Goal: Feedback & Contribution: Contribute content

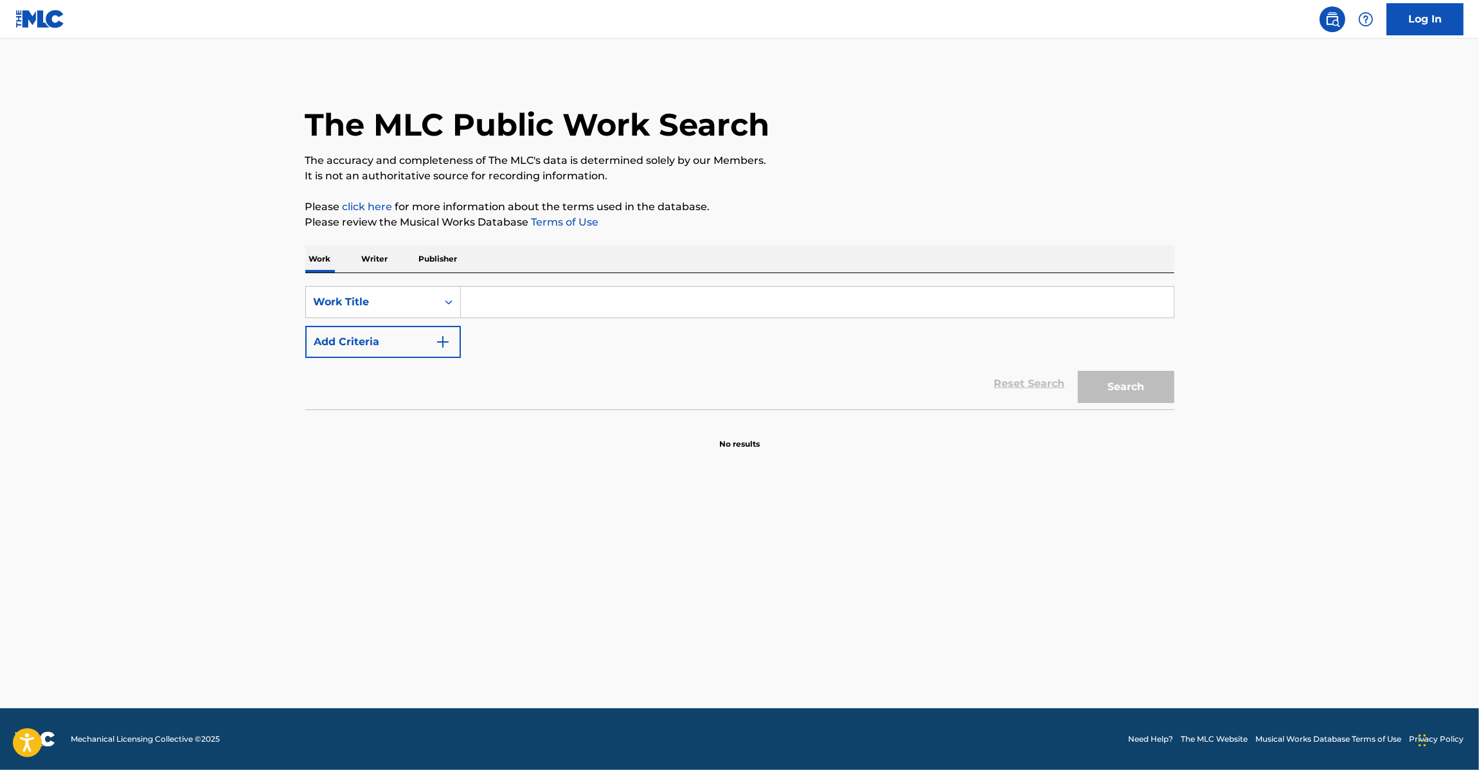
click at [13, 7] on nav "Log In" at bounding box center [739, 19] width 1479 height 39
click at [24, 13] on img at bounding box center [39, 19] width 49 height 19
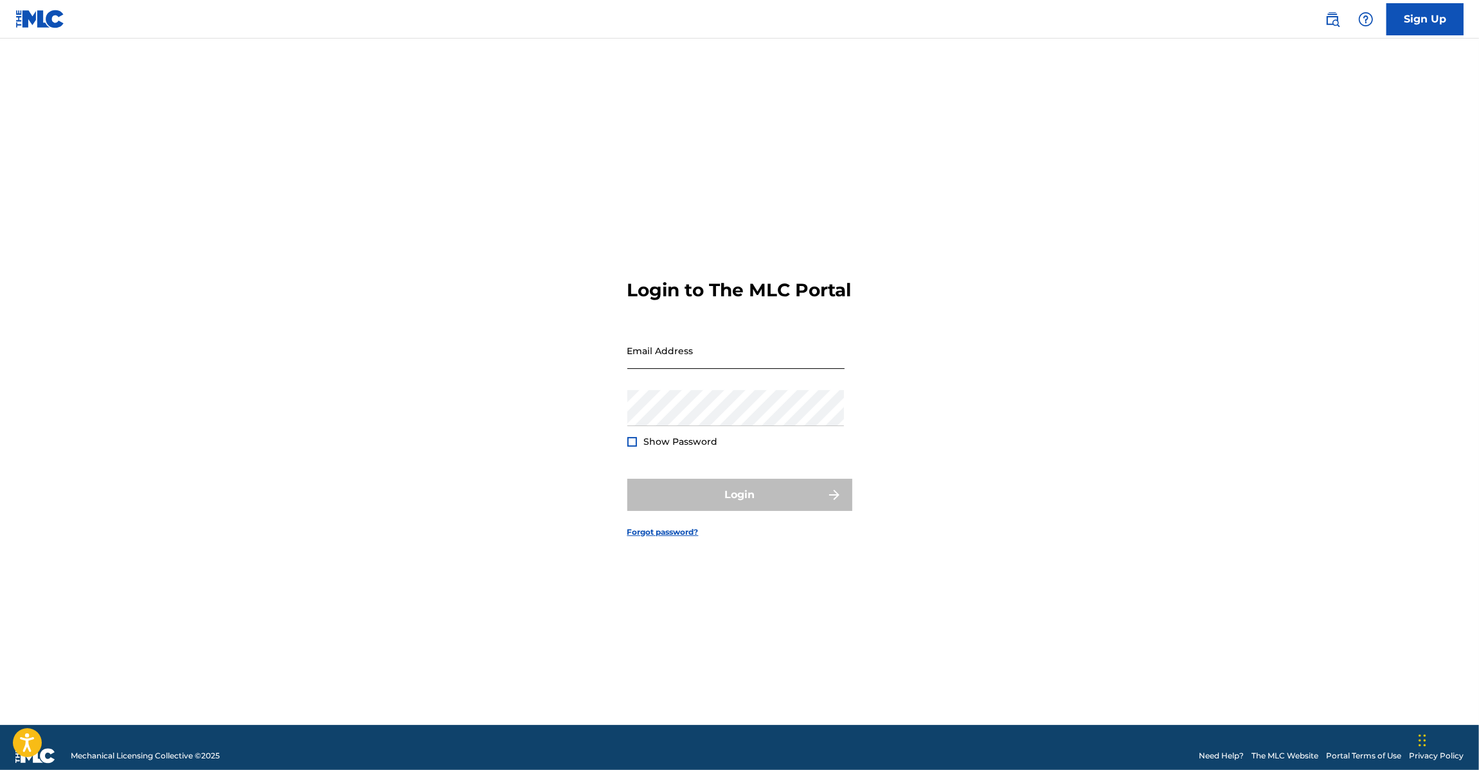
click at [686, 361] on input "Email Address" at bounding box center [735, 350] width 217 height 37
type input "[EMAIL_ADDRESS][DOMAIN_NAME]"
click at [740, 508] on button "Login" at bounding box center [739, 495] width 225 height 32
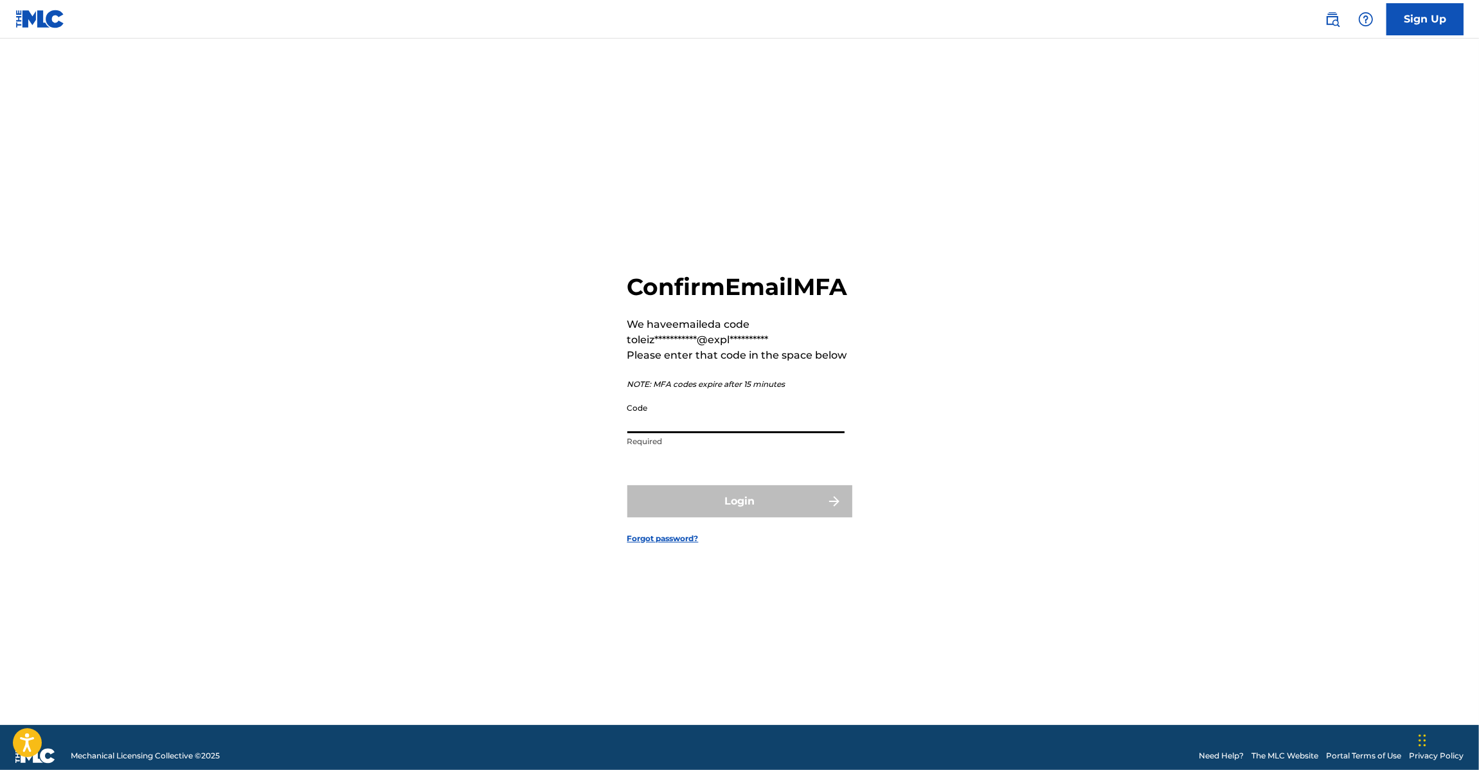
click at [695, 433] on input "Code" at bounding box center [735, 415] width 217 height 37
paste input "976458"
type input "976458"
click at [724, 515] on button "Login" at bounding box center [739, 501] width 225 height 32
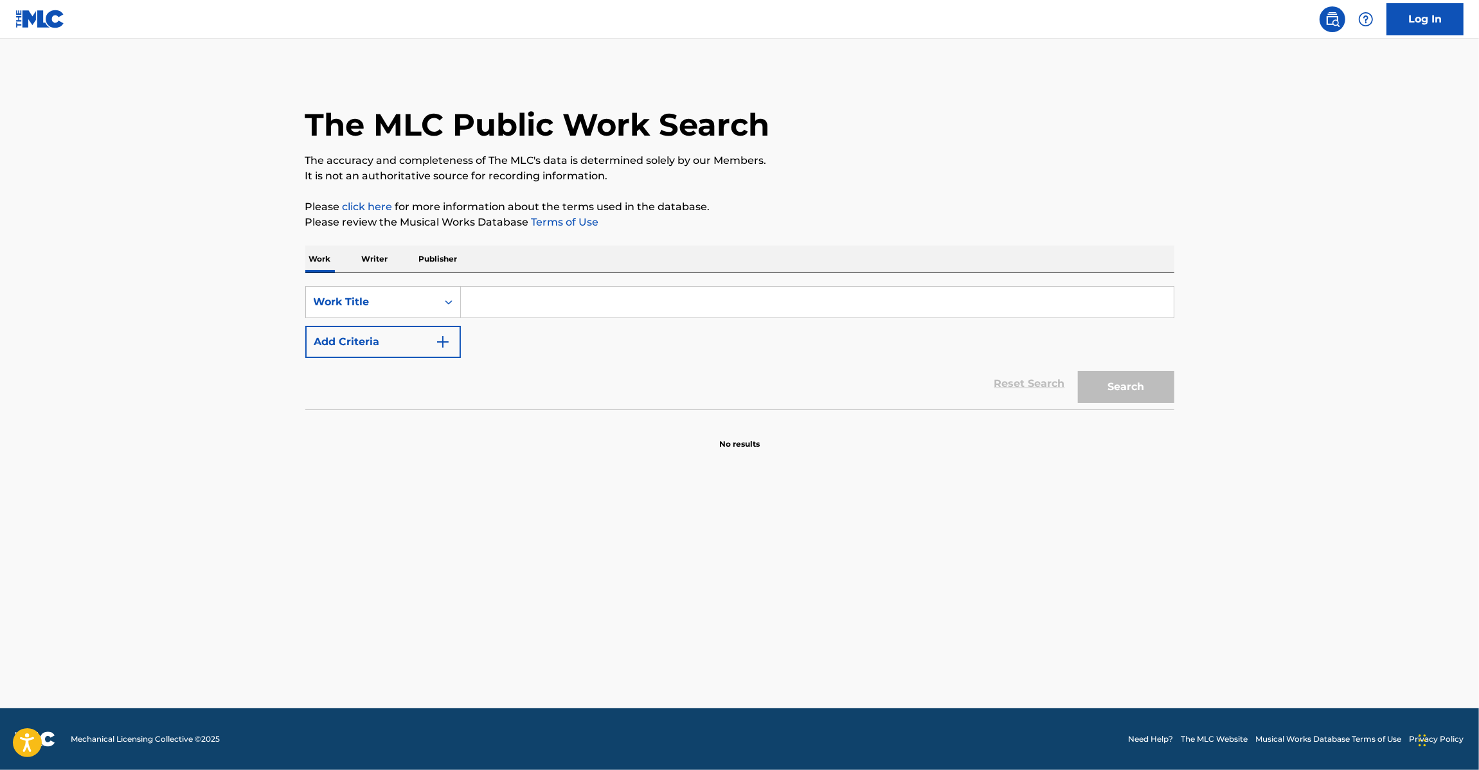
click at [1, 14] on nav "Log In" at bounding box center [739, 19] width 1479 height 39
click at [28, 18] on img at bounding box center [39, 19] width 49 height 19
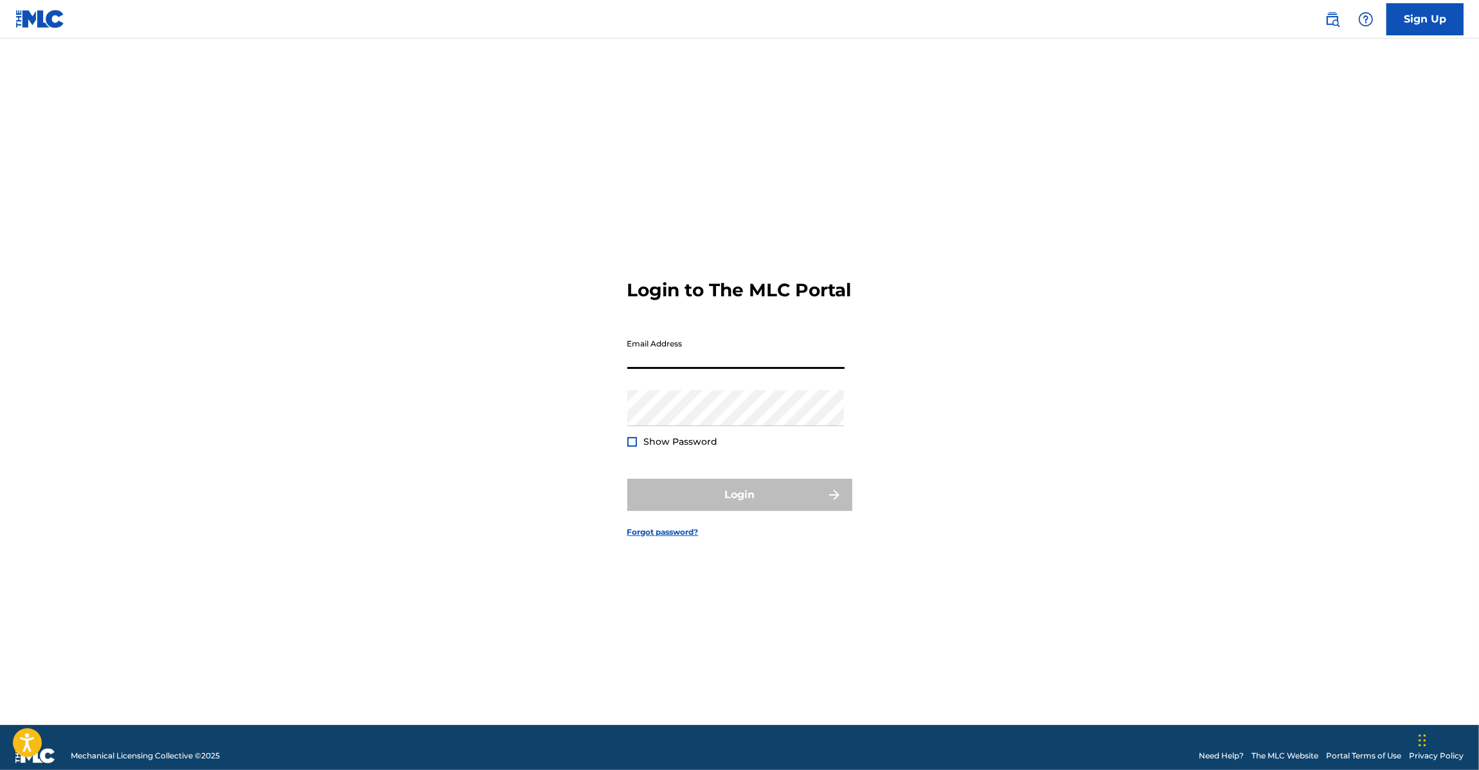
click at [736, 369] on input "Email Address" at bounding box center [735, 350] width 217 height 37
type input "[EMAIL_ADDRESS][DOMAIN_NAME]"
click at [752, 495] on button "Login" at bounding box center [739, 495] width 225 height 32
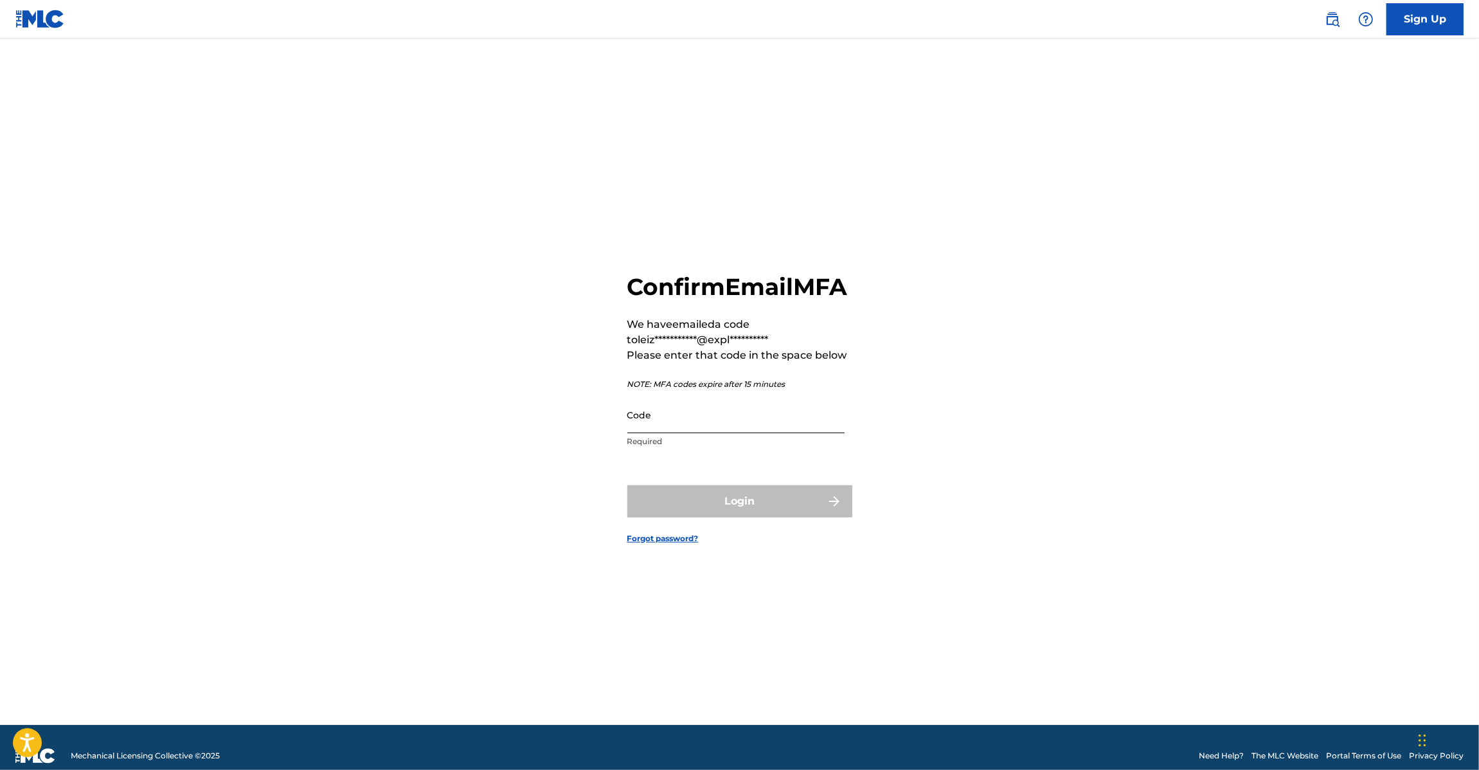
click at [699, 428] on input "Code" at bounding box center [735, 415] width 217 height 37
click at [653, 433] on input "Code" at bounding box center [735, 415] width 217 height 37
paste input "480362"
type input "480362"
click at [726, 517] on button "Login" at bounding box center [739, 501] width 225 height 32
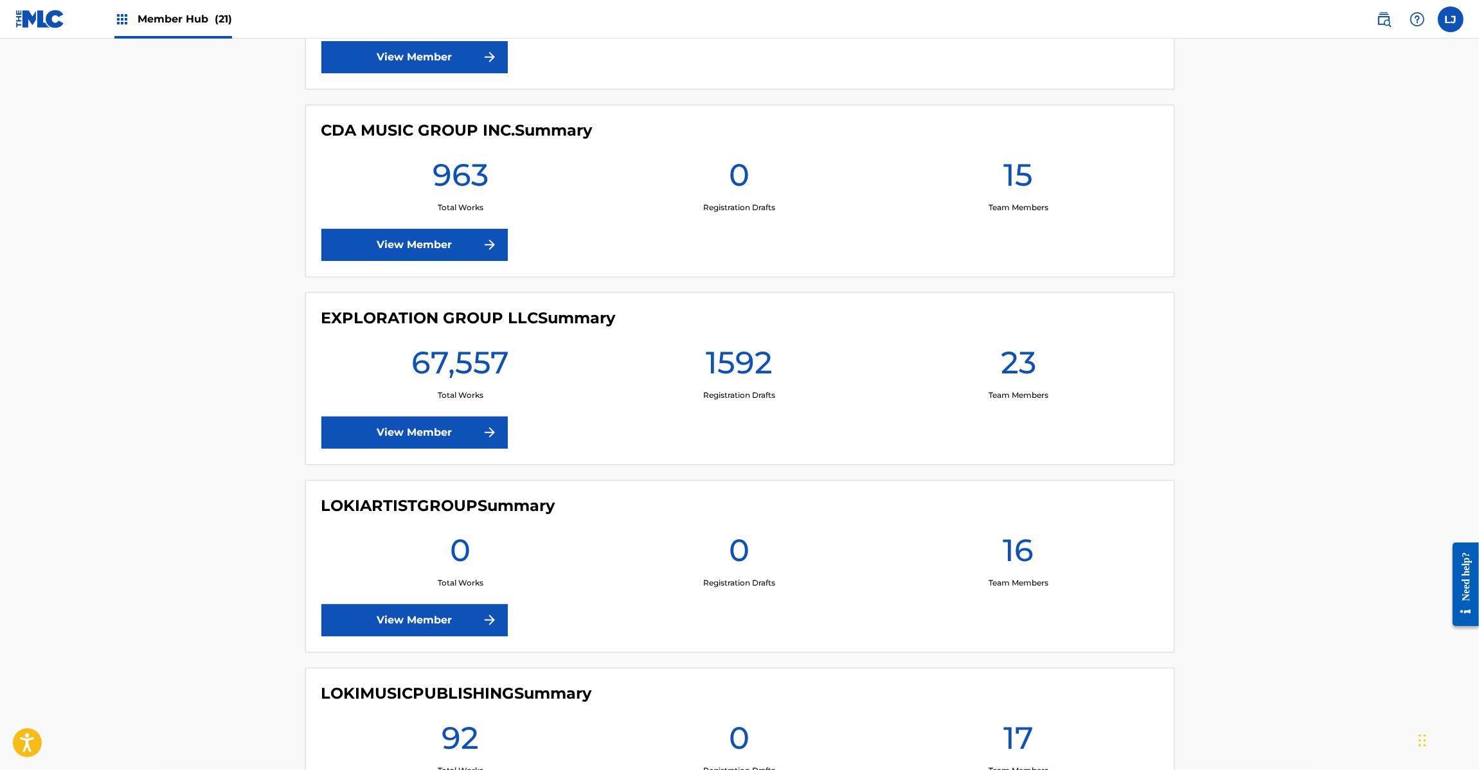
scroll to position [1928, 0]
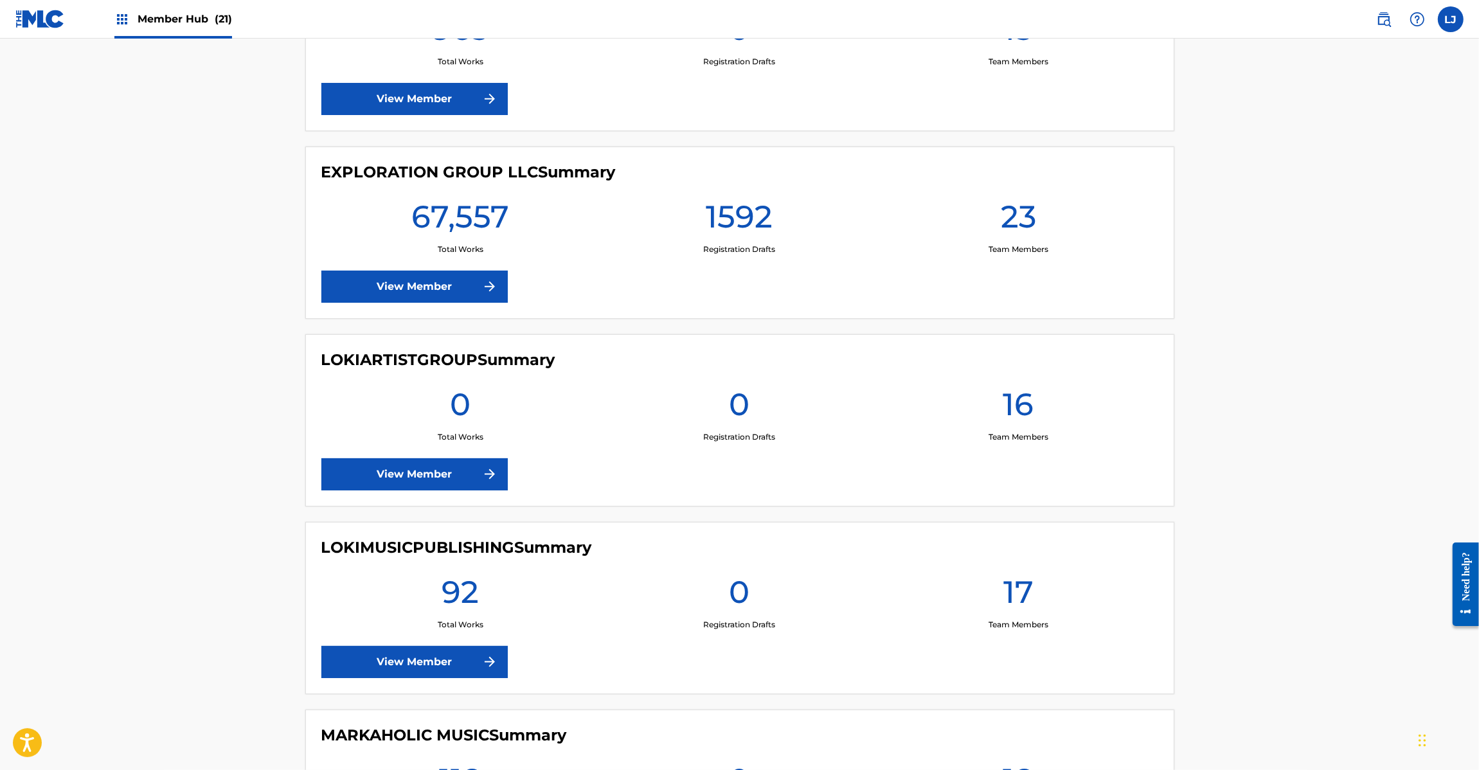
click at [424, 308] on div "EXPLORATION GROUP LLC Summary 67,557 Total Works 1592 Registration Drafts 23 Te…" at bounding box center [739, 233] width 869 height 172
click at [424, 297] on link "View Member" at bounding box center [414, 287] width 186 height 32
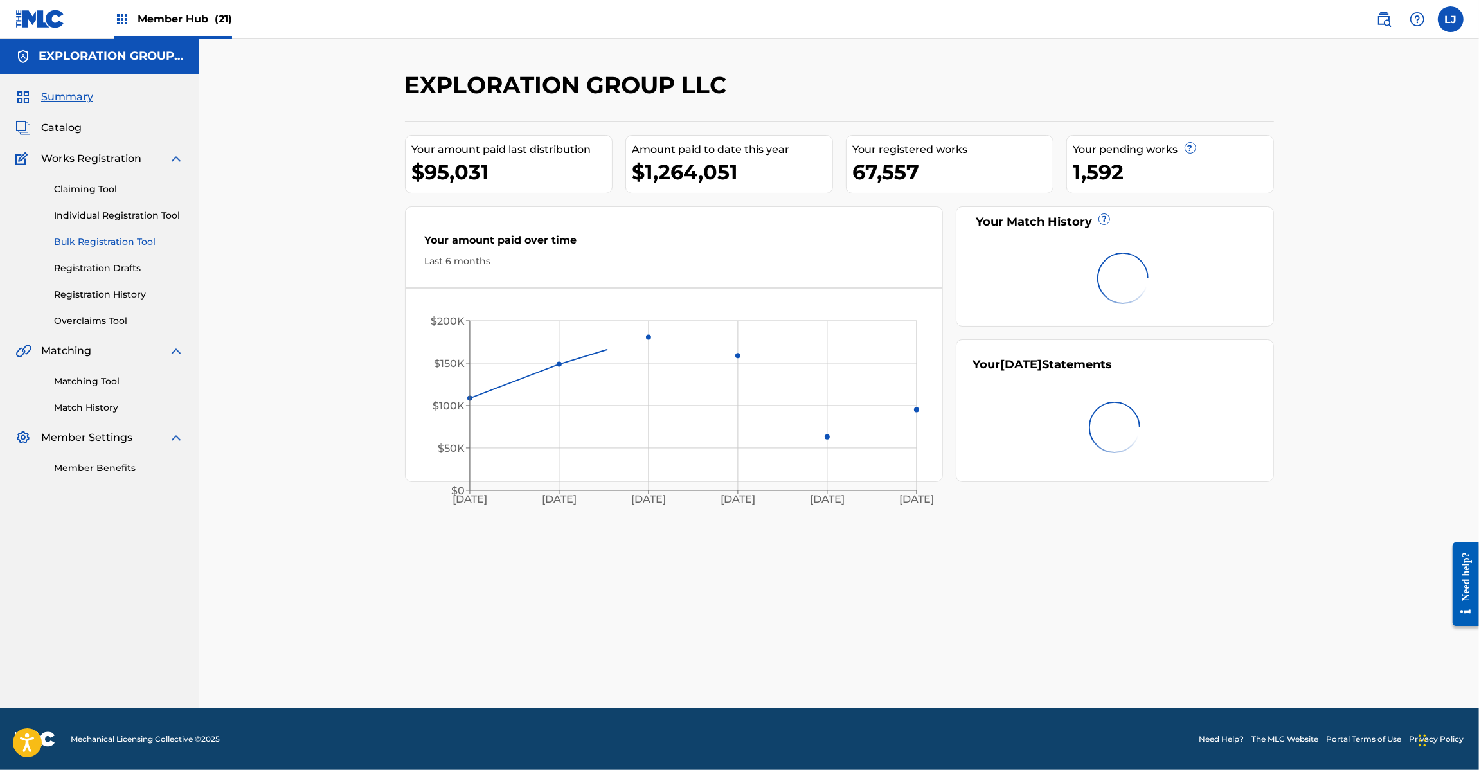
click at [82, 246] on link "Bulk Registration Tool" at bounding box center [119, 241] width 130 height 13
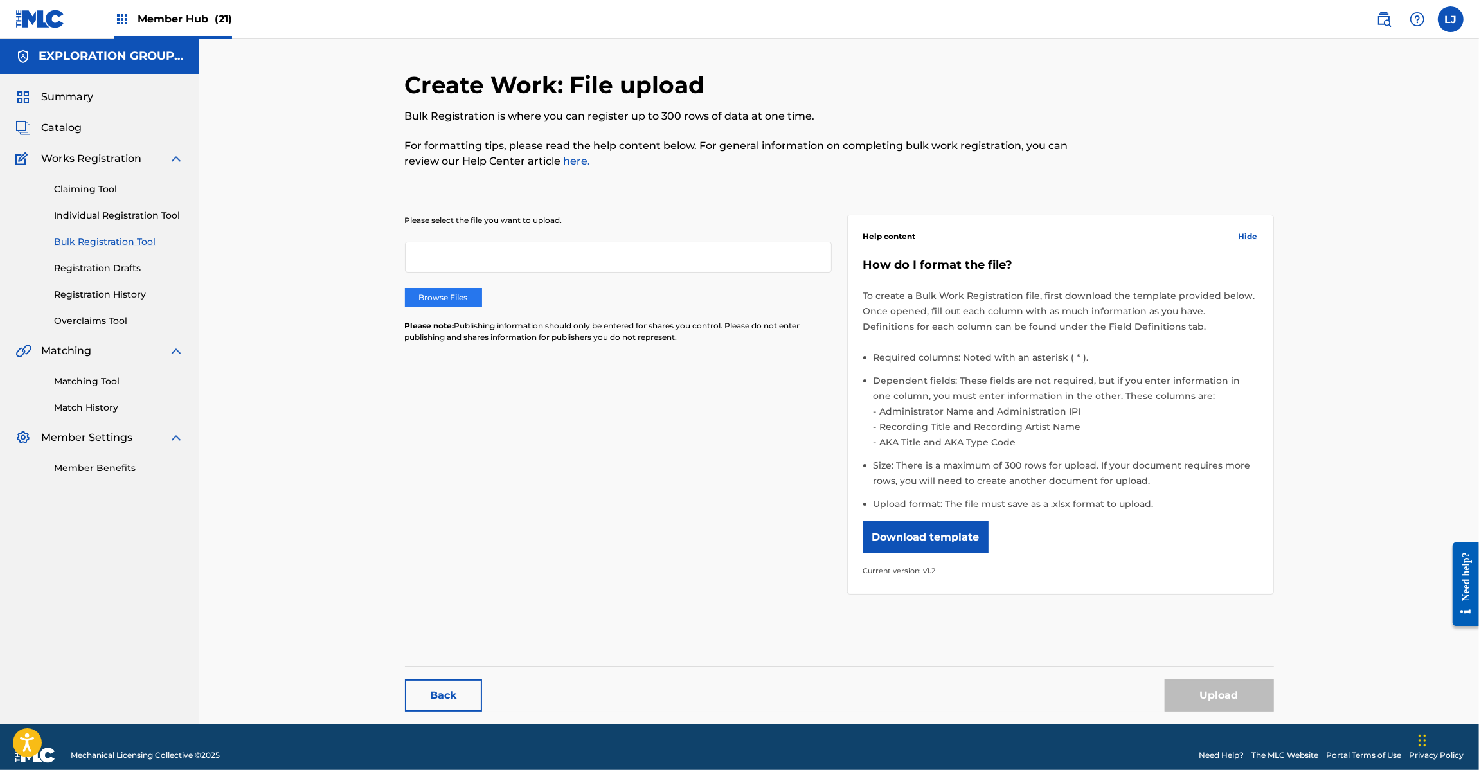
click at [458, 302] on label "Browse Files" at bounding box center [443, 297] width 77 height 19
click at [0, 0] on input "Browse Files" at bounding box center [0, 0] width 0 height 0
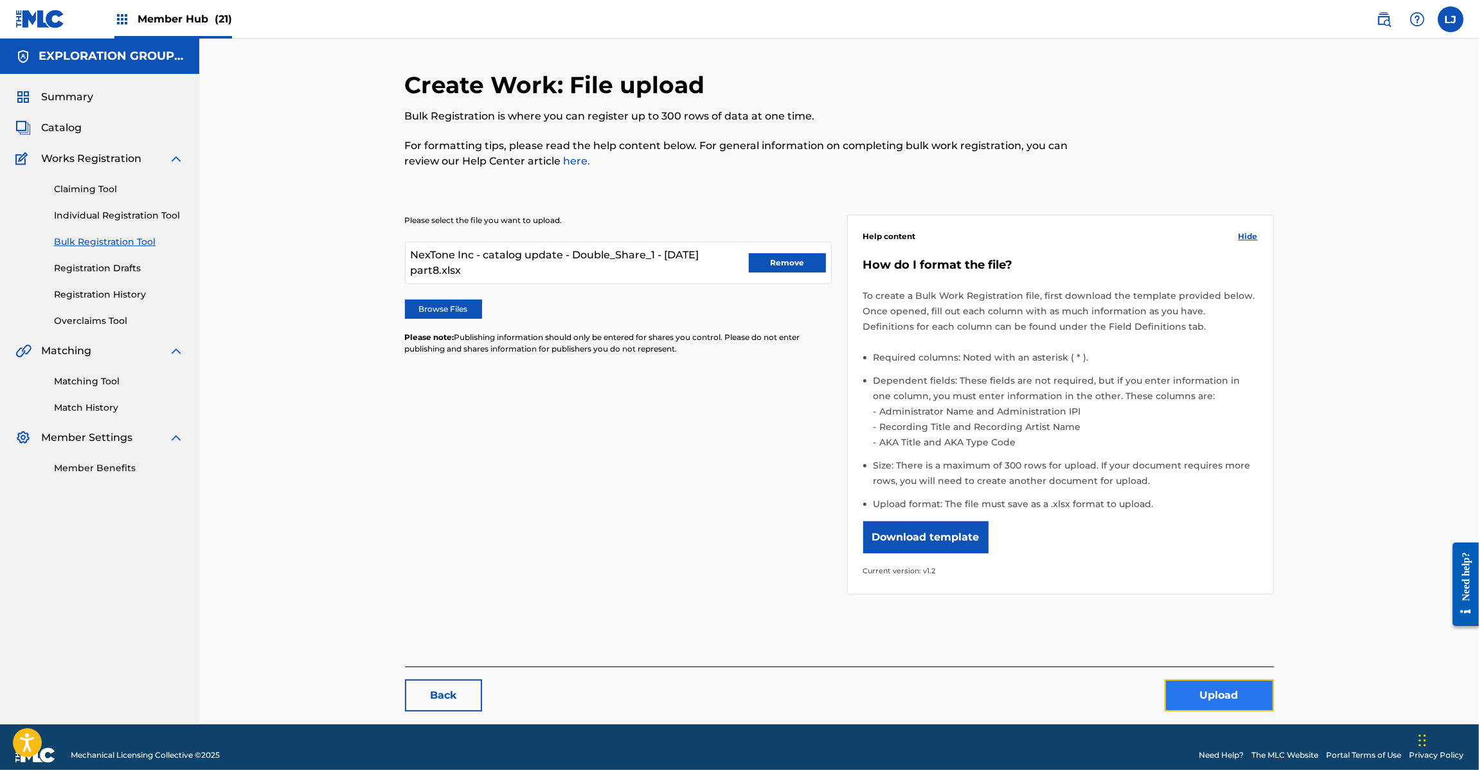
click at [1191, 695] on button "Upload" at bounding box center [1218, 695] width 109 height 32
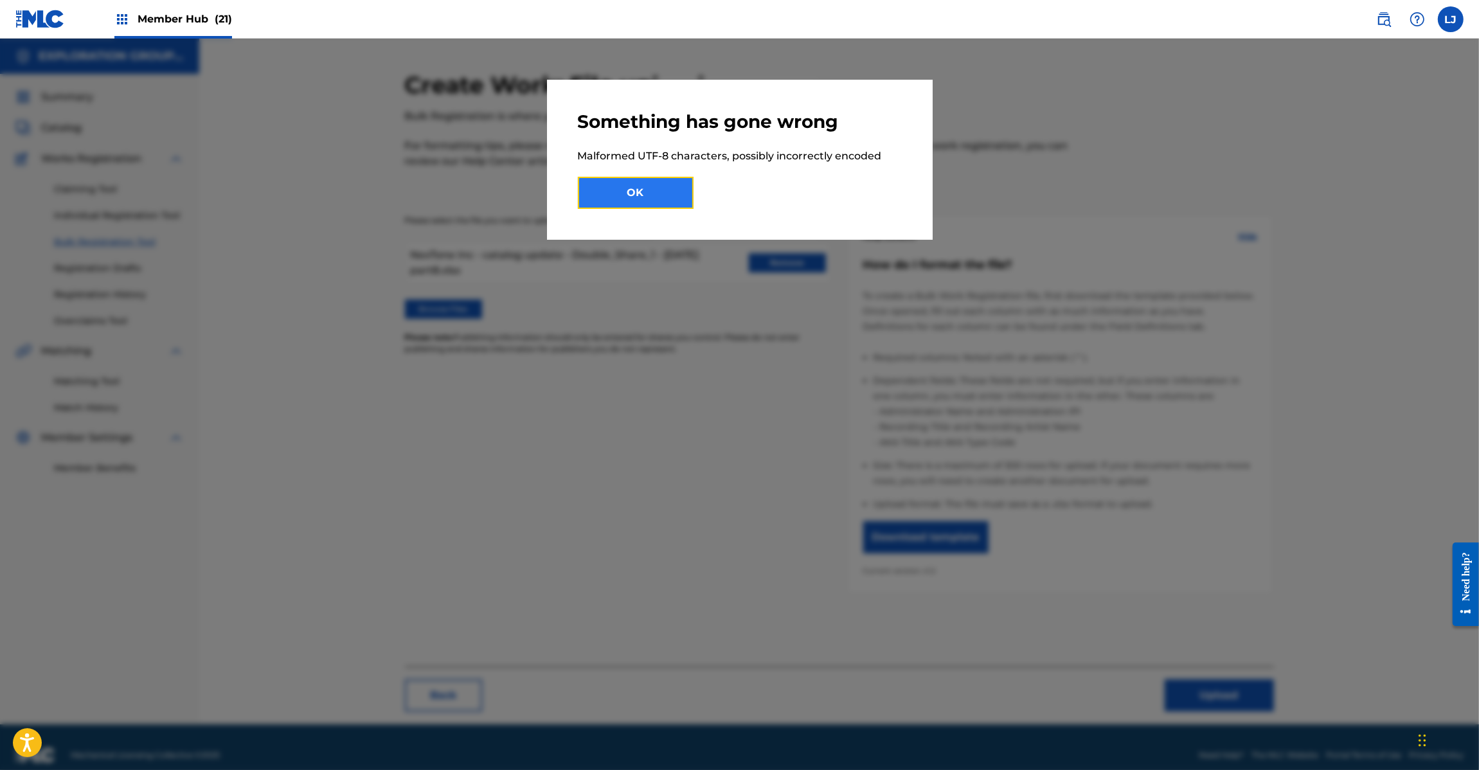
click at [653, 196] on button "OK" at bounding box center [636, 193] width 116 height 32
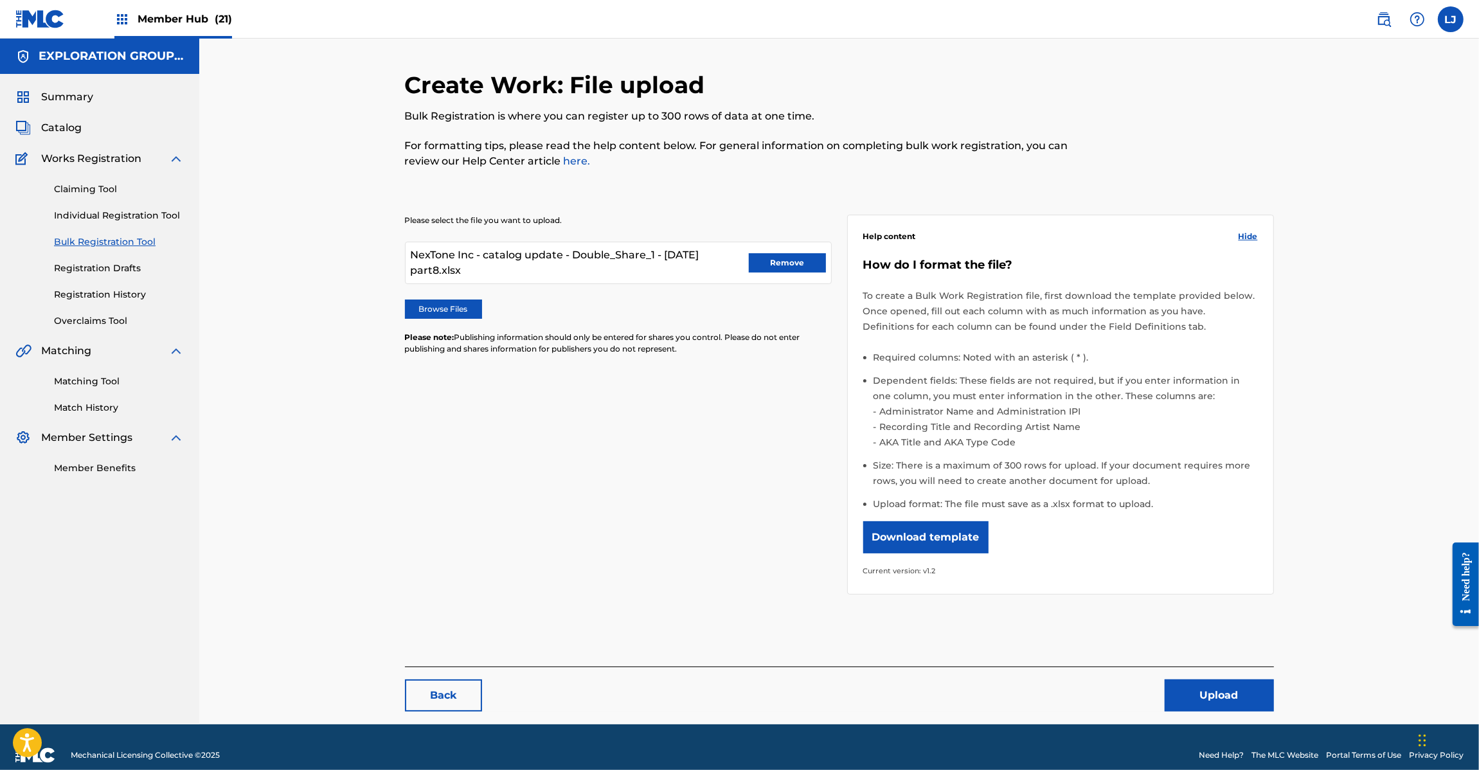
click at [12, 18] on nav "Member Hub (21) [PERSON_NAME] [PERSON_NAME] [PERSON_NAME] [EMAIL_ADDRESS][DOMAI…" at bounding box center [739, 19] width 1479 height 39
click at [14, 21] on nav "Member Hub (21) [PERSON_NAME] [PERSON_NAME] [PERSON_NAME] [EMAIL_ADDRESS][DOMAI…" at bounding box center [739, 19] width 1479 height 39
click at [40, 19] on img at bounding box center [39, 19] width 49 height 19
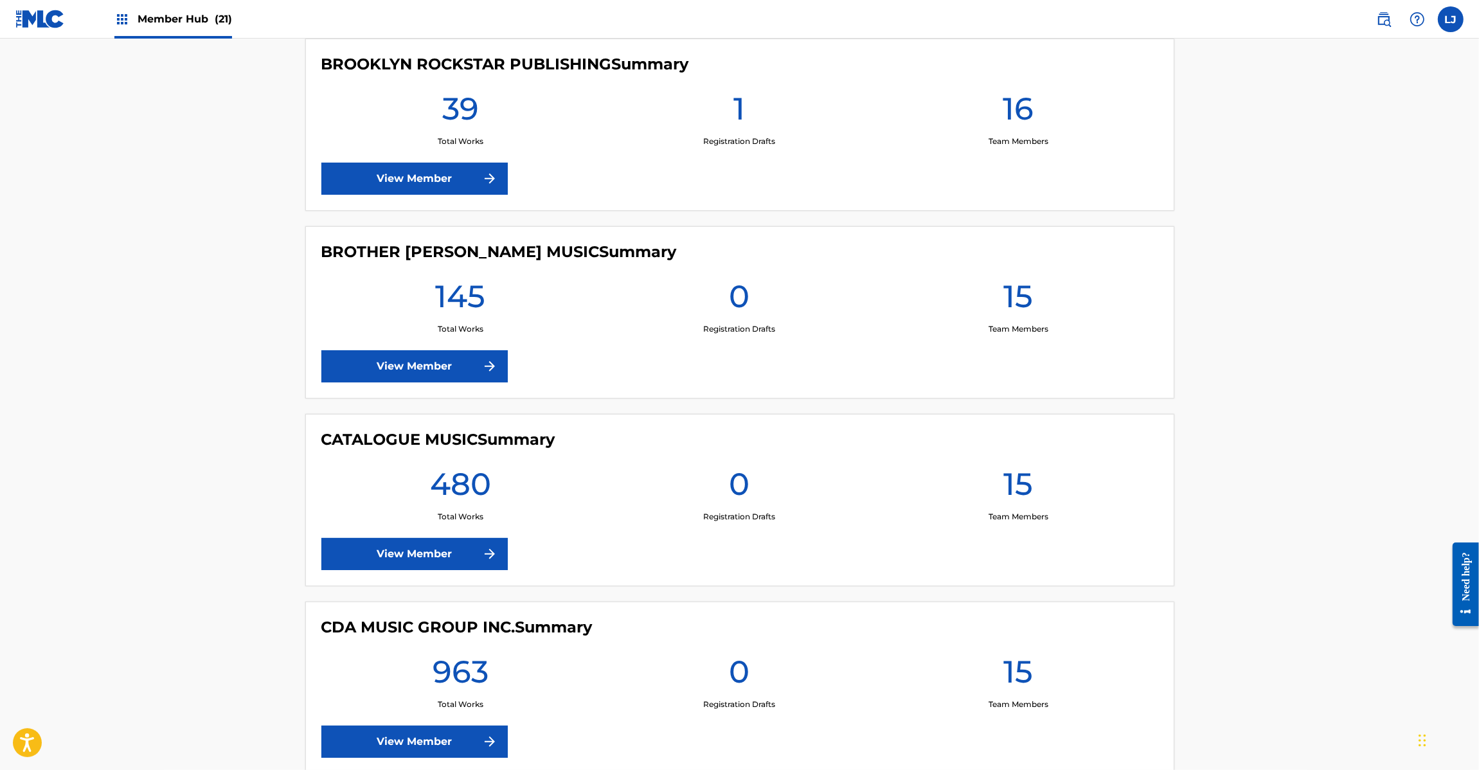
scroll to position [1928, 0]
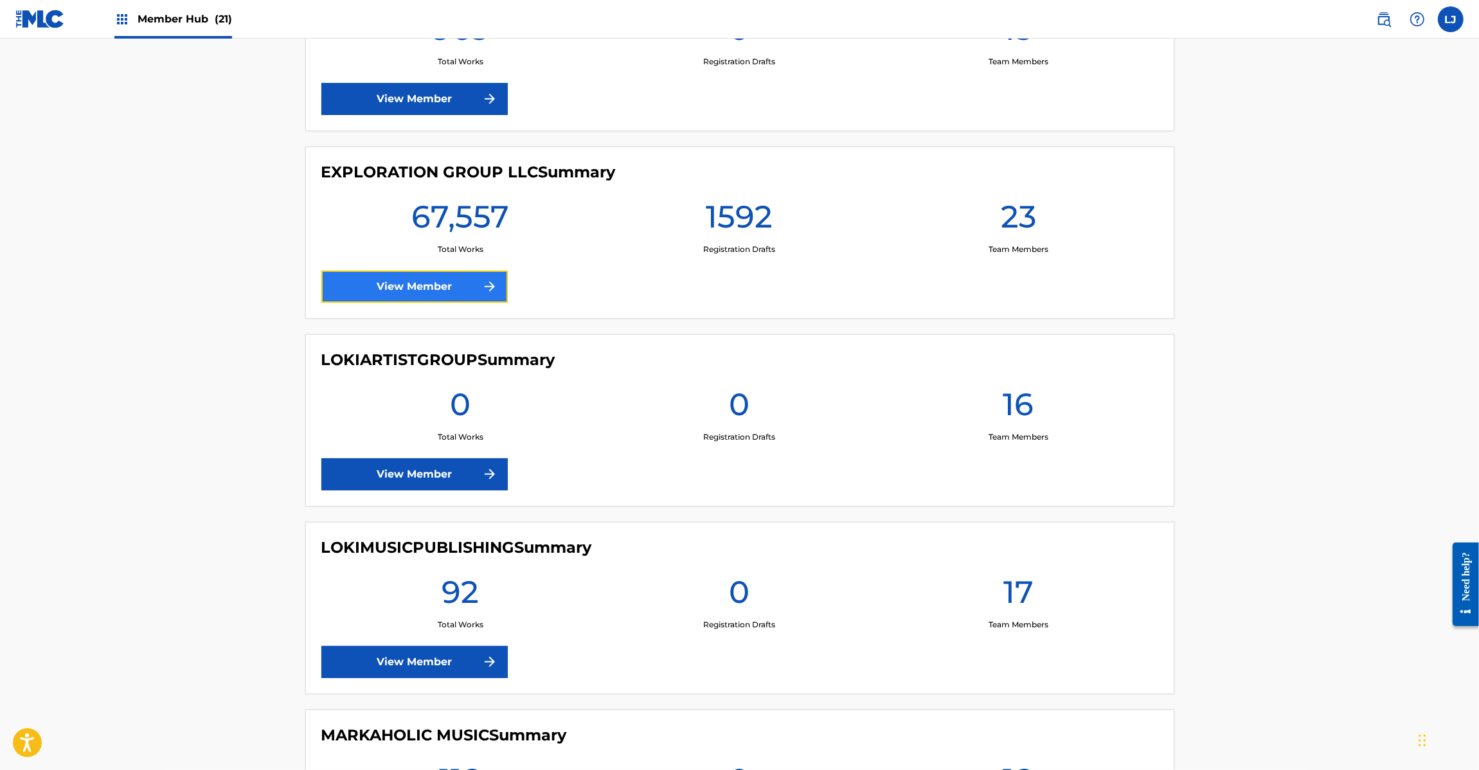
click at [393, 293] on link "View Member" at bounding box center [414, 287] width 186 height 32
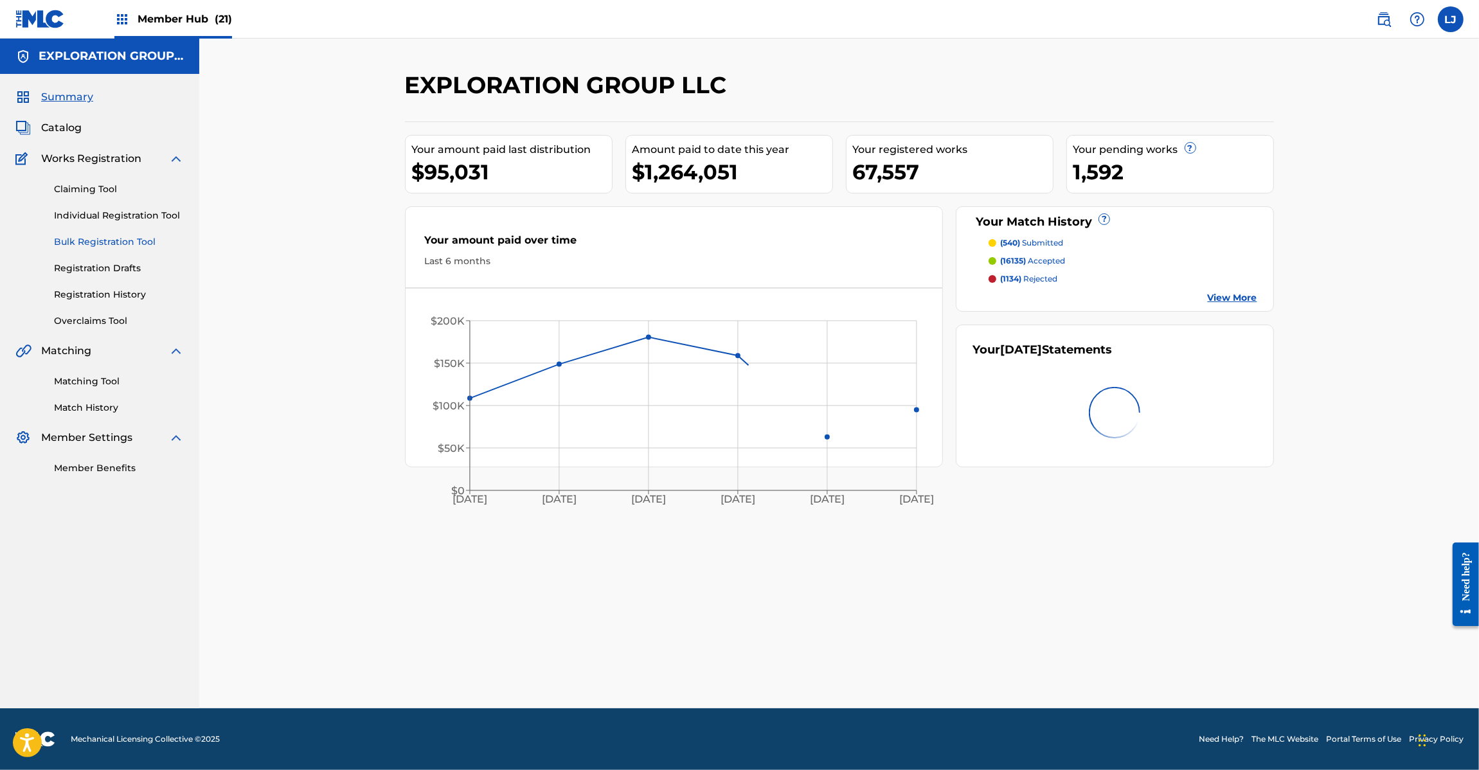
click at [66, 244] on link "Bulk Registration Tool" at bounding box center [119, 241] width 130 height 13
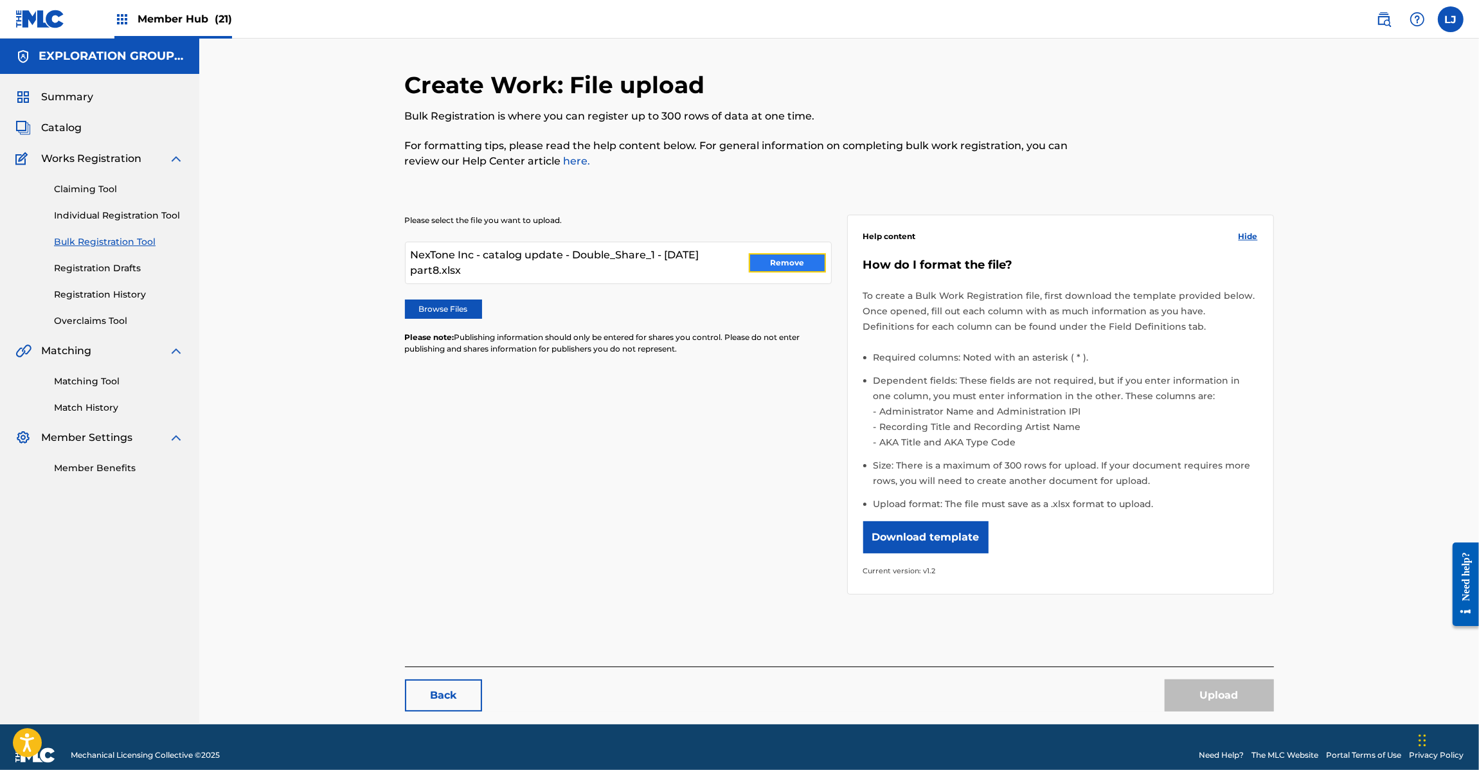
click at [804, 254] on button "Remove" at bounding box center [787, 262] width 77 height 19
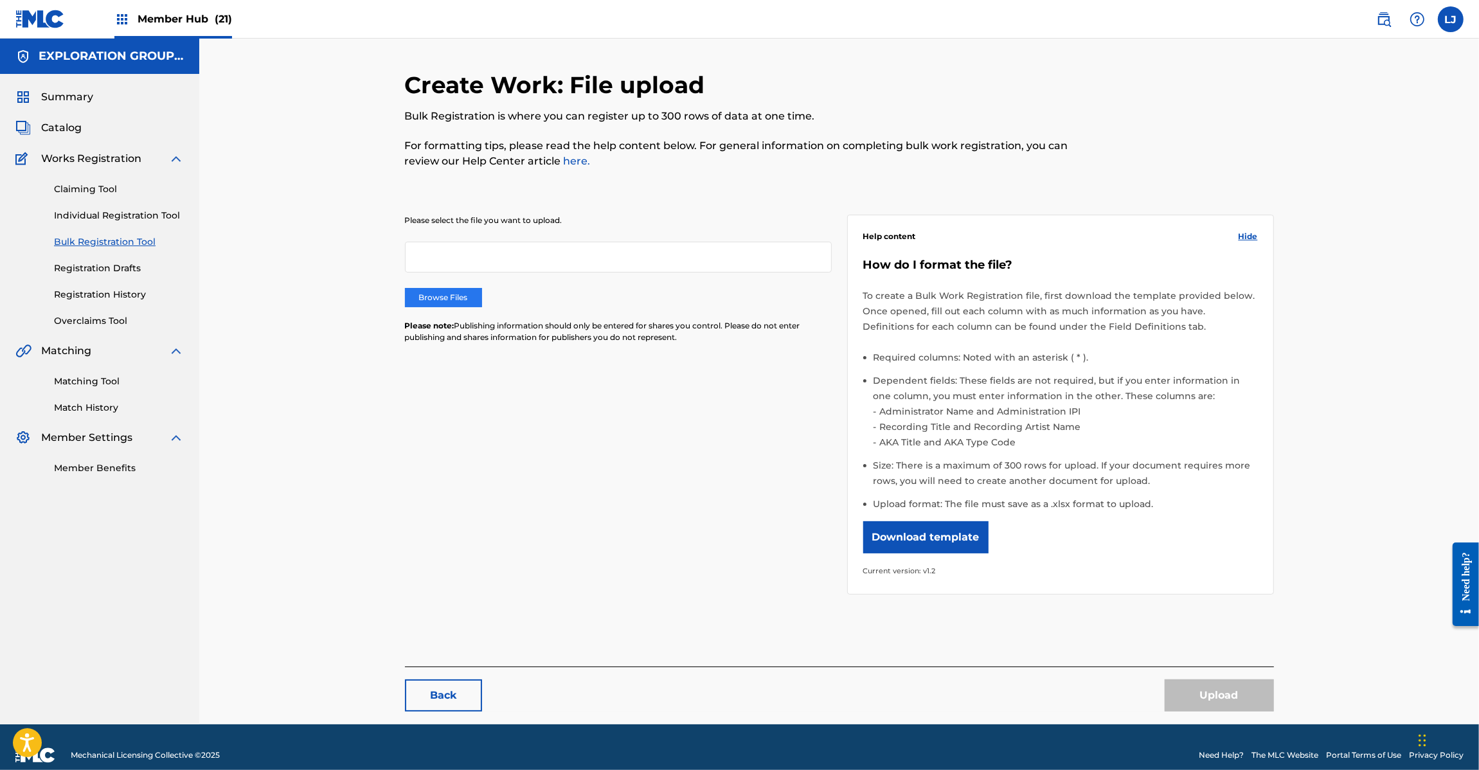
click at [458, 288] on label "Browse Files" at bounding box center [443, 297] width 77 height 19
click at [0, 0] on input "Browse Files" at bounding box center [0, 0] width 0 height 0
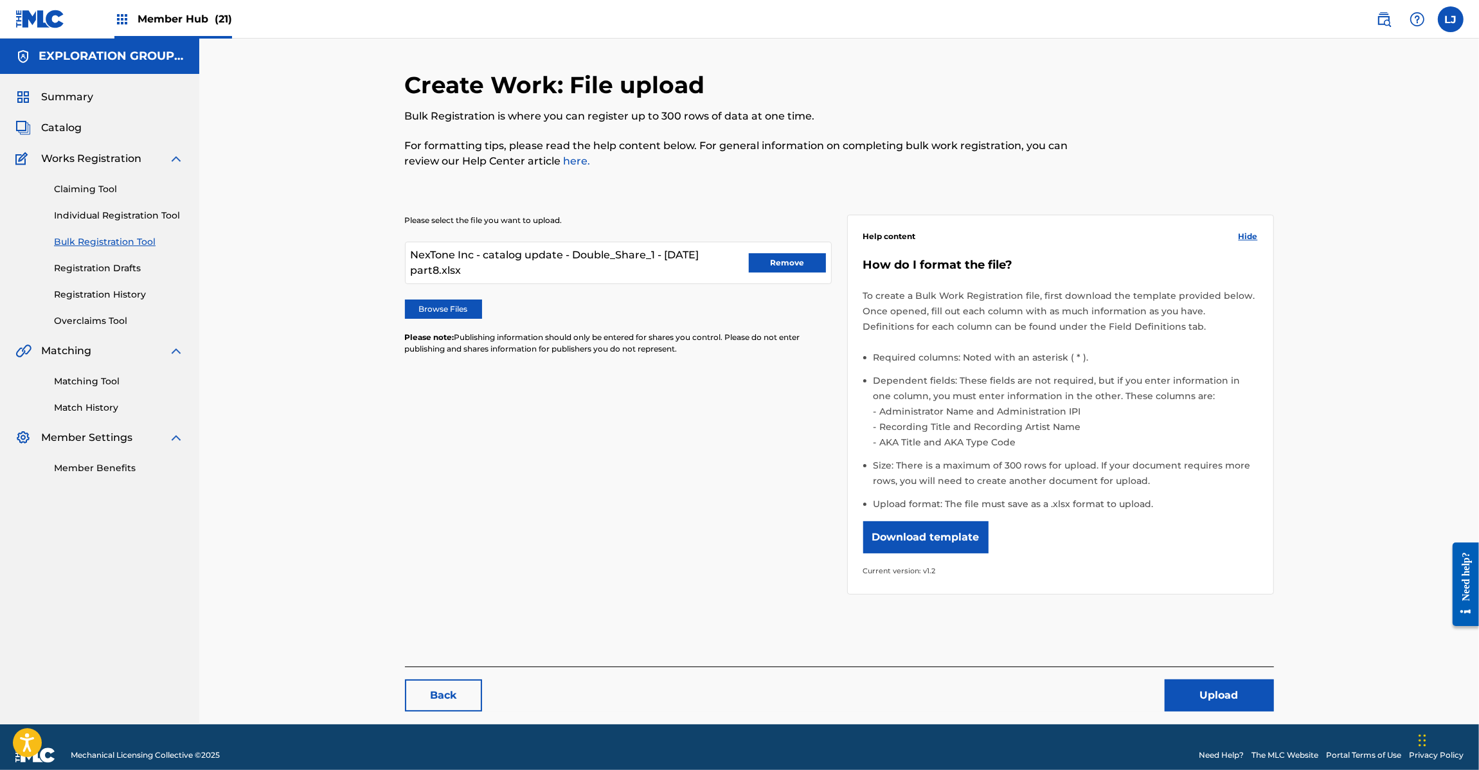
click at [502, 168] on p "For formatting tips, please read the help content below. For general informatio…" at bounding box center [739, 153] width 669 height 31
click at [1197, 683] on button "Upload" at bounding box center [1218, 695] width 109 height 32
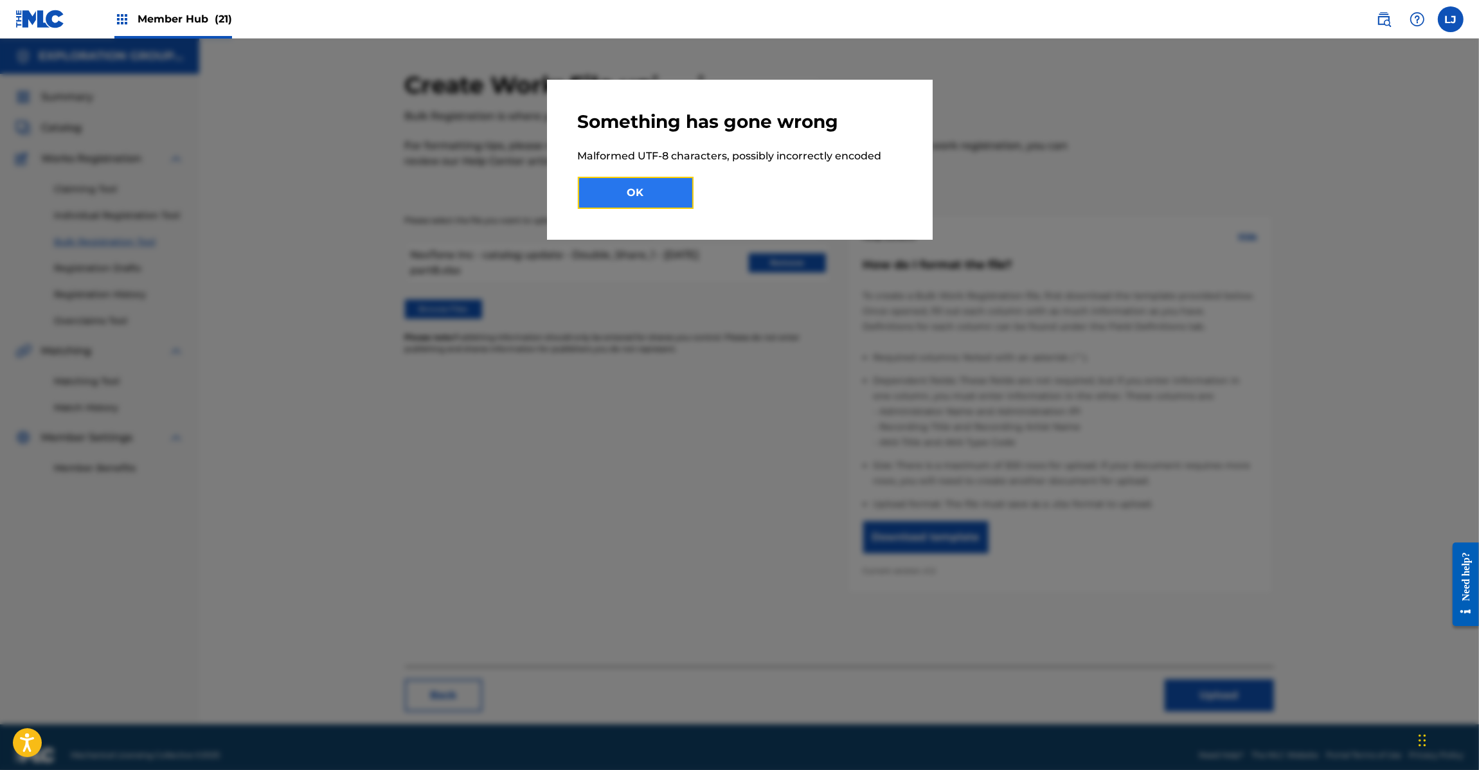
click at [657, 197] on button "OK" at bounding box center [636, 193] width 116 height 32
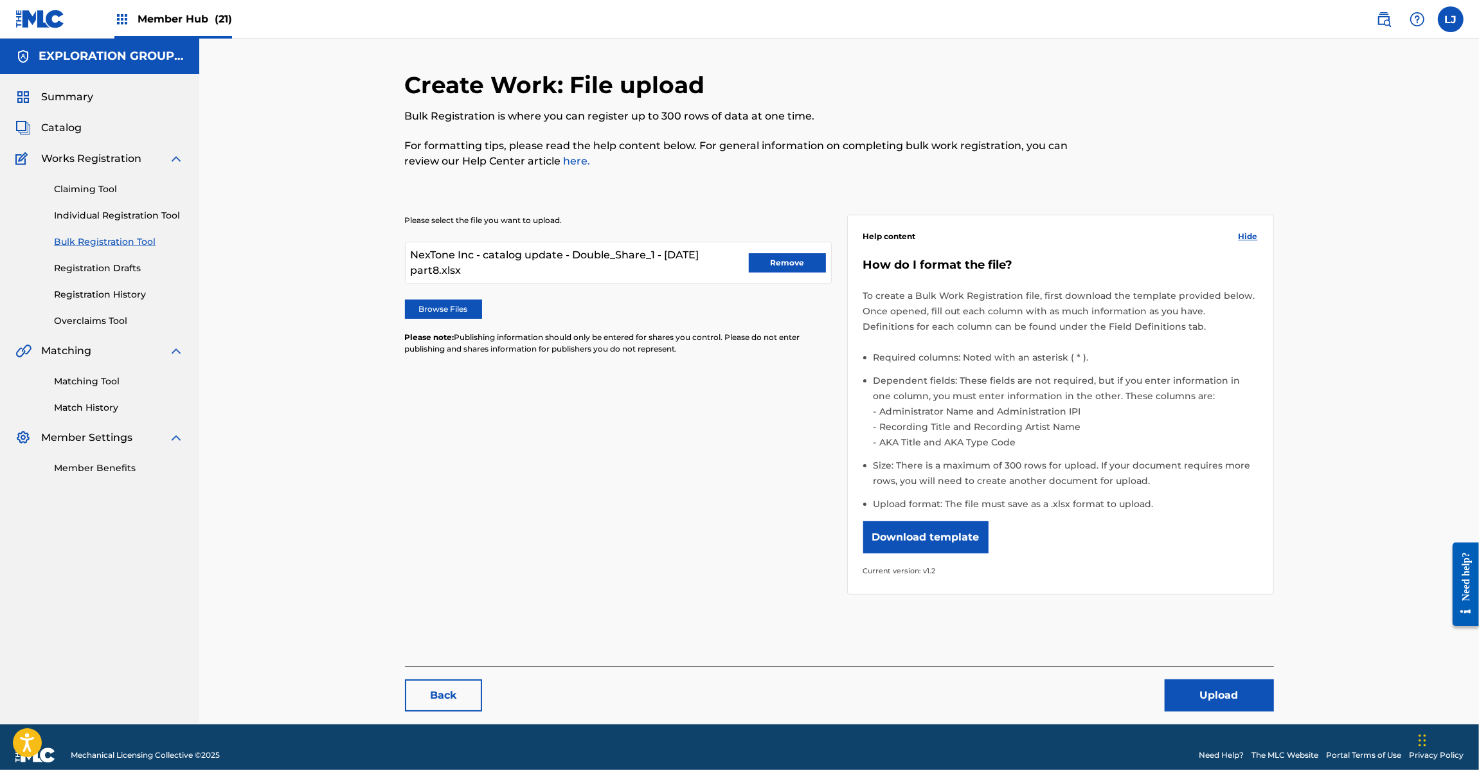
click at [66, 55] on h5 "EXPLORATION GROUP LLC" at bounding box center [111, 56] width 145 height 15
click at [42, 32] on link at bounding box center [39, 19] width 49 height 38
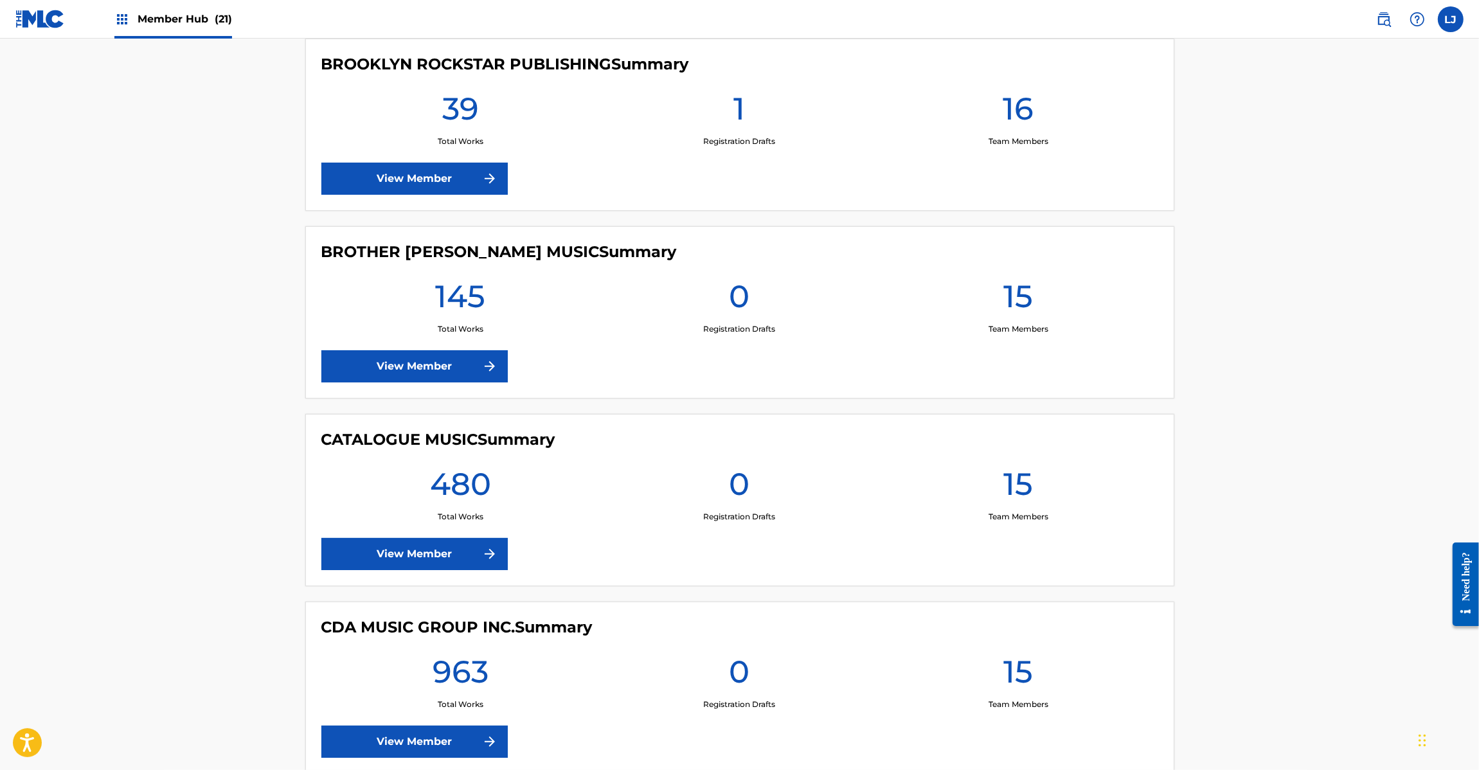
scroll to position [1928, 0]
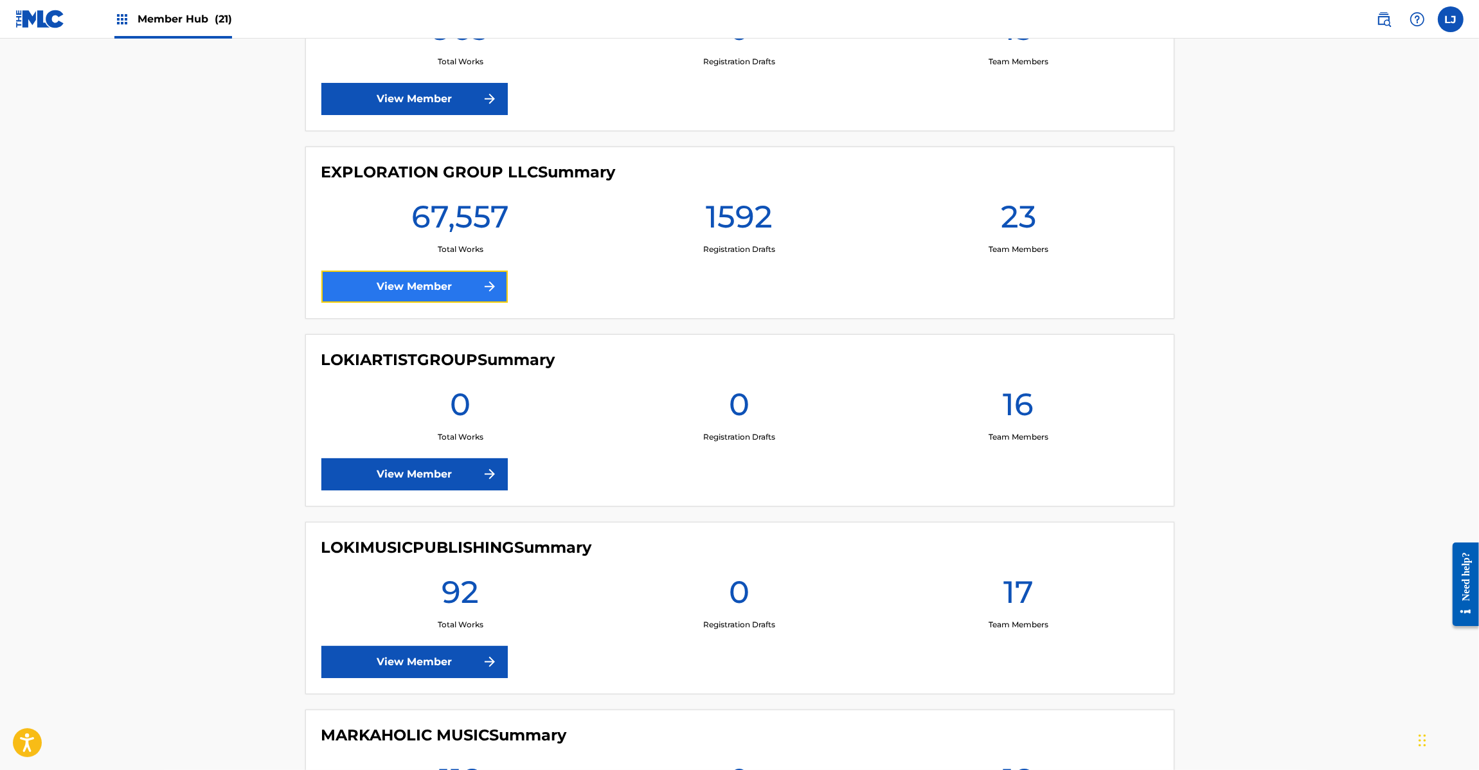
click at [389, 290] on link "View Member" at bounding box center [414, 287] width 186 height 32
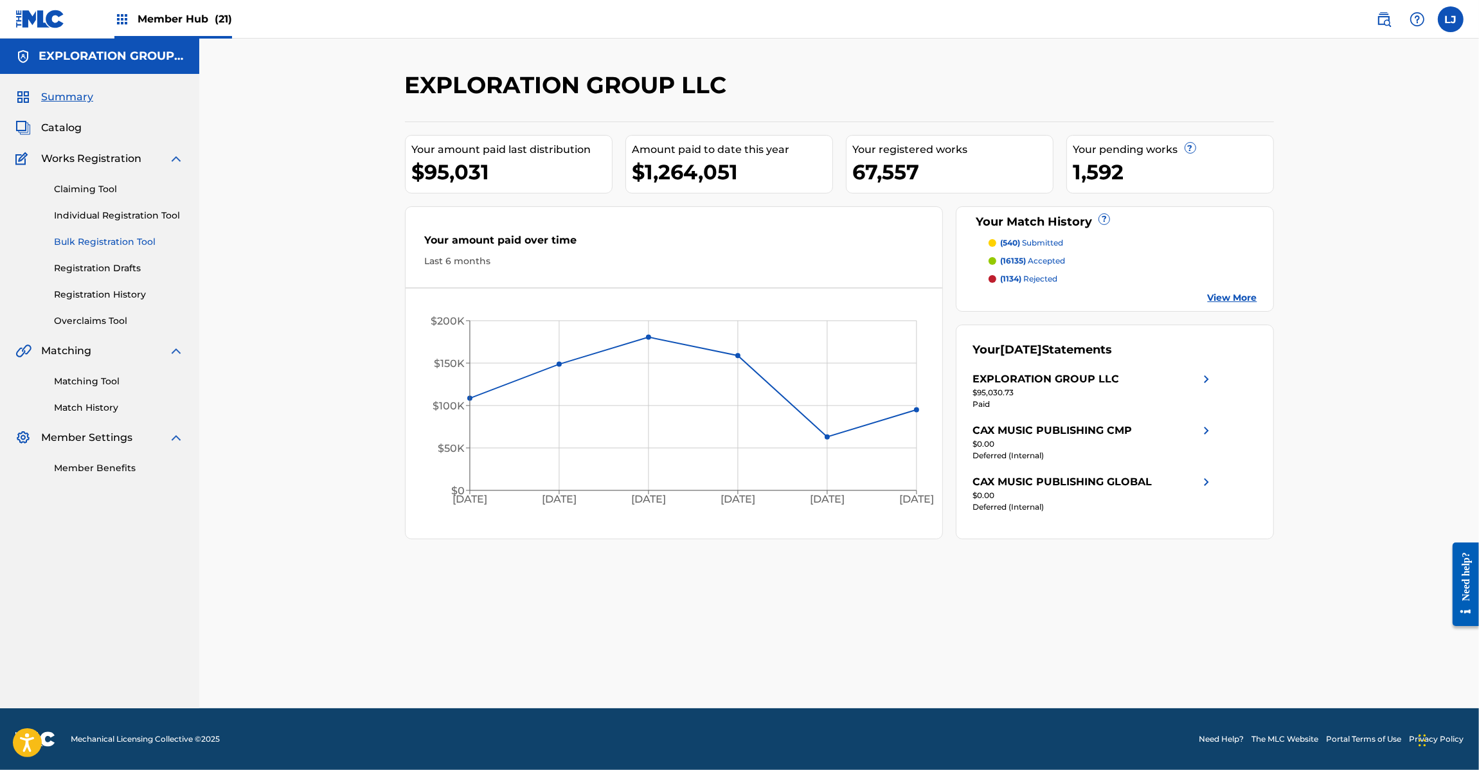
click at [104, 247] on link "Bulk Registration Tool" at bounding box center [119, 241] width 130 height 13
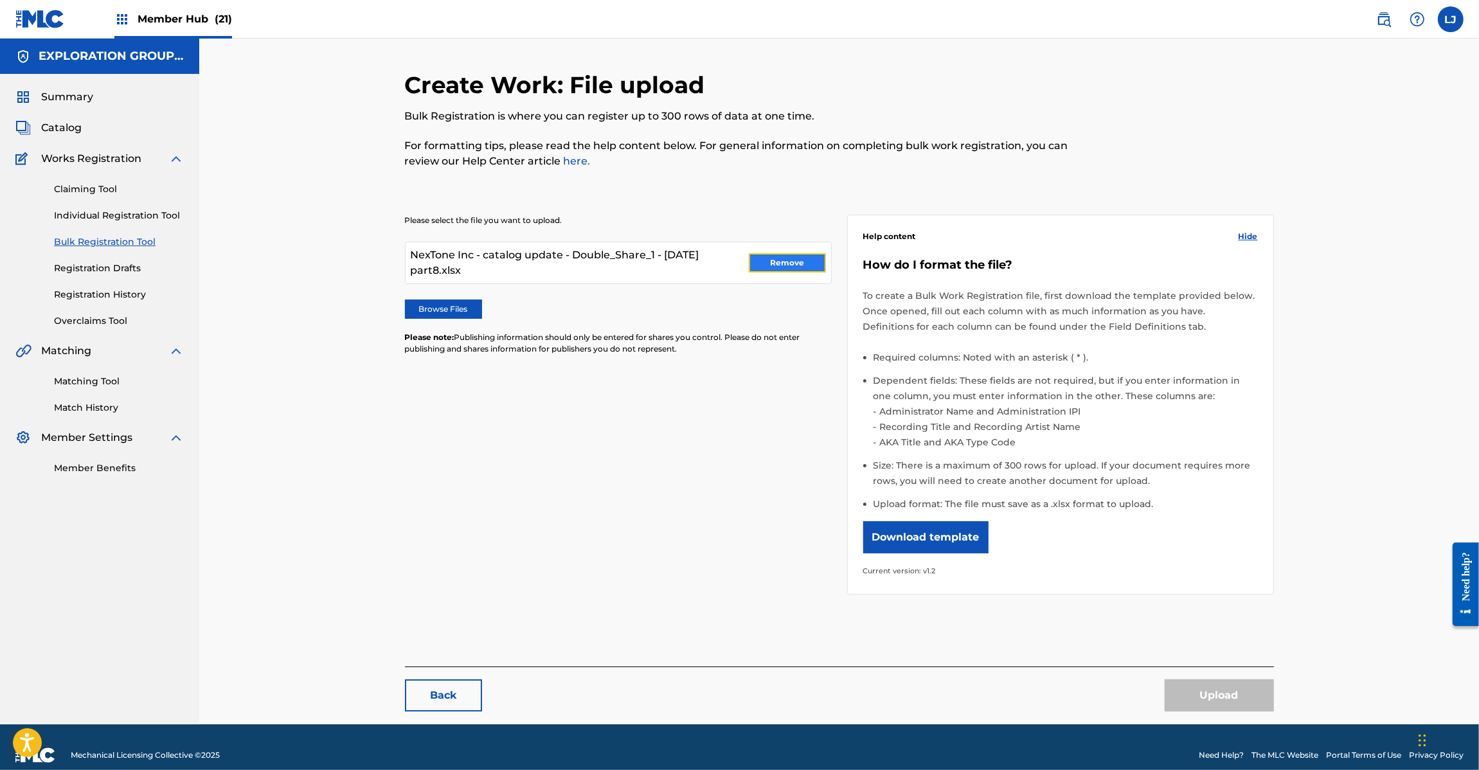
click at [782, 258] on button "Remove" at bounding box center [787, 262] width 77 height 19
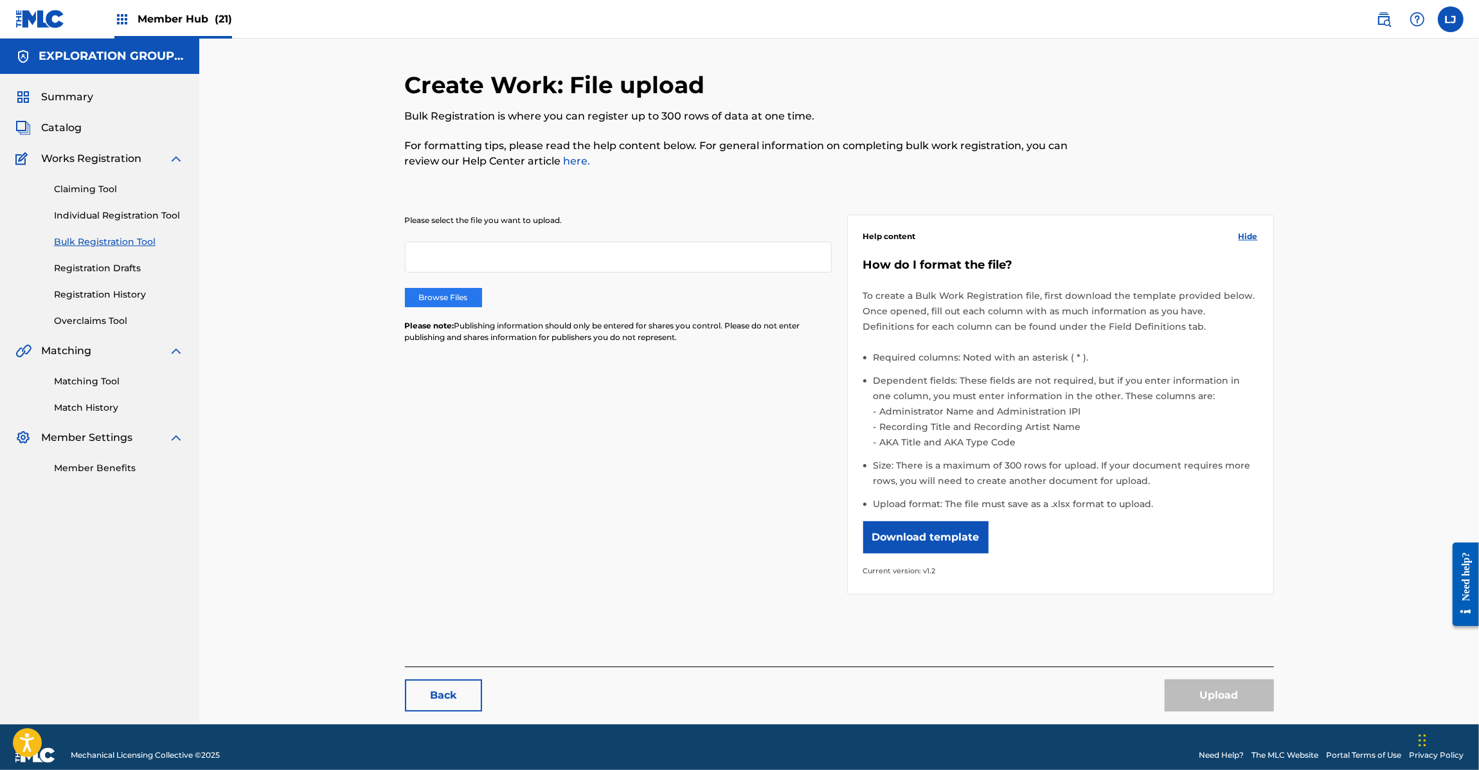
click at [449, 296] on label "Browse Files" at bounding box center [443, 297] width 77 height 19
click at [0, 0] on input "Browse Files" at bounding box center [0, 0] width 0 height 0
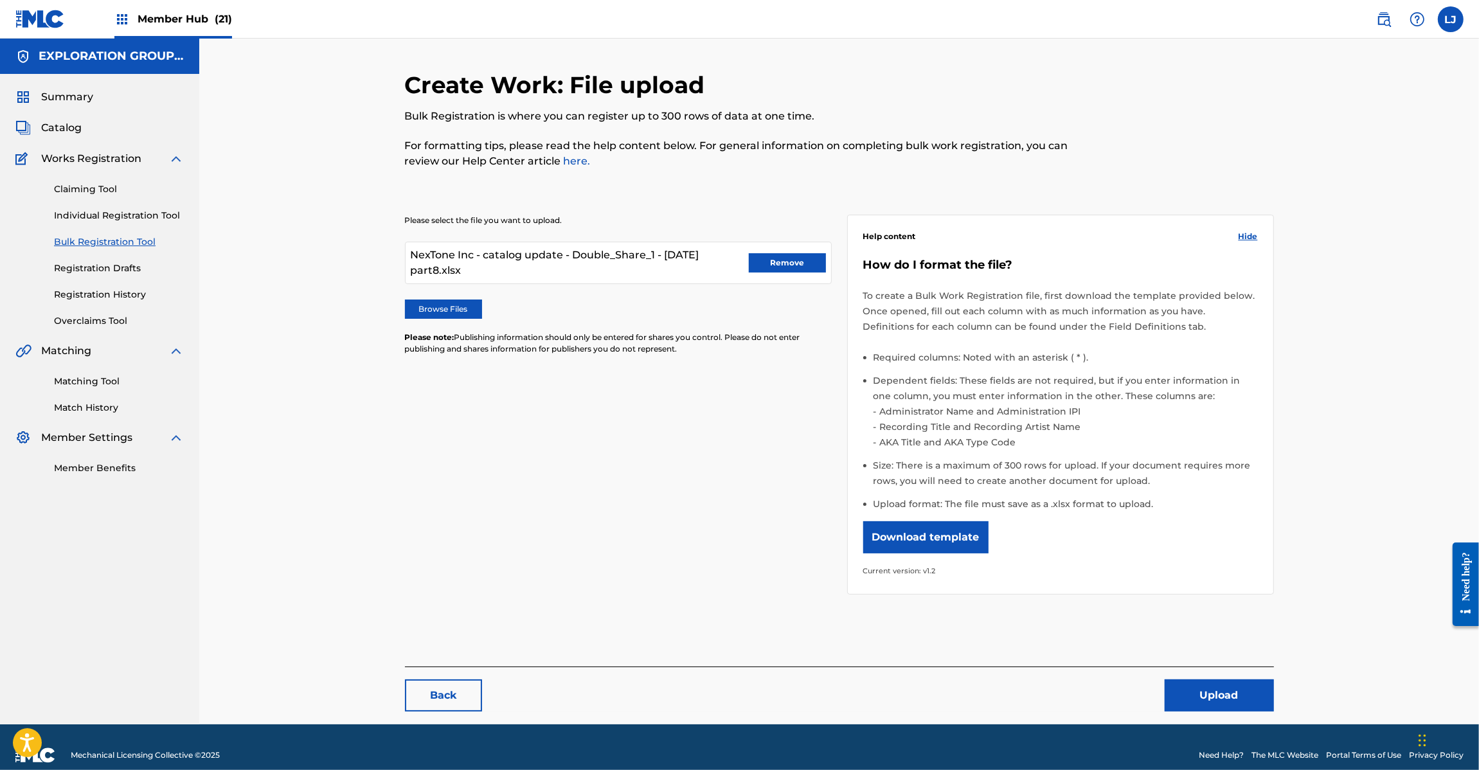
click at [1206, 677] on div "Back Upload" at bounding box center [839, 688] width 869 height 45
click at [1202, 686] on button "Upload" at bounding box center [1218, 695] width 109 height 32
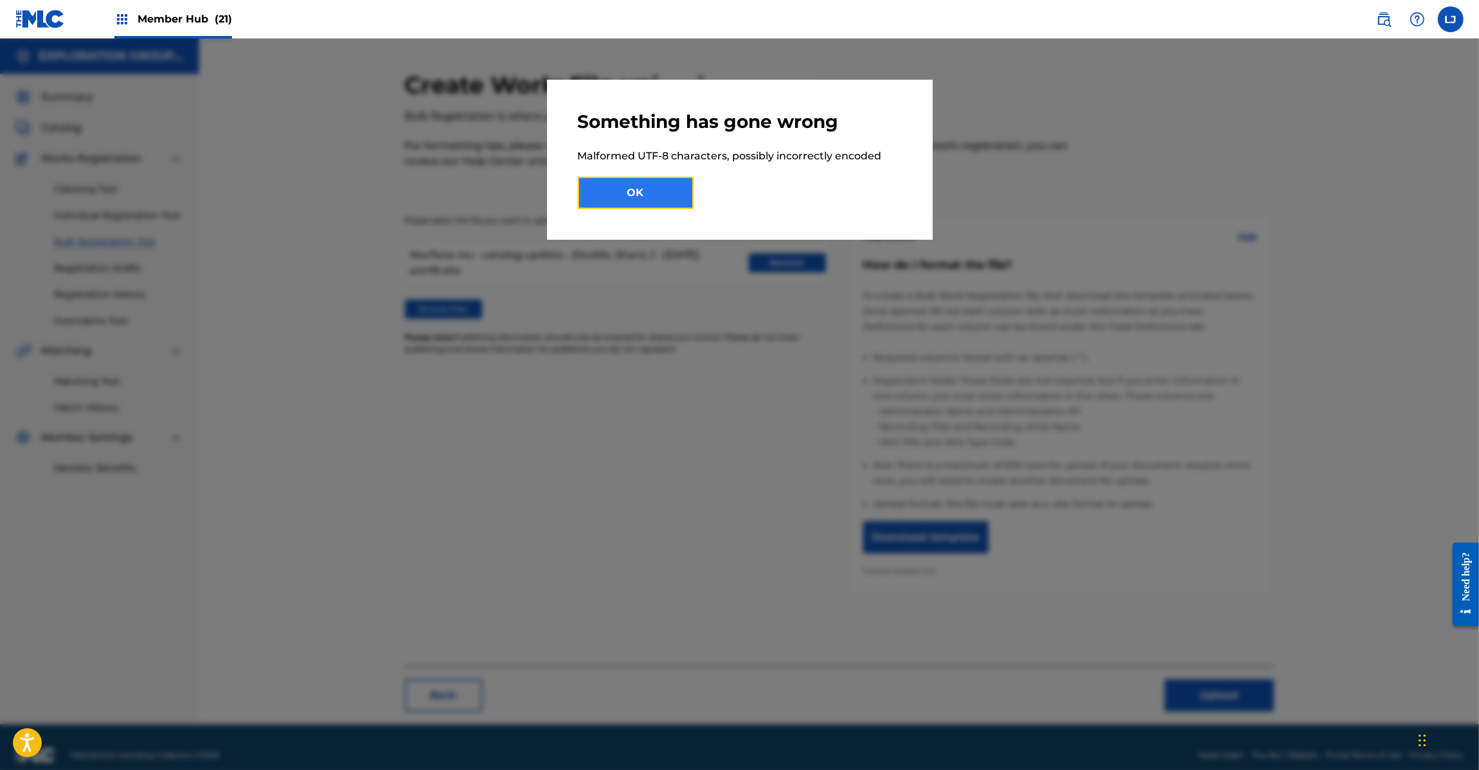
click at [652, 182] on button "OK" at bounding box center [636, 193] width 116 height 32
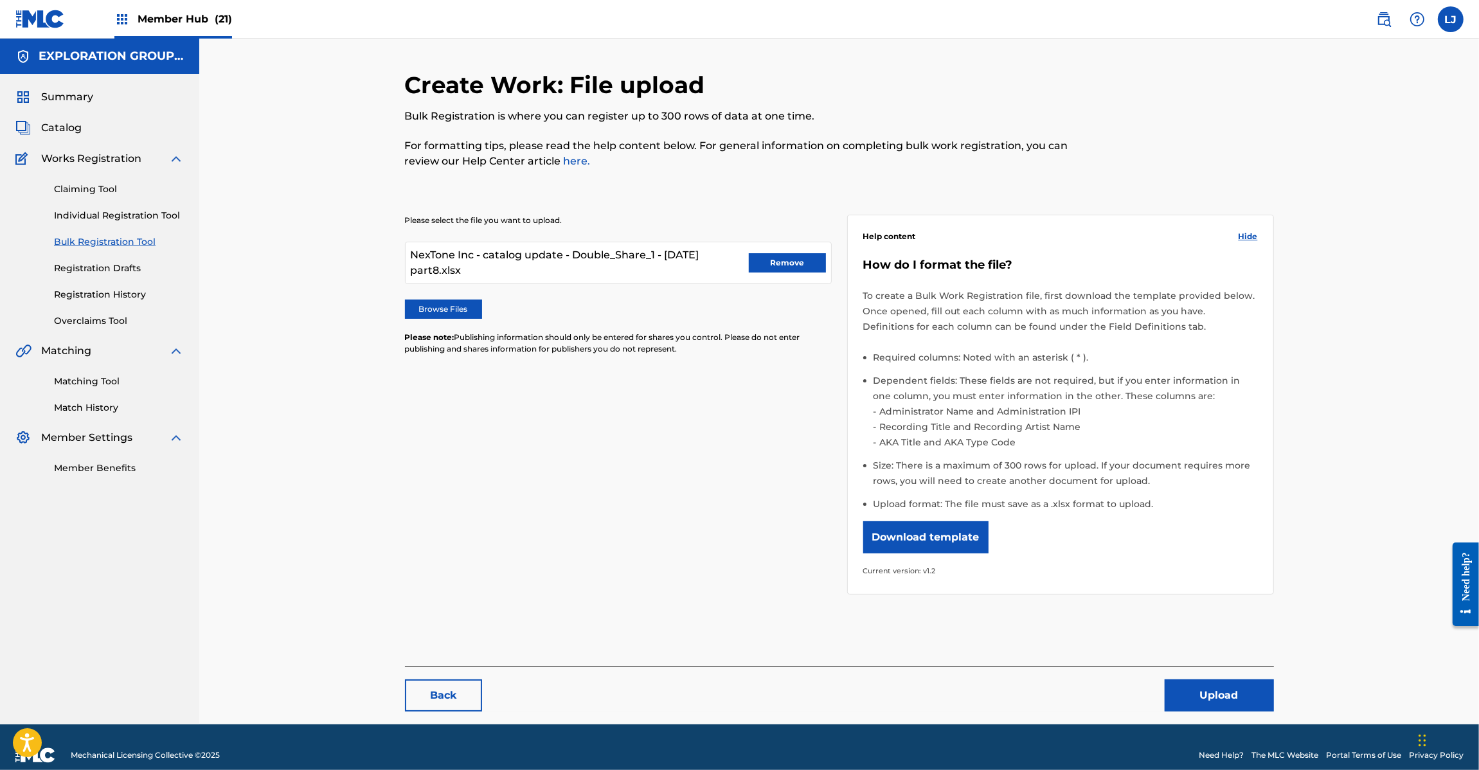
click at [49, 20] on img at bounding box center [39, 19] width 49 height 19
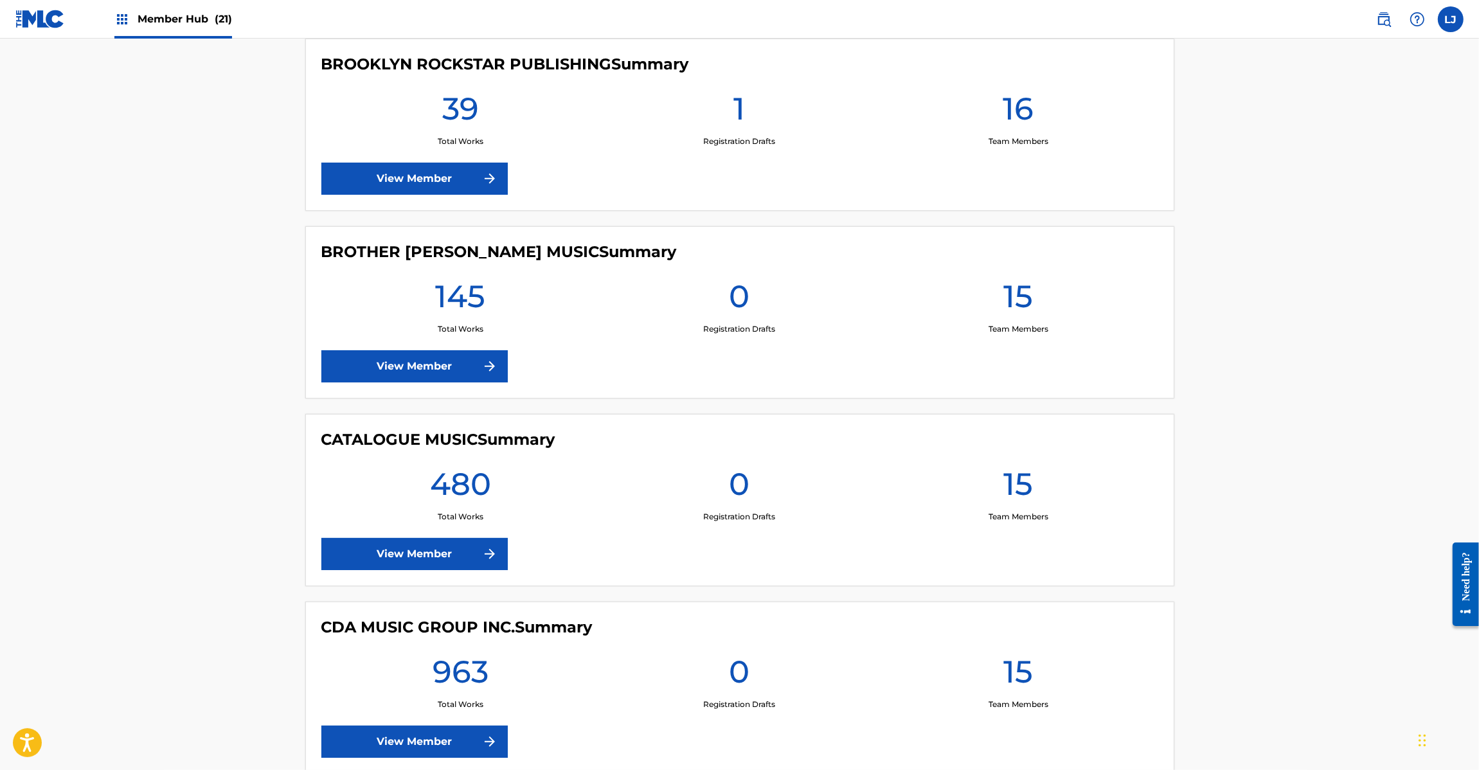
scroll to position [1928, 0]
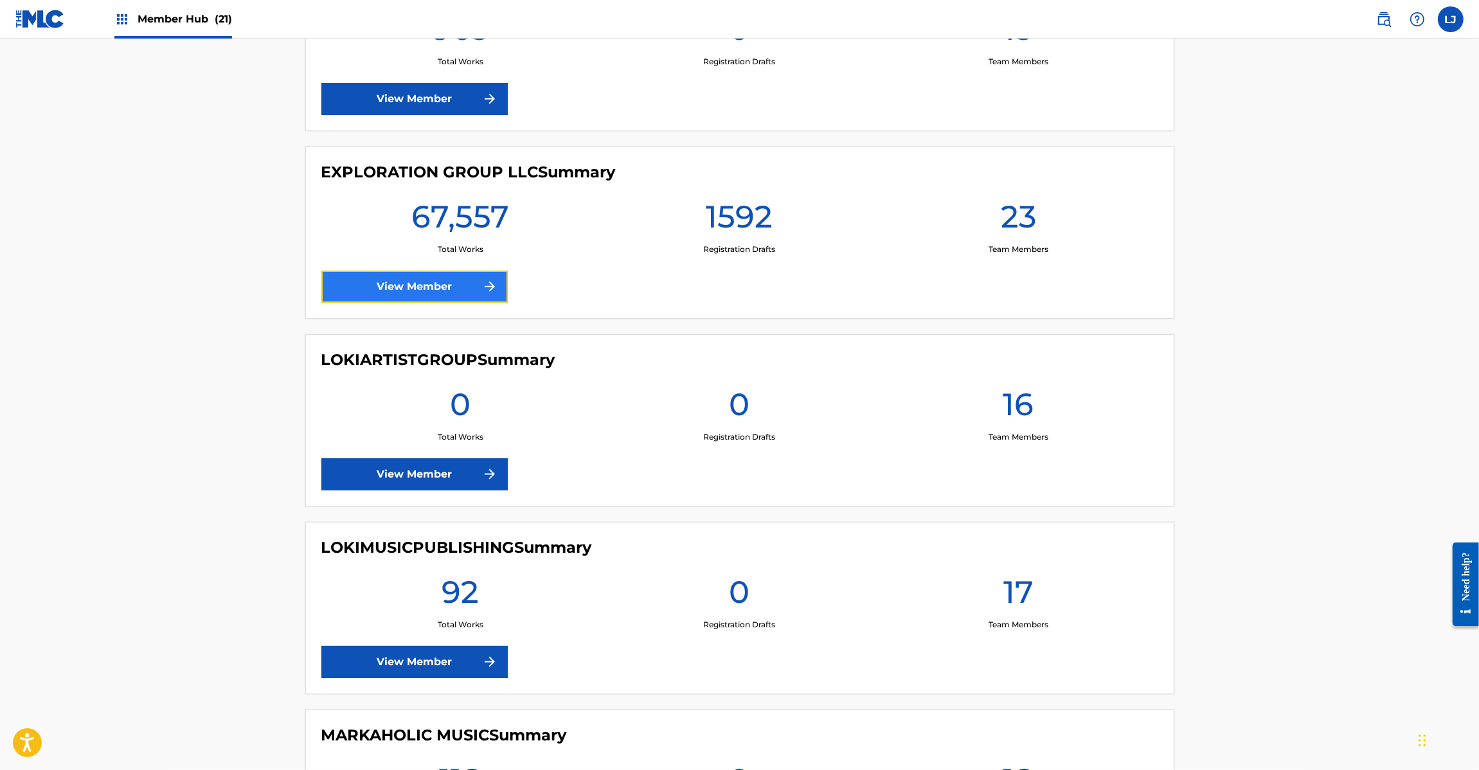
click at [413, 285] on link "View Member" at bounding box center [414, 287] width 186 height 32
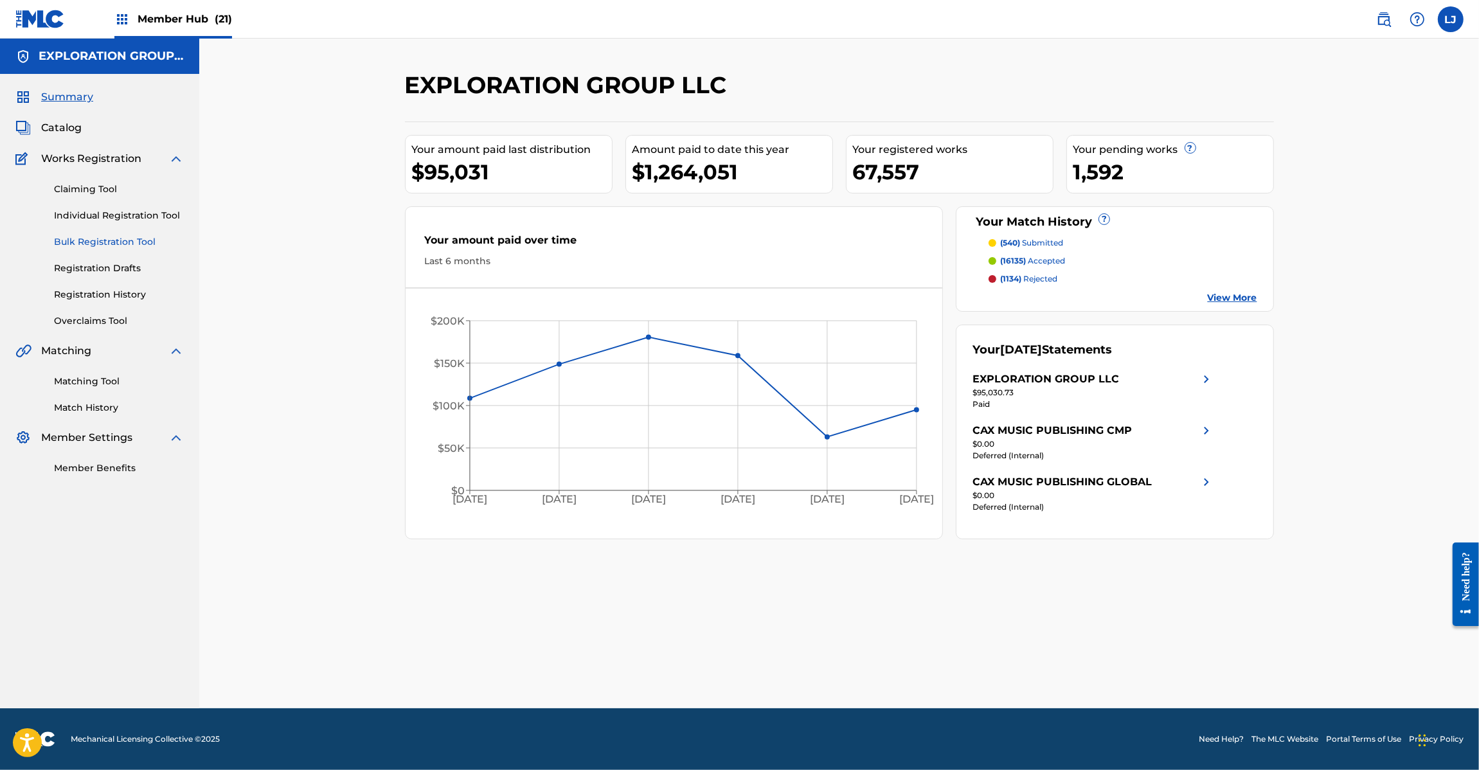
click at [75, 240] on link "Bulk Registration Tool" at bounding box center [119, 241] width 130 height 13
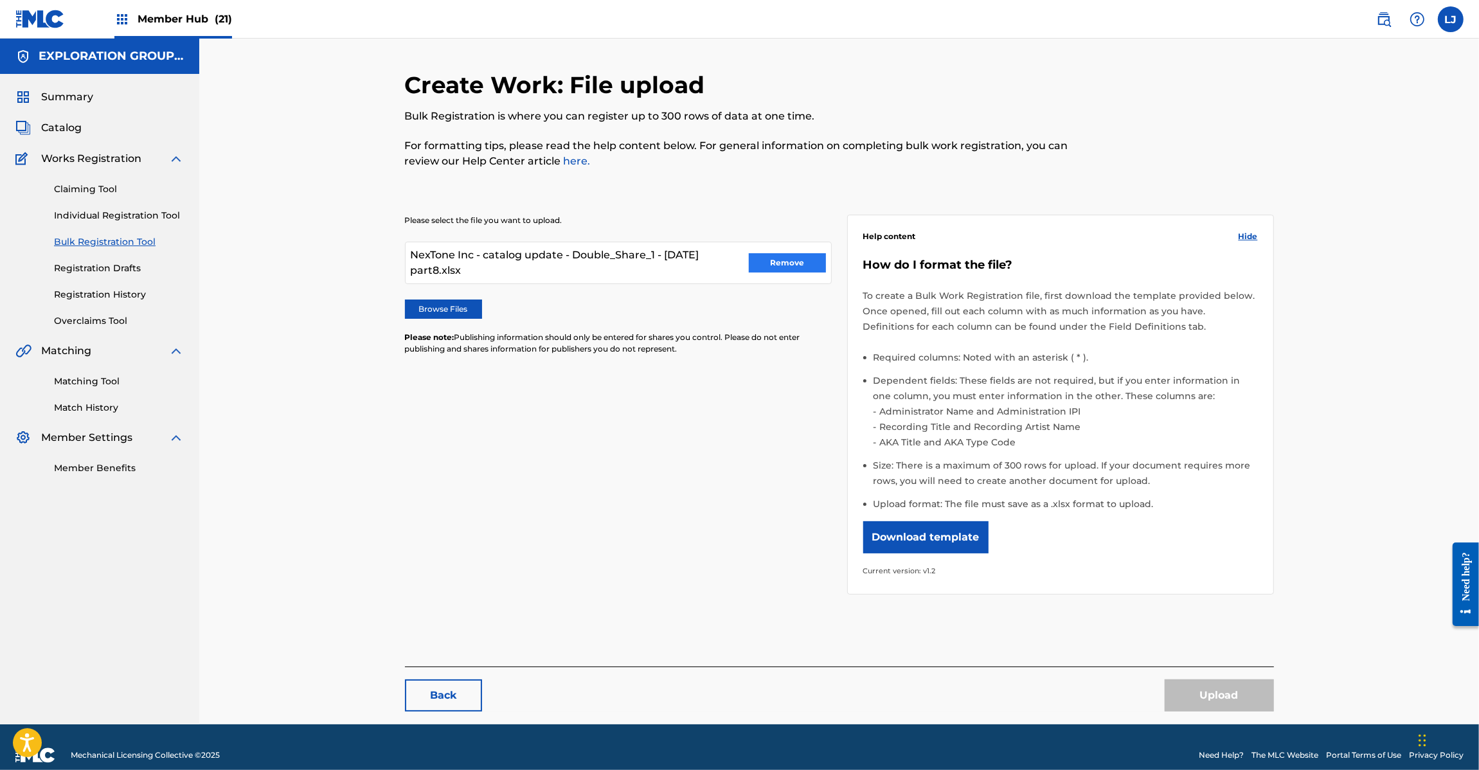
drag, startPoint x: 797, startPoint y: 275, endPoint x: 798, endPoint y: 265, distance: 9.7
click at [798, 274] on div "NexTone Inc - catalog update - Double_Share_1 - [DATE] part8.xlsx Remove" at bounding box center [618, 263] width 427 height 42
click at [794, 259] on button "Remove" at bounding box center [787, 262] width 77 height 19
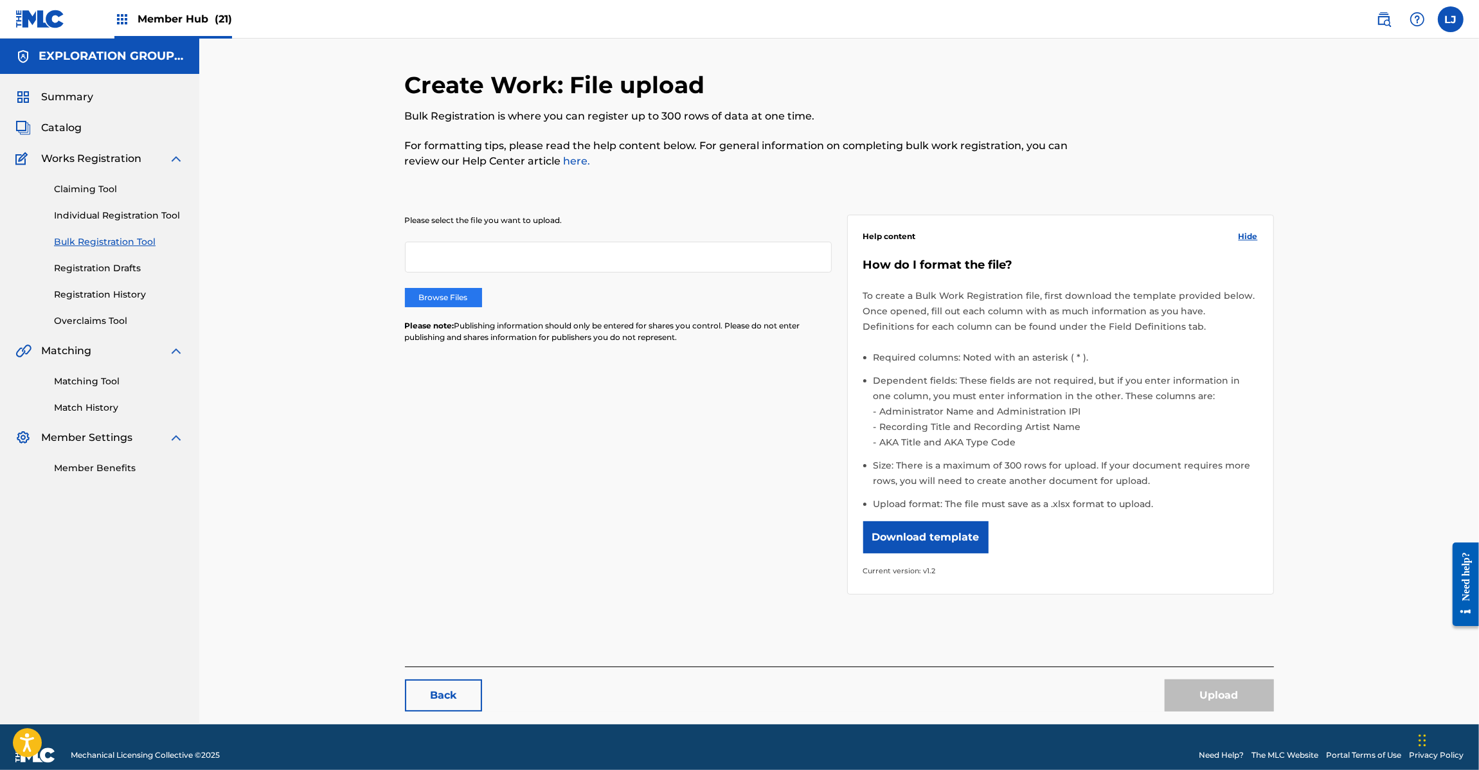
click at [435, 298] on label "Browse Files" at bounding box center [443, 297] width 77 height 19
click at [0, 0] on input "Browse Files" at bounding box center [0, 0] width 0 height 0
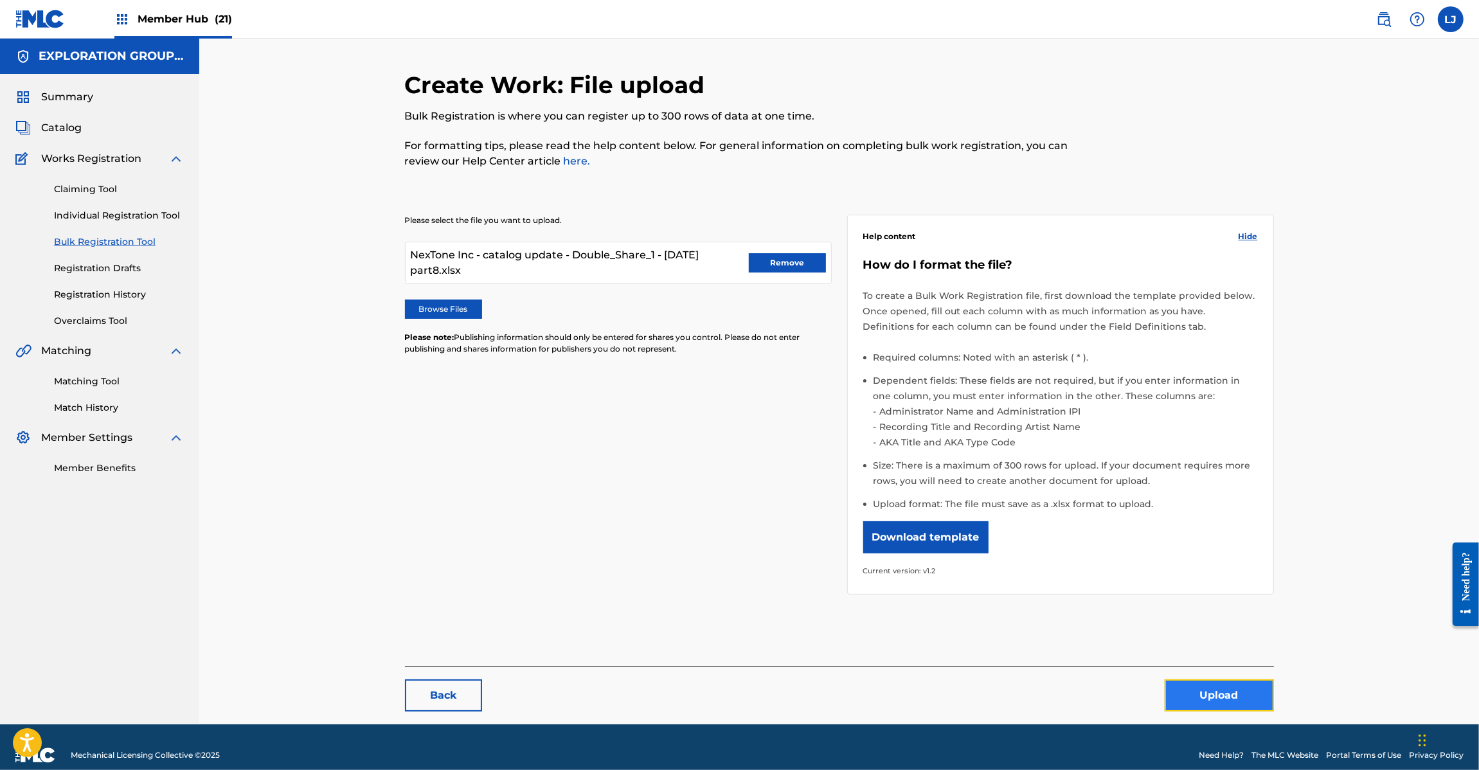
click at [1184, 697] on button "Upload" at bounding box center [1218, 695] width 109 height 32
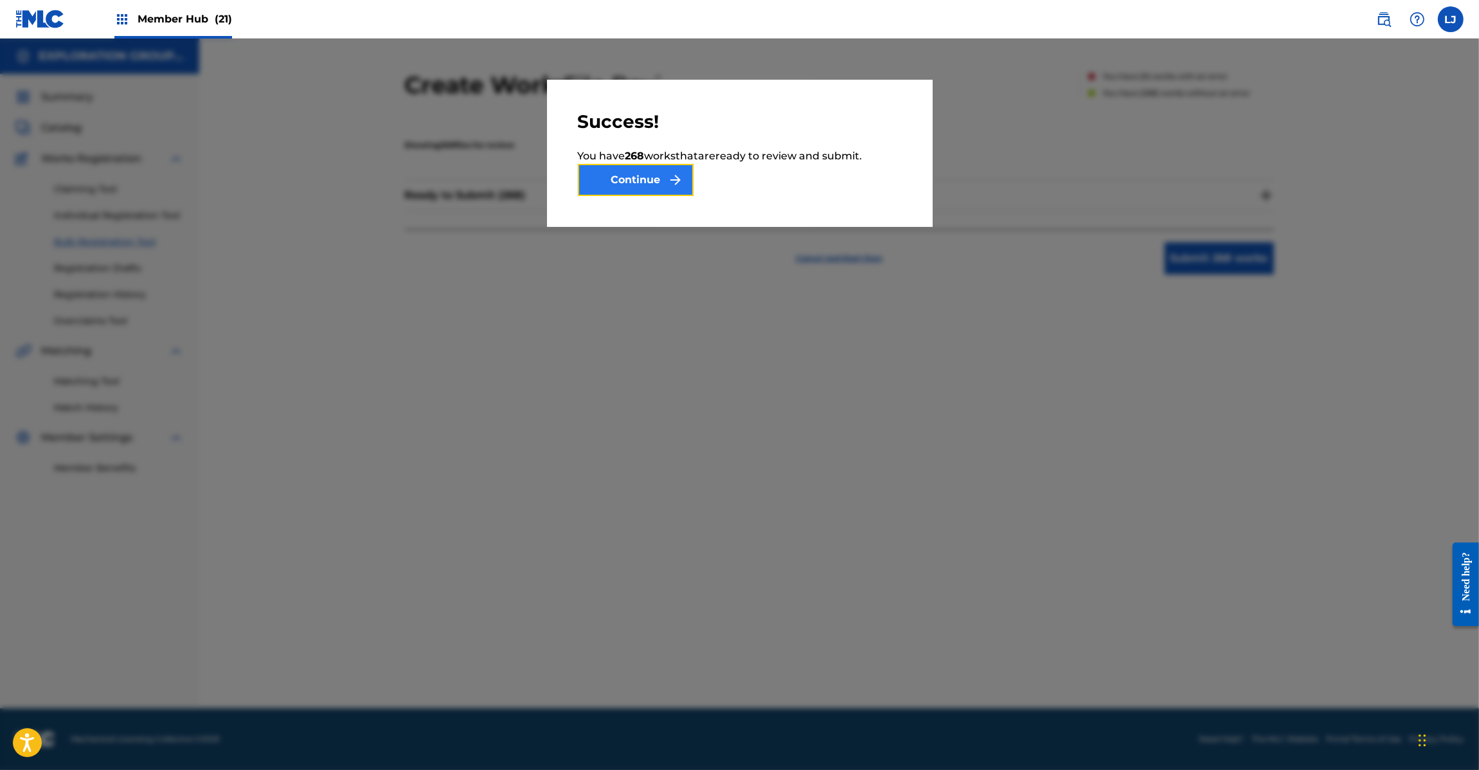
click at [661, 186] on button "Continue" at bounding box center [636, 180] width 116 height 32
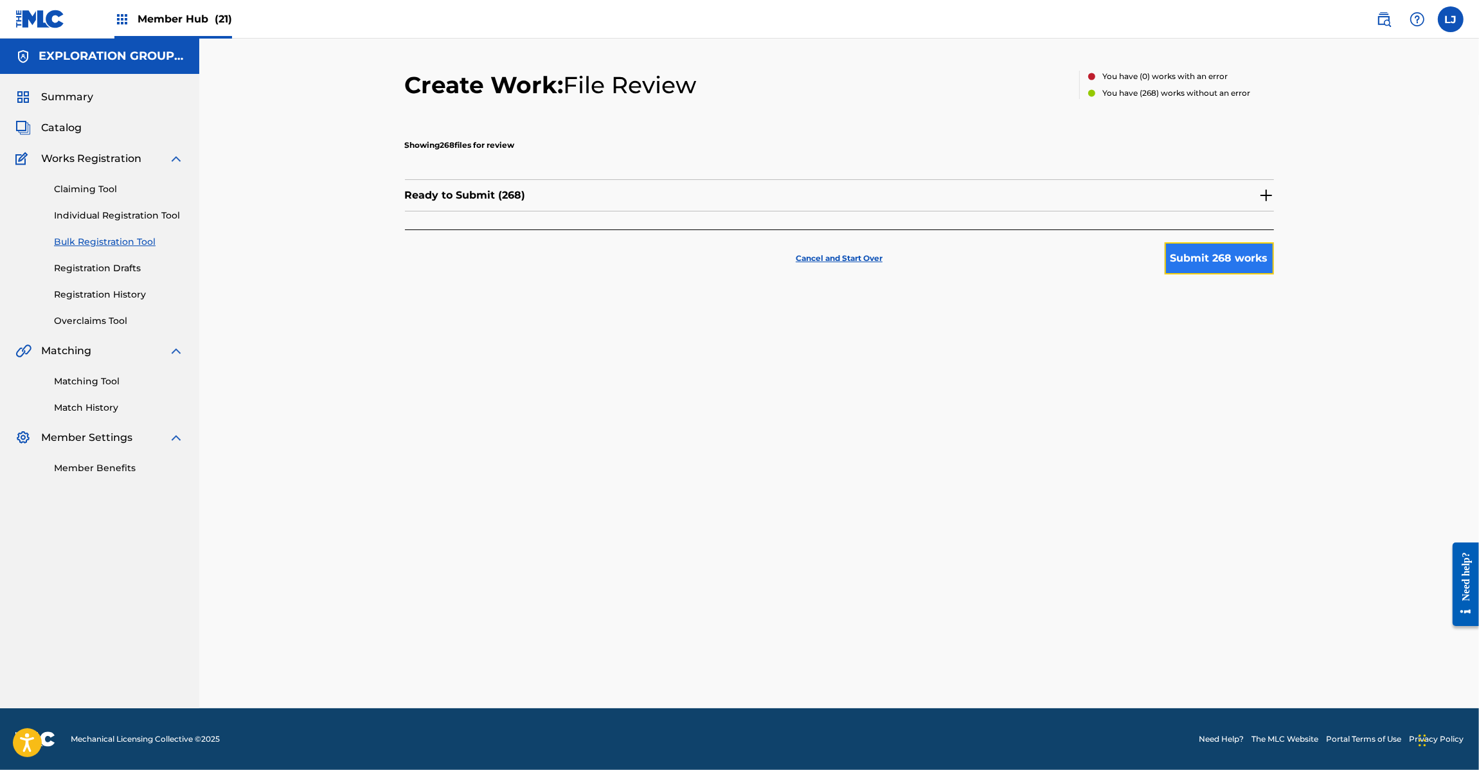
click at [1186, 257] on button "Submit 268 works" at bounding box center [1218, 258] width 109 height 32
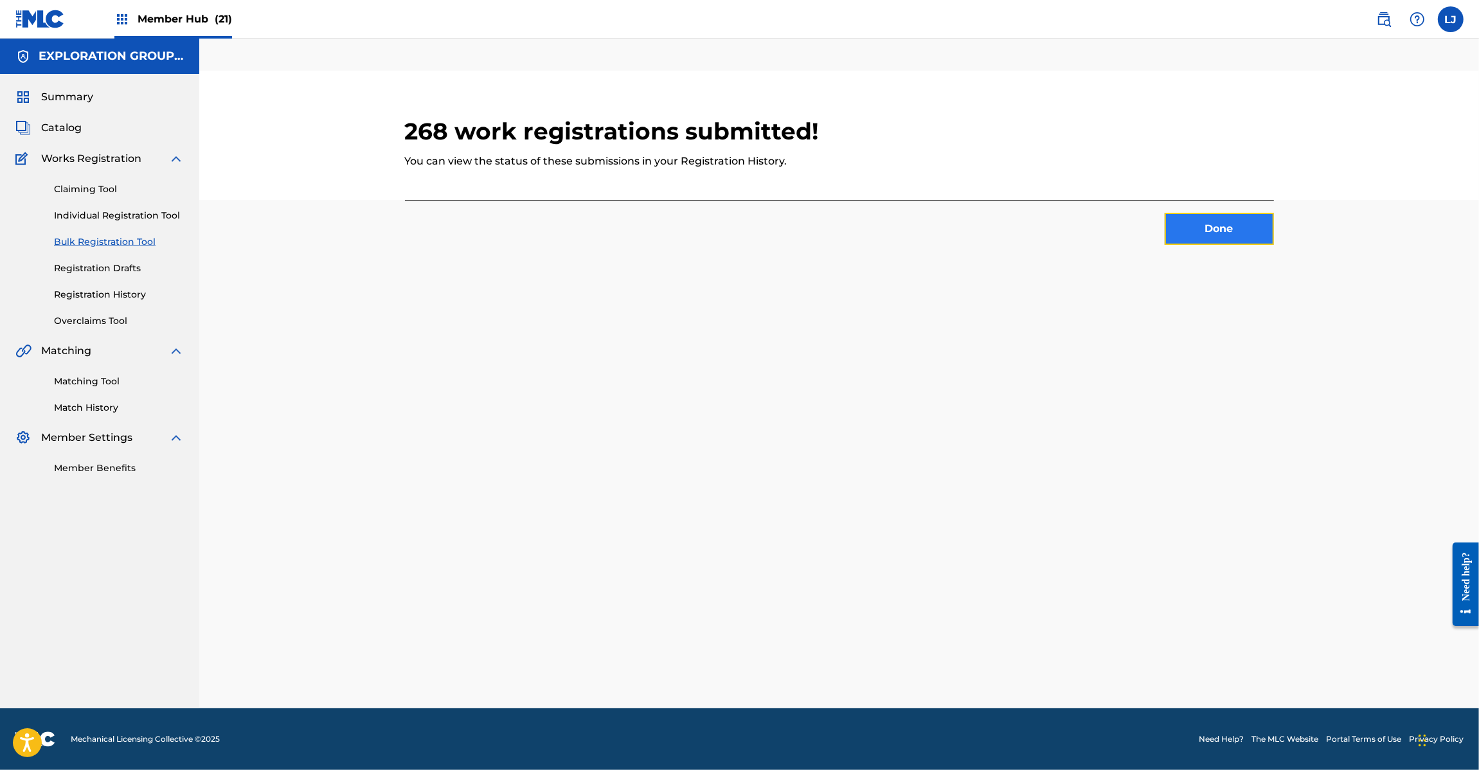
click at [1176, 226] on button "Done" at bounding box center [1218, 229] width 109 height 32
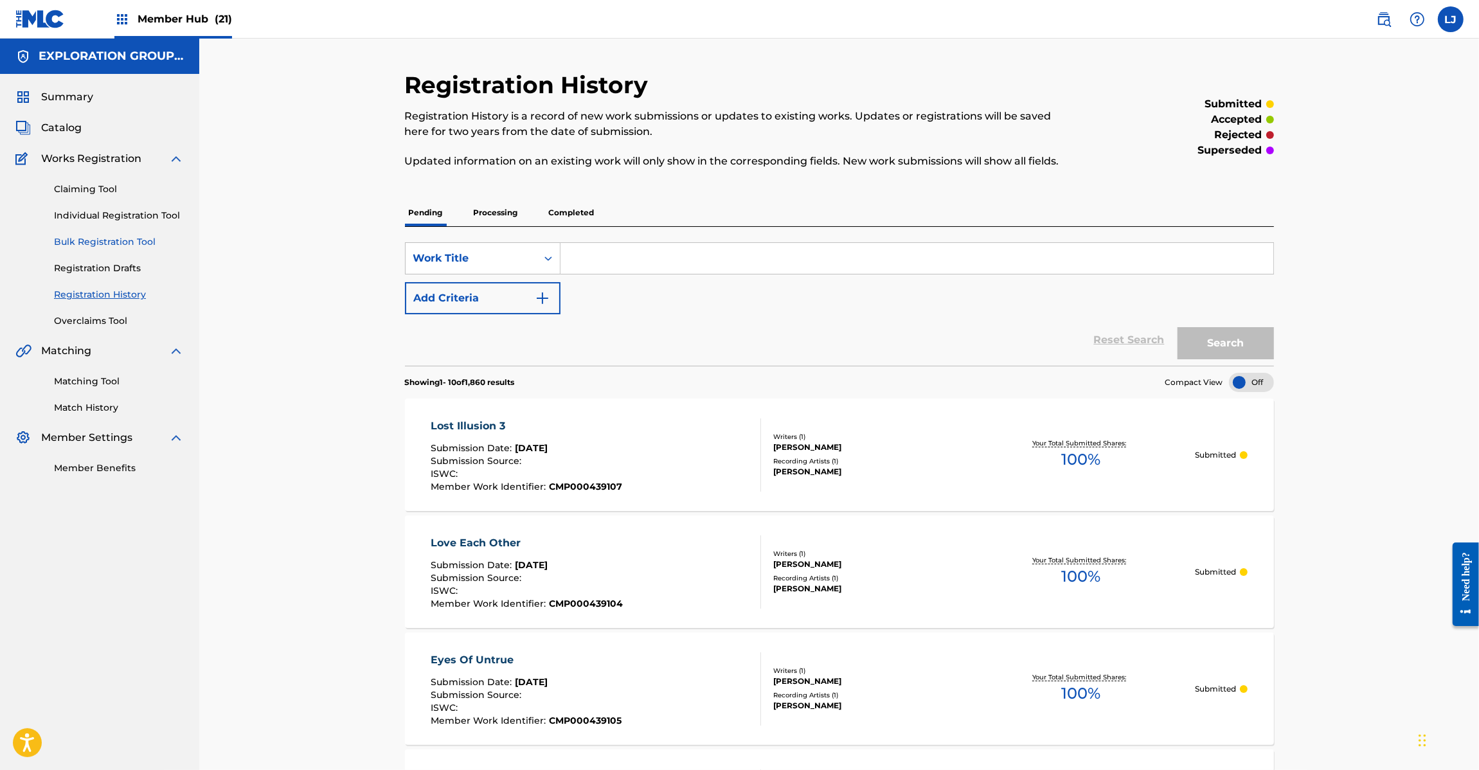
click at [91, 242] on link "Bulk Registration Tool" at bounding box center [119, 241] width 130 height 13
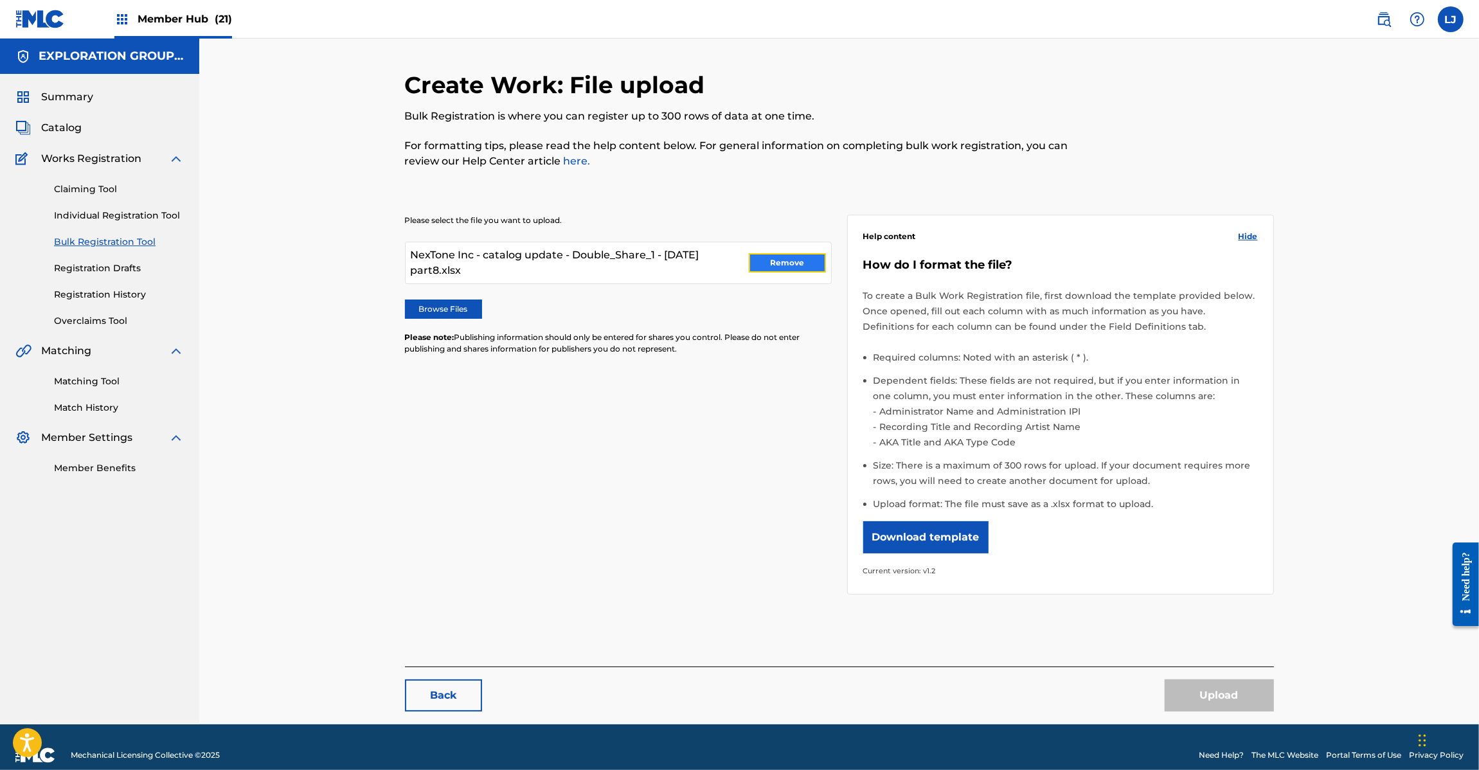
click at [770, 254] on button "Remove" at bounding box center [787, 262] width 77 height 19
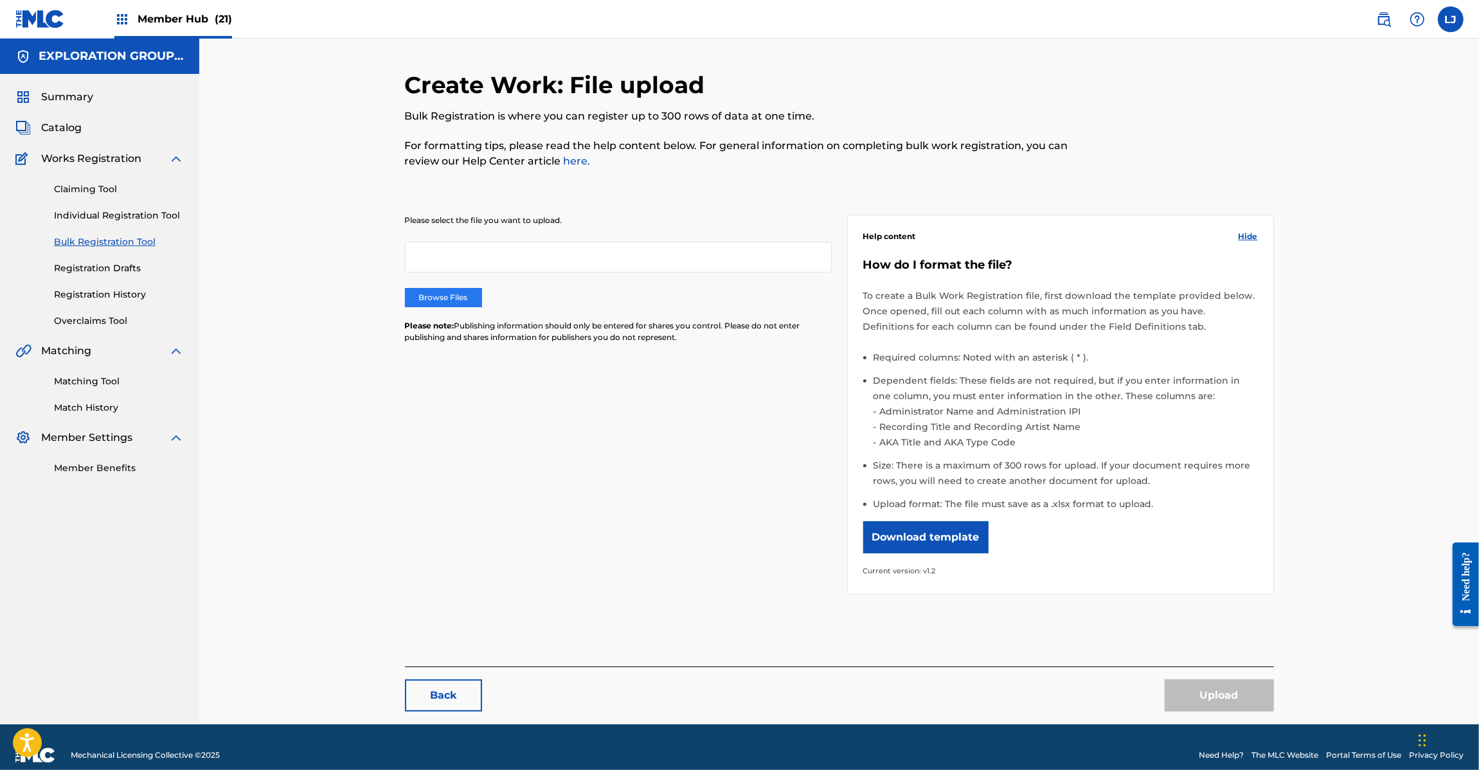
click at [440, 296] on label "Browse Files" at bounding box center [443, 297] width 77 height 19
click at [0, 0] on input "Browse Files" at bounding box center [0, 0] width 0 height 0
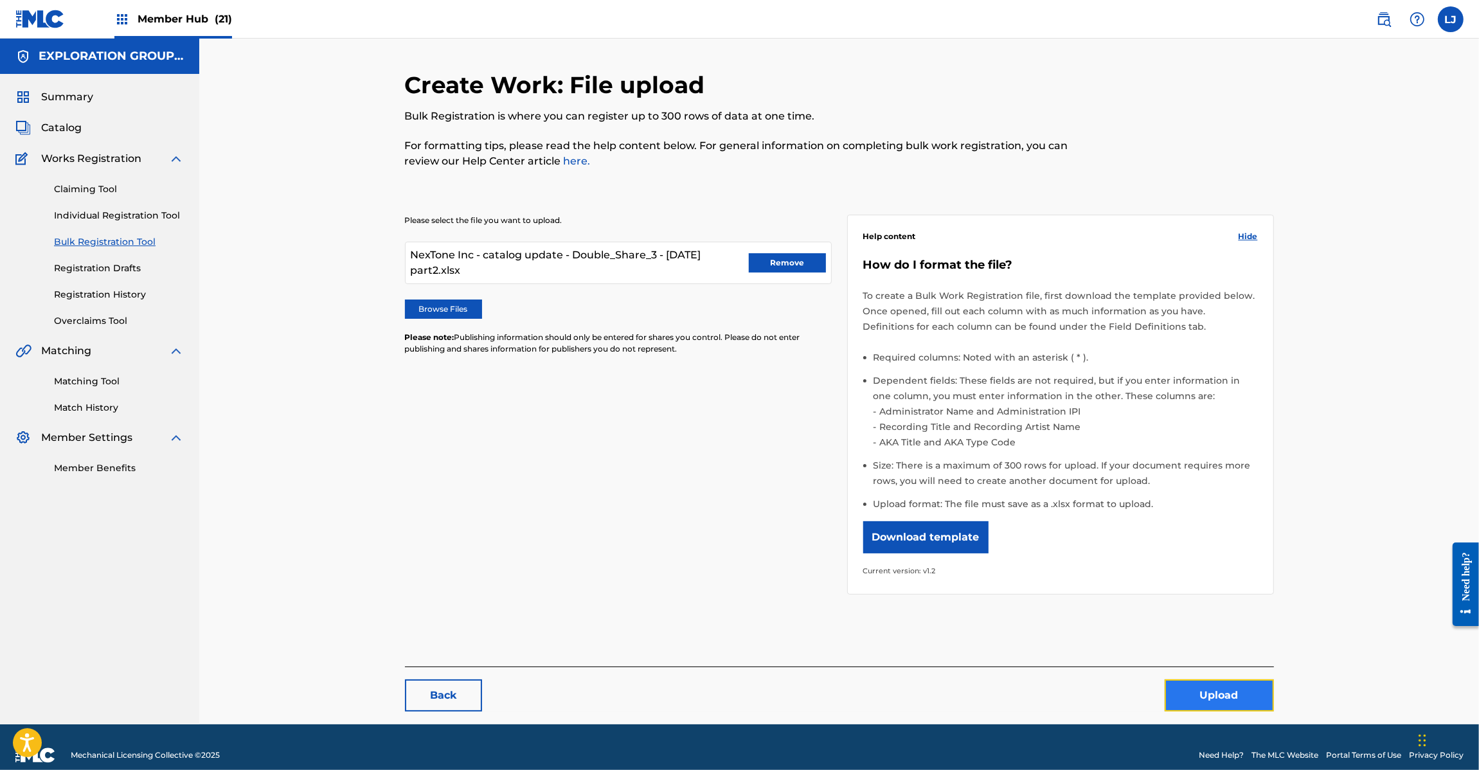
click at [1220, 692] on button "Upload" at bounding box center [1218, 695] width 109 height 32
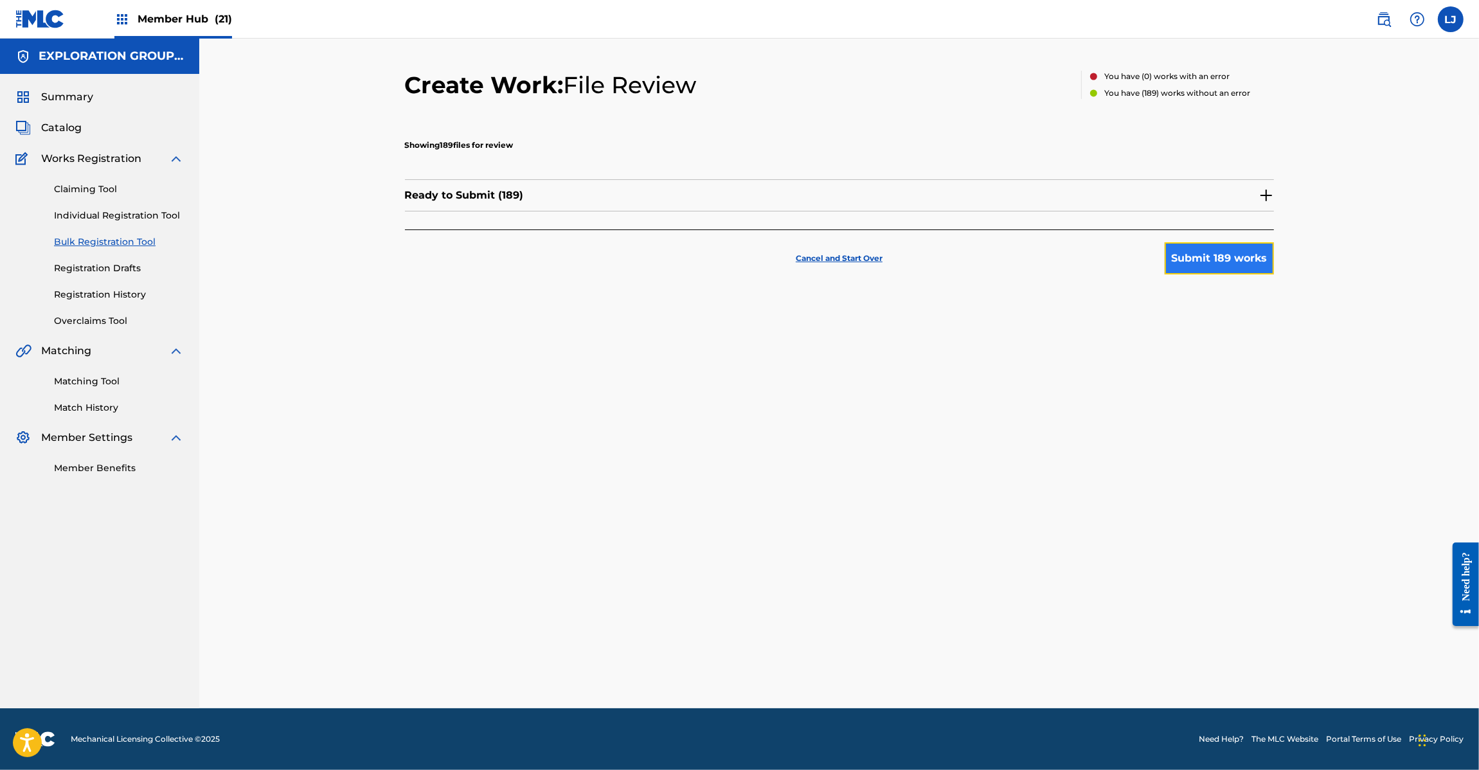
click at [1236, 251] on button "Submit 189 works" at bounding box center [1218, 258] width 109 height 32
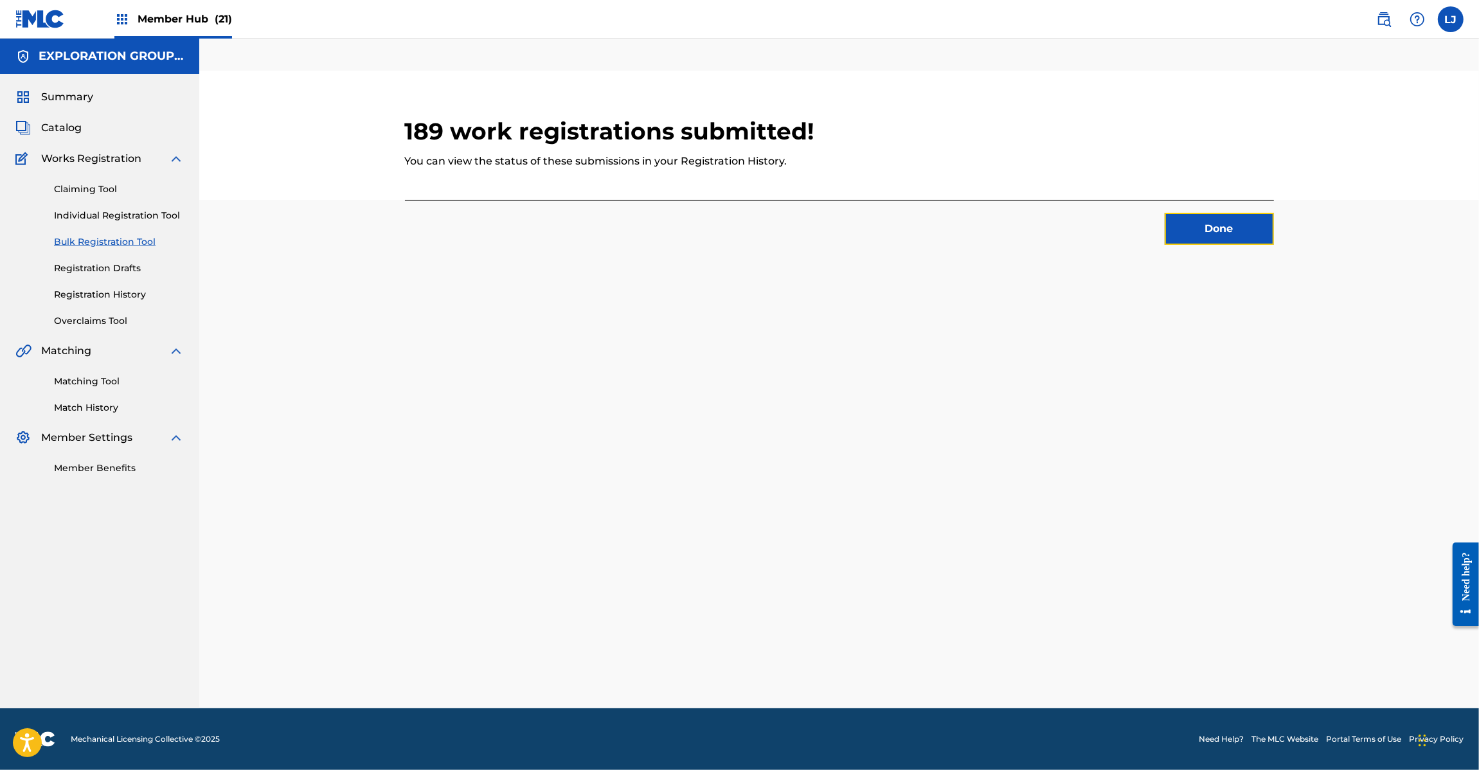
click at [1196, 230] on button "Done" at bounding box center [1218, 229] width 109 height 32
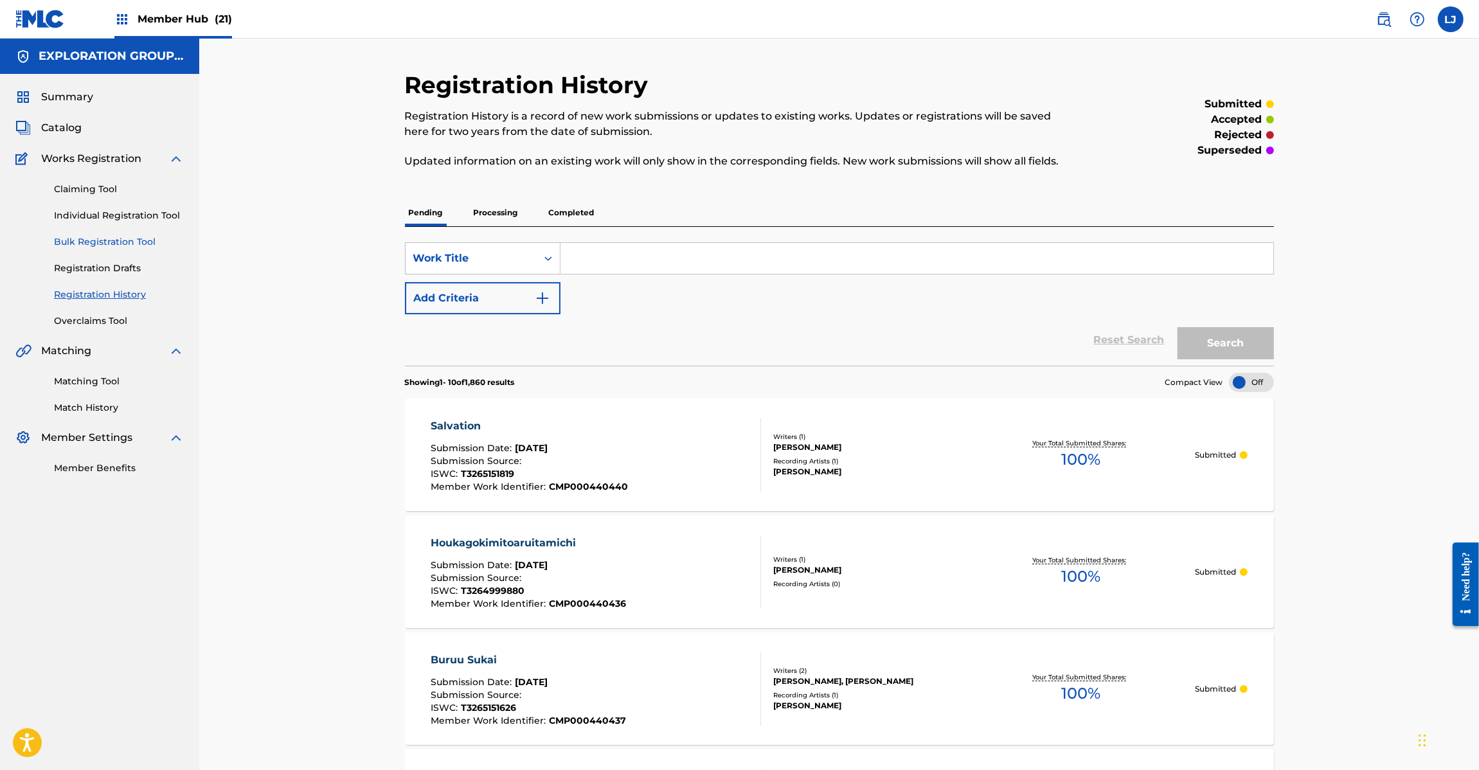
click at [85, 243] on link "Bulk Registration Tool" at bounding box center [119, 241] width 130 height 13
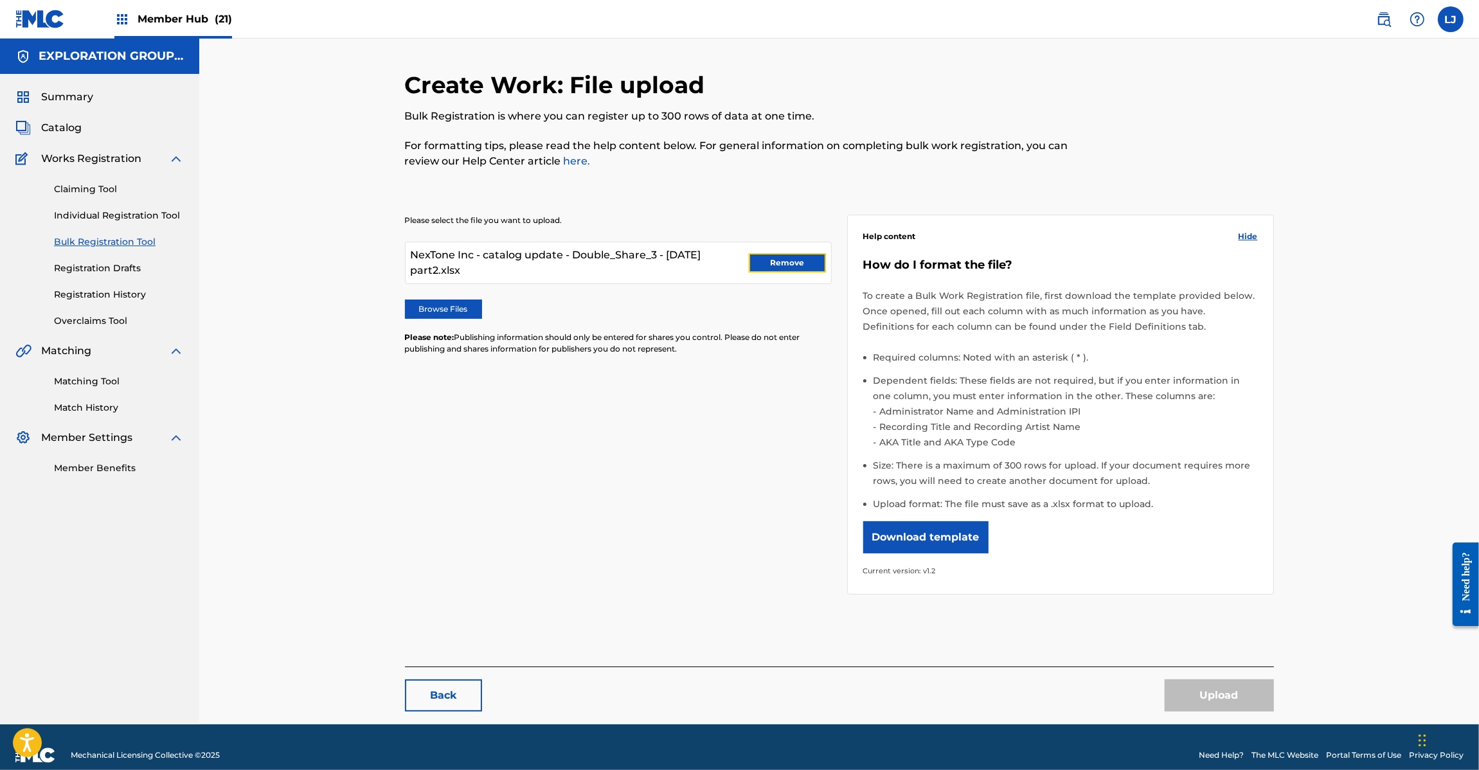
click at [759, 254] on button "Remove" at bounding box center [787, 262] width 77 height 19
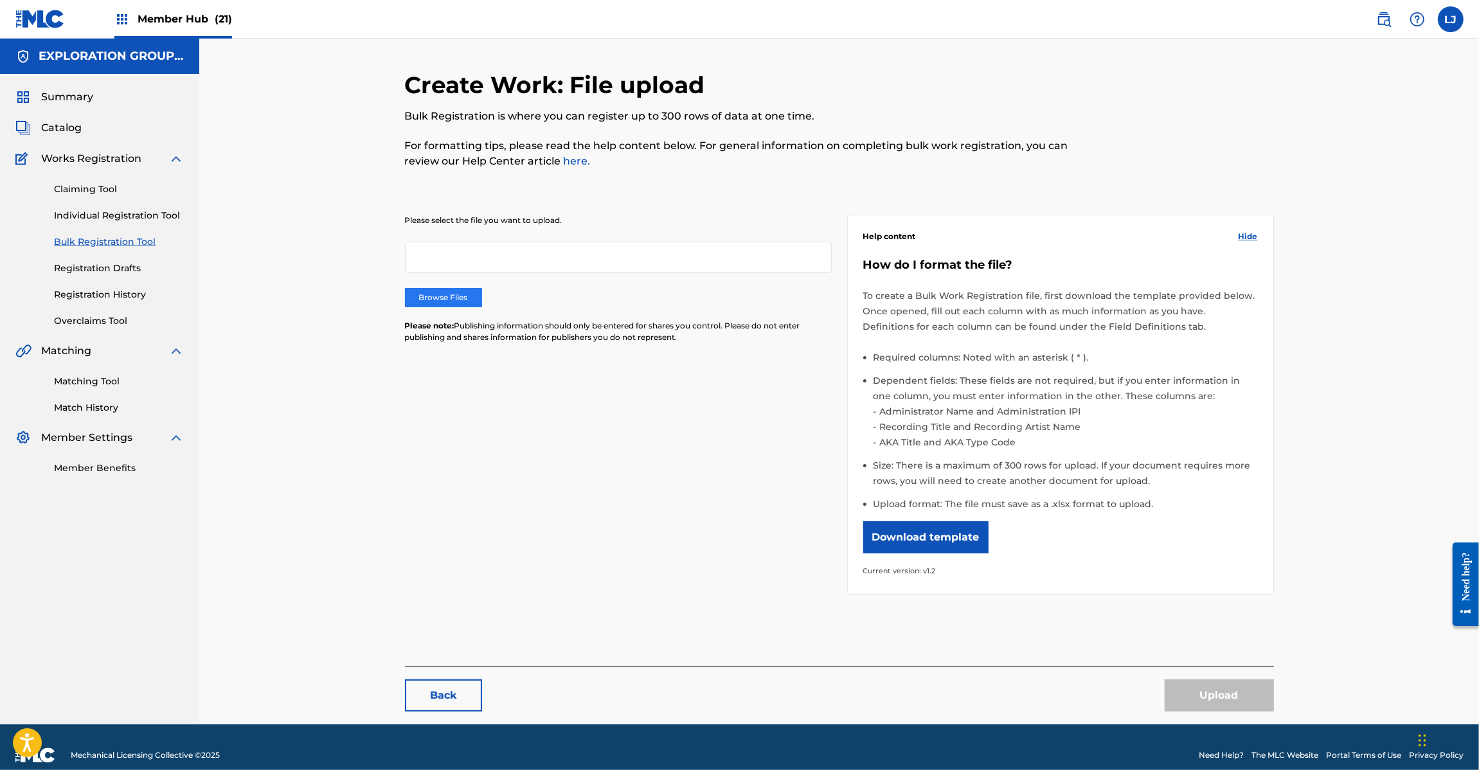
click at [464, 297] on label "Browse Files" at bounding box center [443, 297] width 77 height 19
click at [0, 0] on input "Browse Files" at bounding box center [0, 0] width 0 height 0
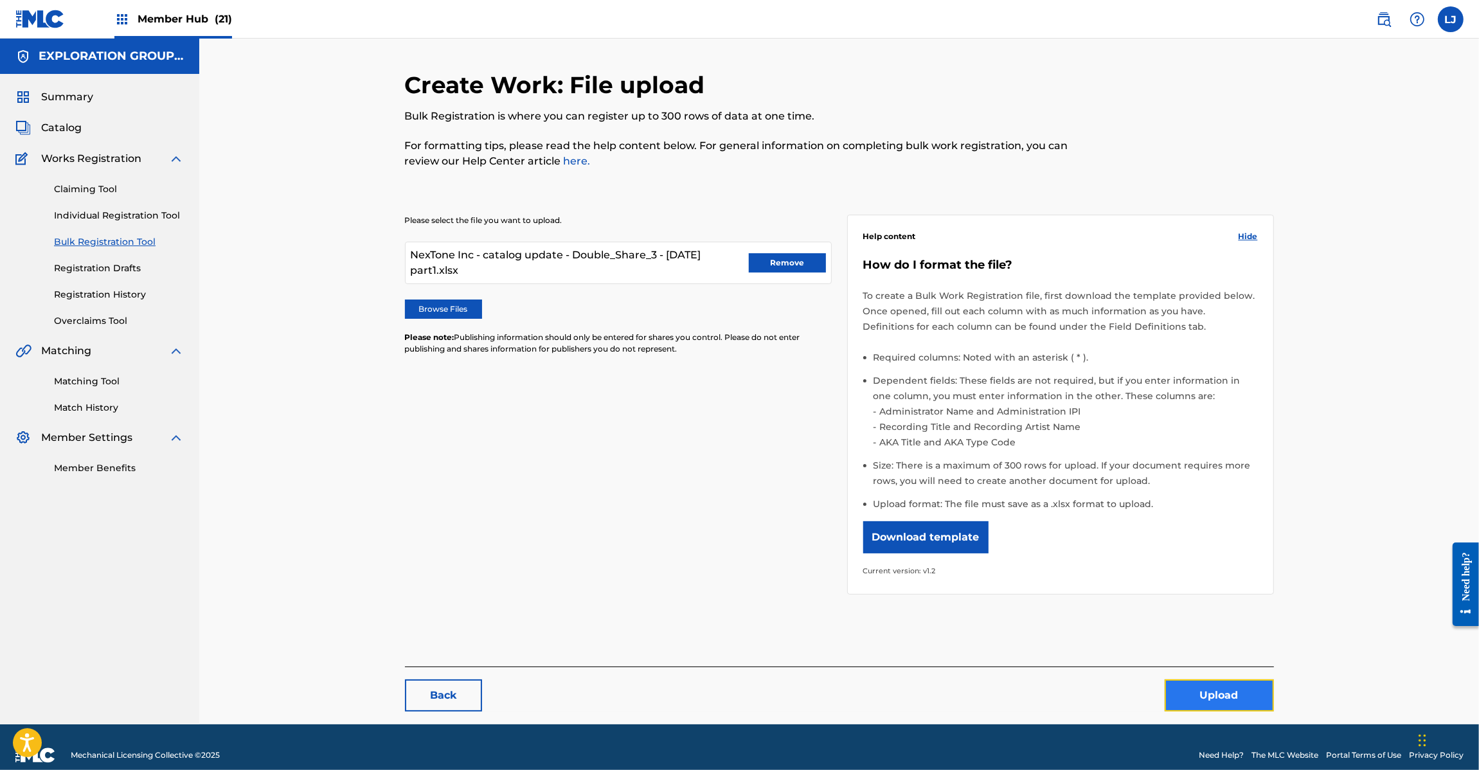
click at [1218, 701] on button "Upload" at bounding box center [1218, 695] width 109 height 32
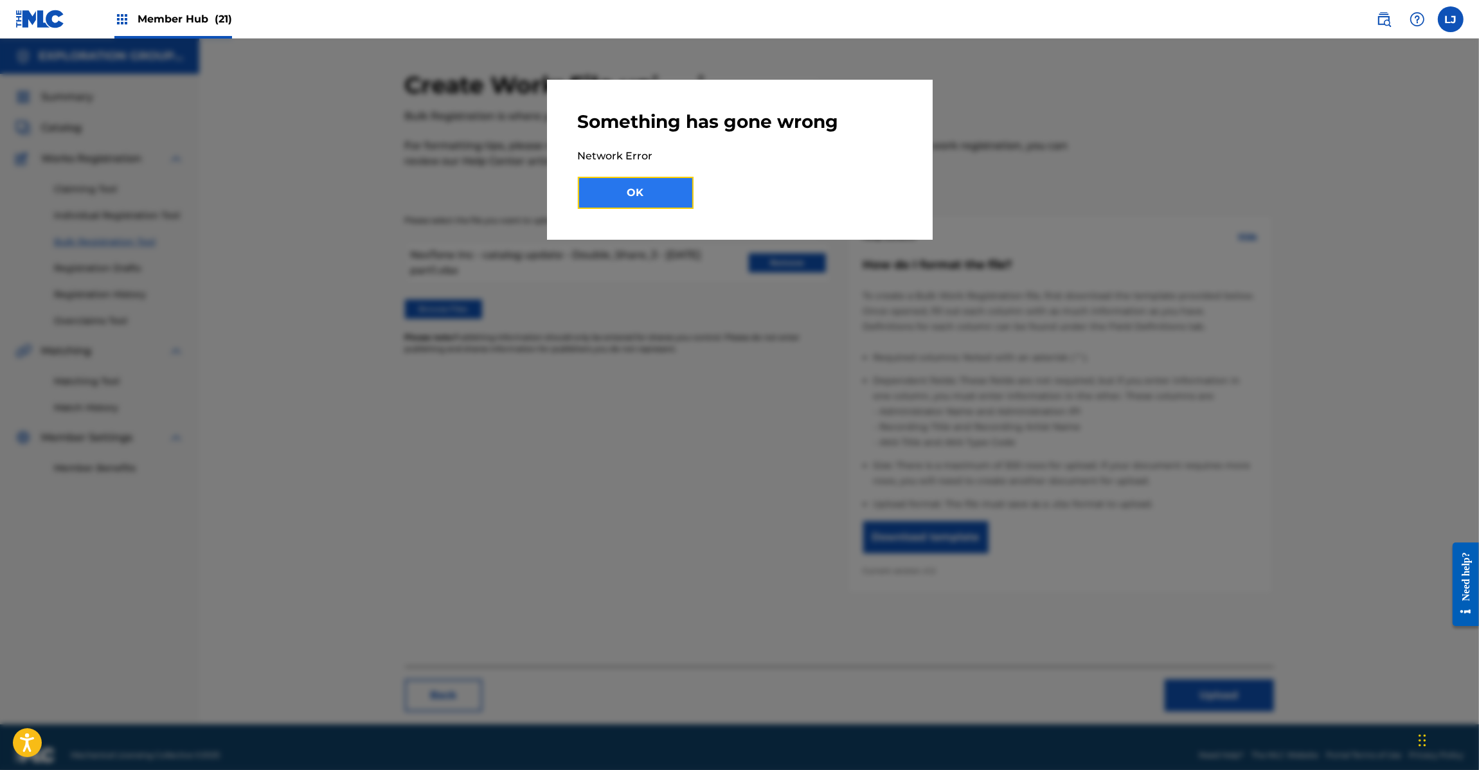
click at [632, 188] on button "OK" at bounding box center [636, 193] width 116 height 32
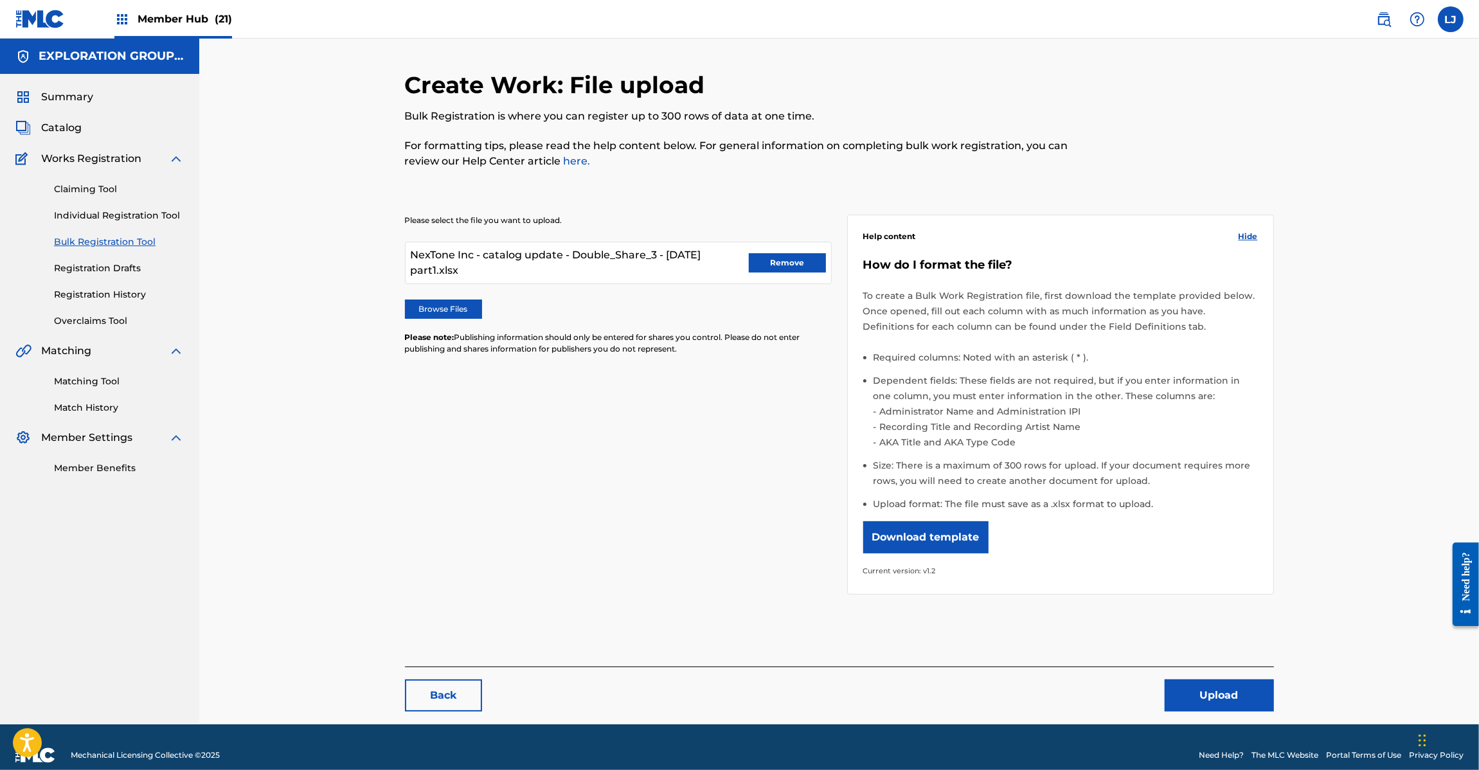
click at [45, 20] on img at bounding box center [39, 19] width 49 height 19
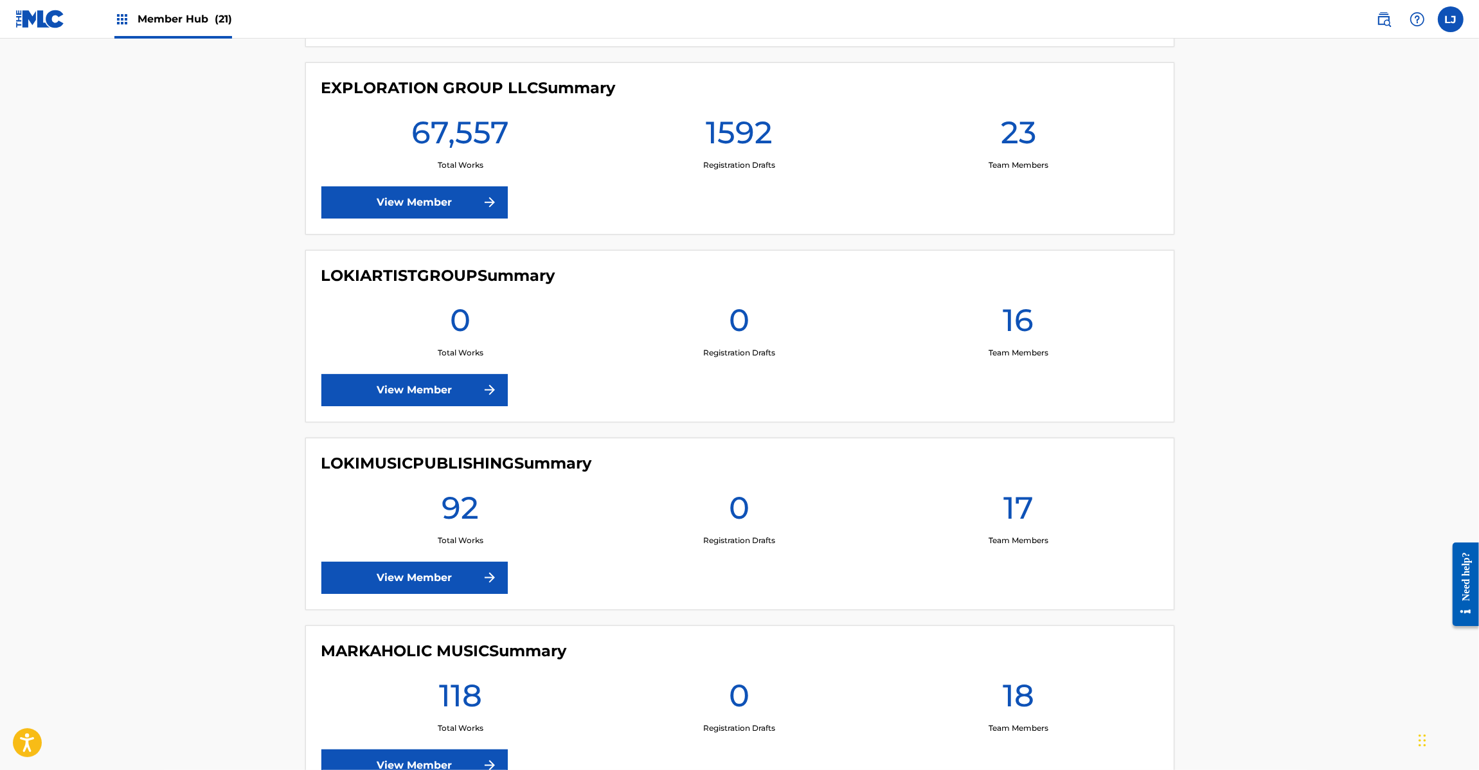
scroll to position [1928, 0]
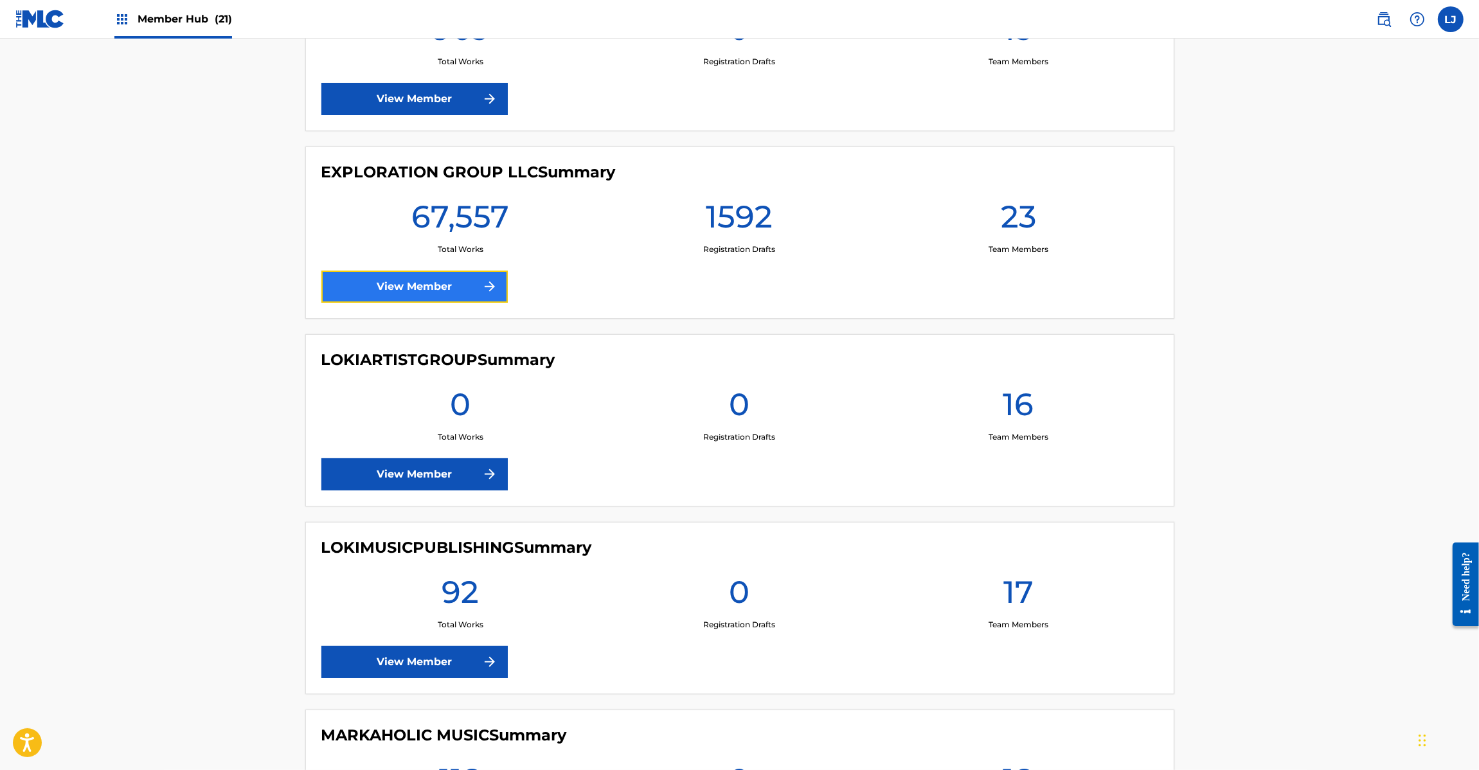
click at [375, 283] on link "View Member" at bounding box center [414, 287] width 186 height 32
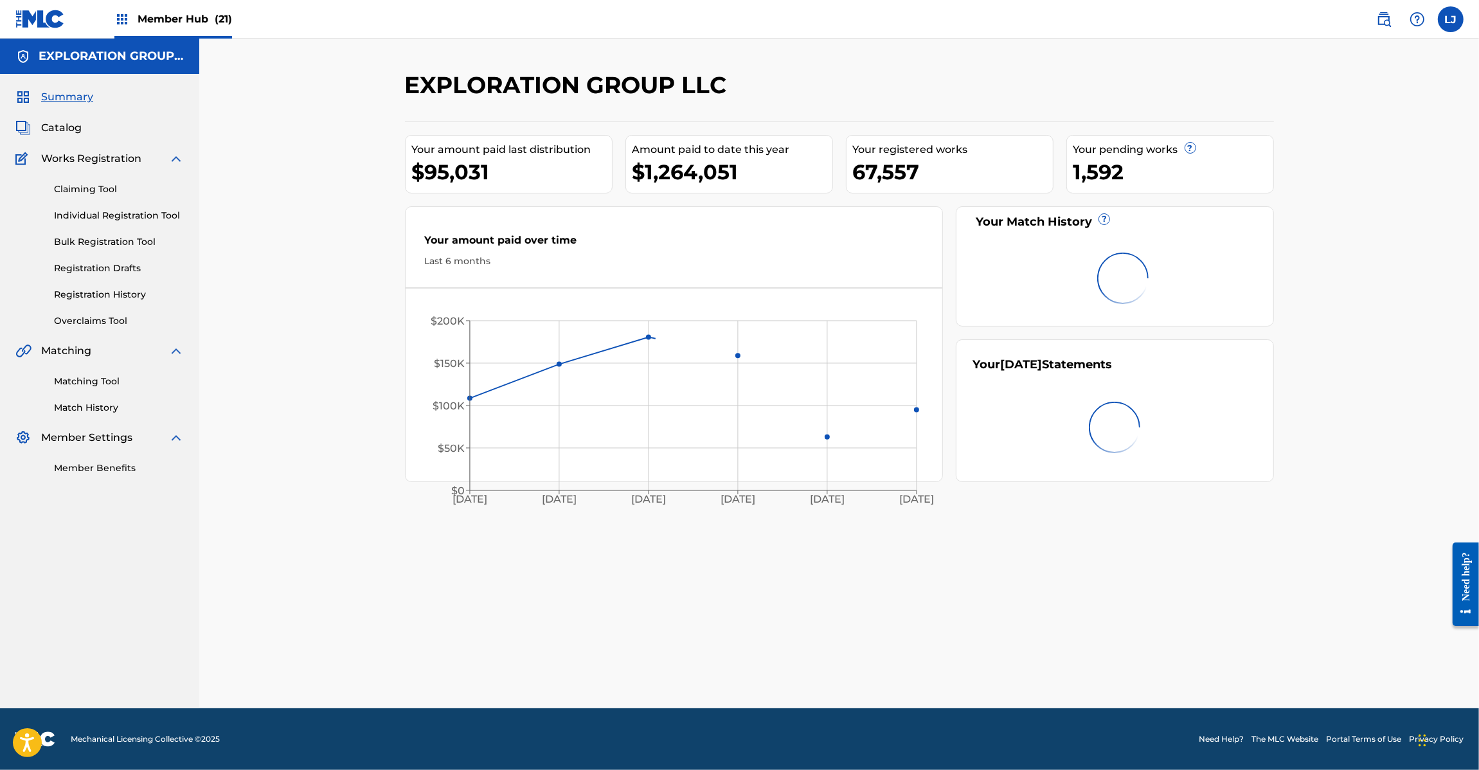
click at [103, 249] on div "Claiming Tool Individual Registration Tool Bulk Registration Tool Registration …" at bounding box center [99, 246] width 168 height 161
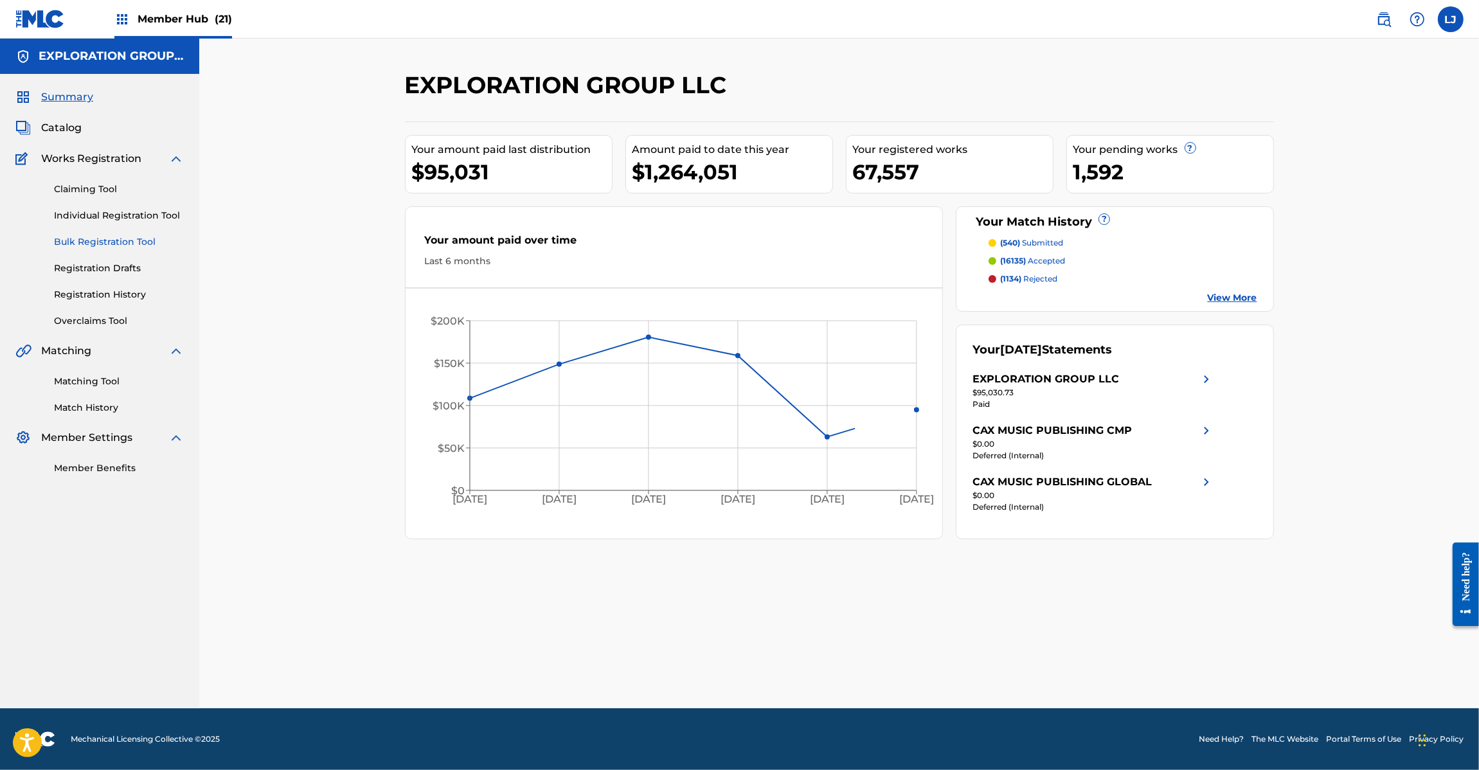
click at [103, 243] on link "Bulk Registration Tool" at bounding box center [119, 241] width 130 height 13
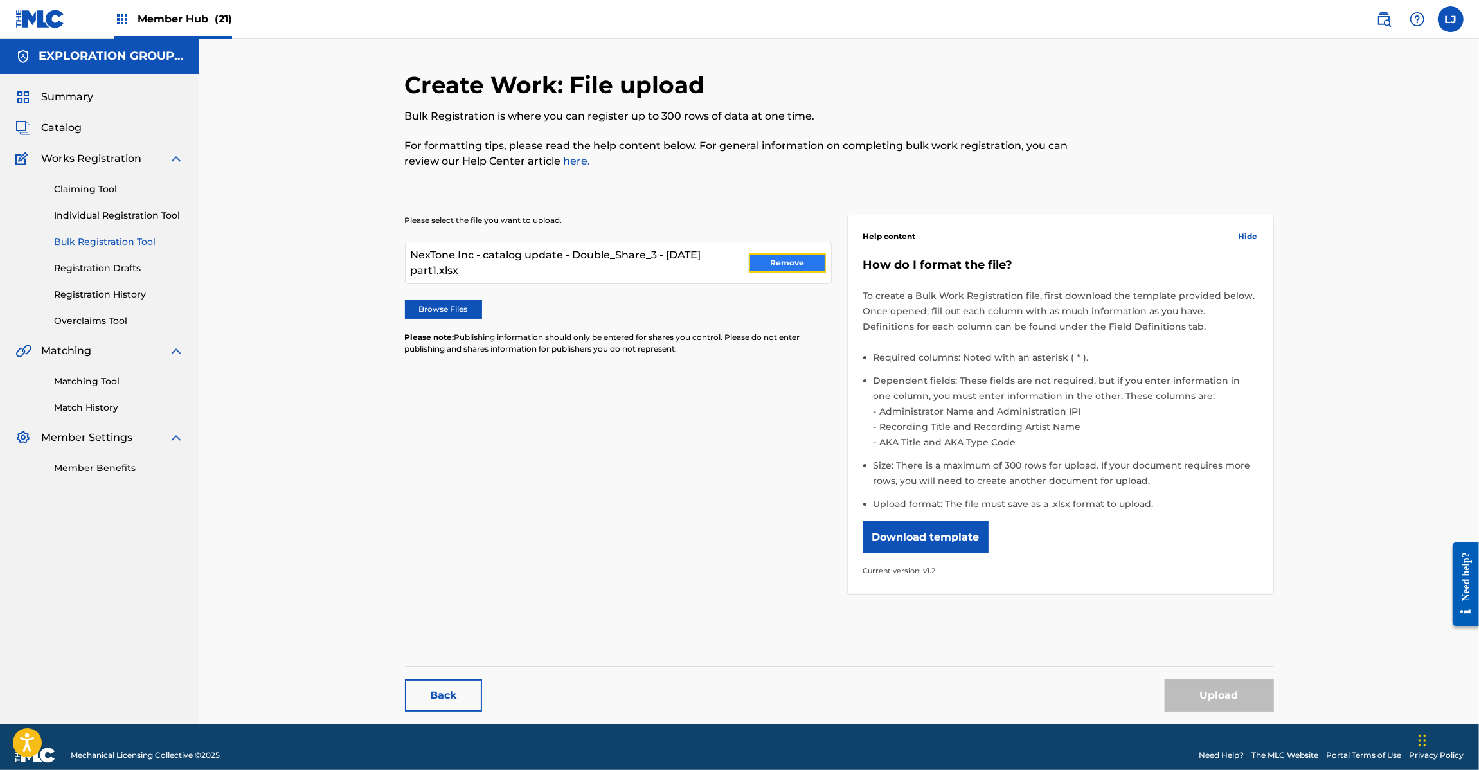
click at [798, 267] on button "Remove" at bounding box center [787, 262] width 77 height 19
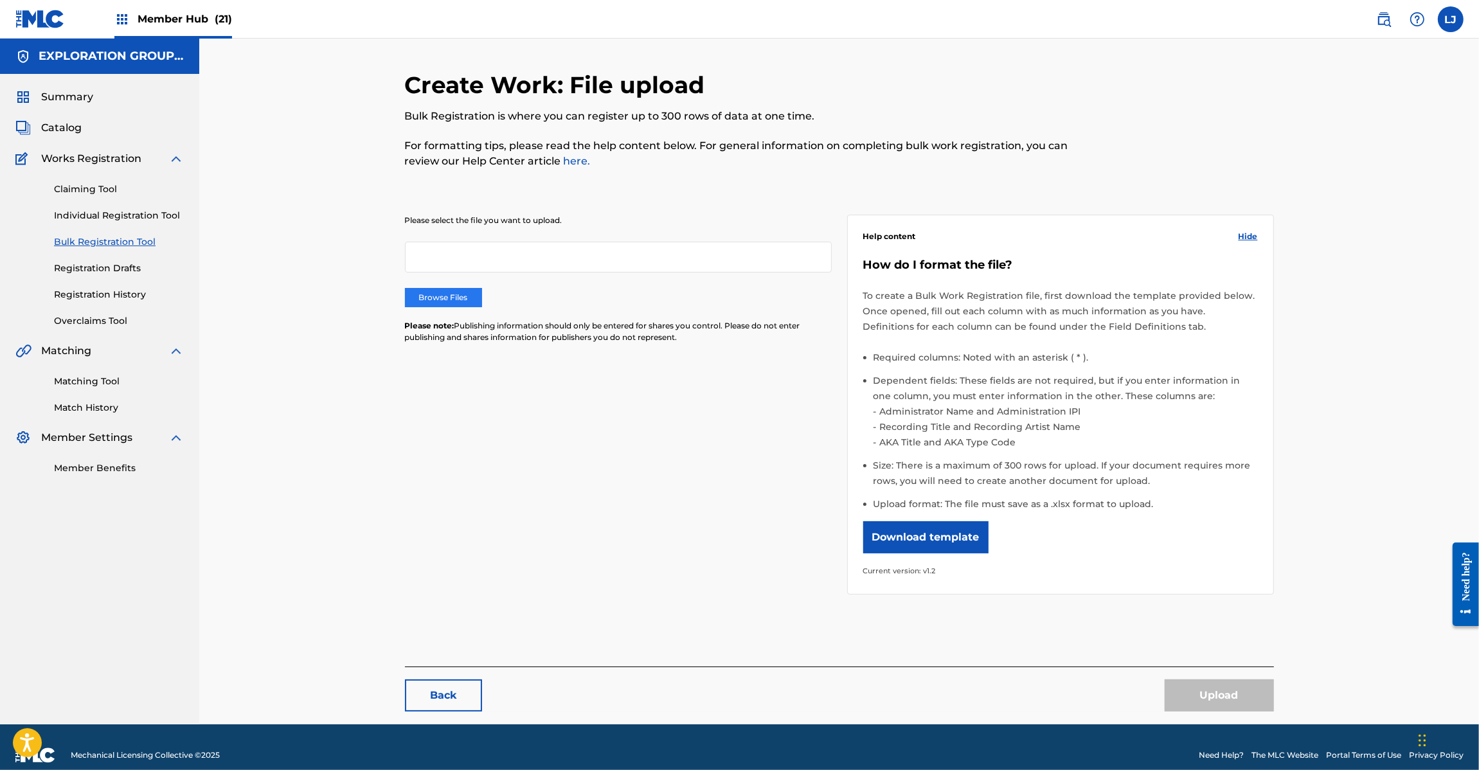
click at [456, 301] on label "Browse Files" at bounding box center [443, 297] width 77 height 19
click at [0, 0] on input "Browse Files" at bounding box center [0, 0] width 0 height 0
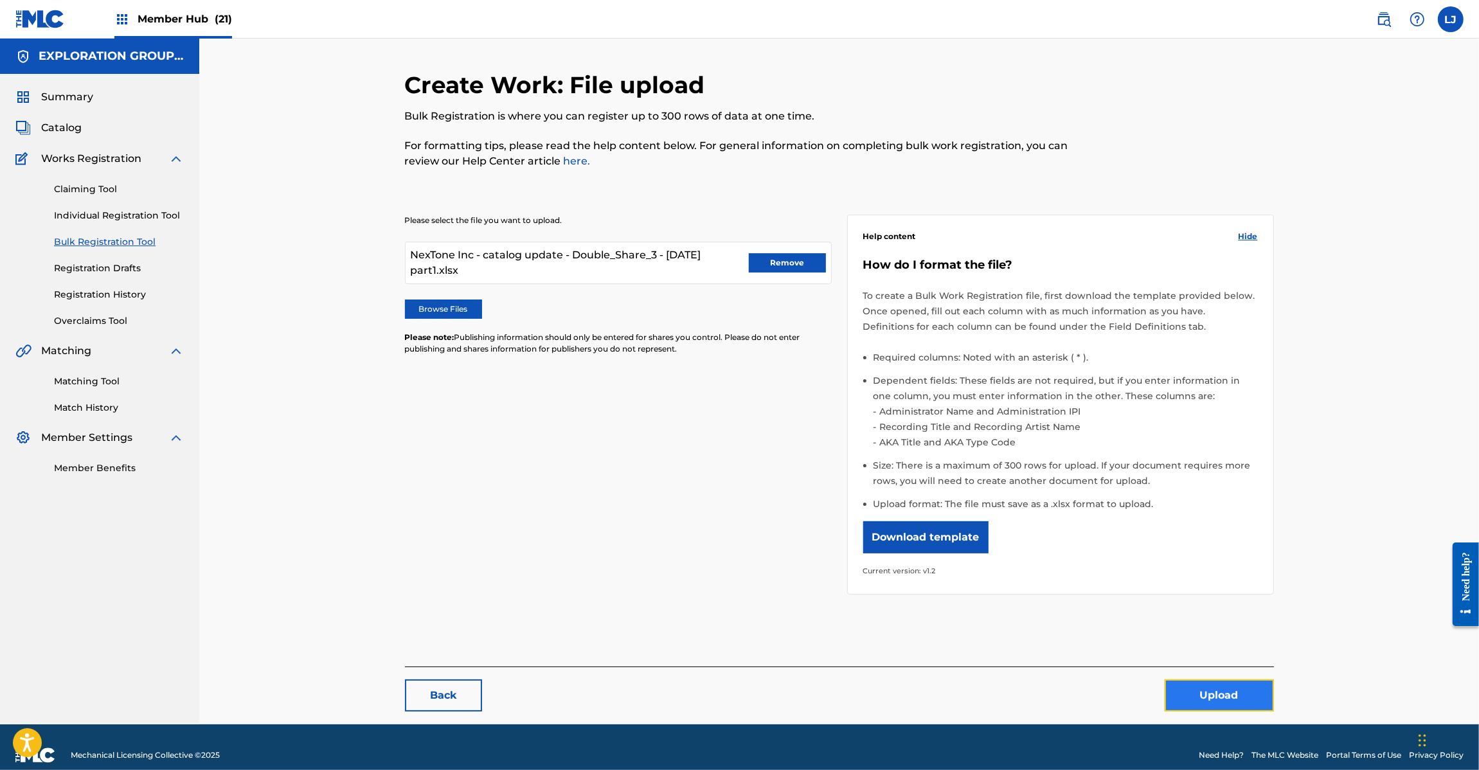
click at [1233, 700] on button "Upload" at bounding box center [1218, 695] width 109 height 32
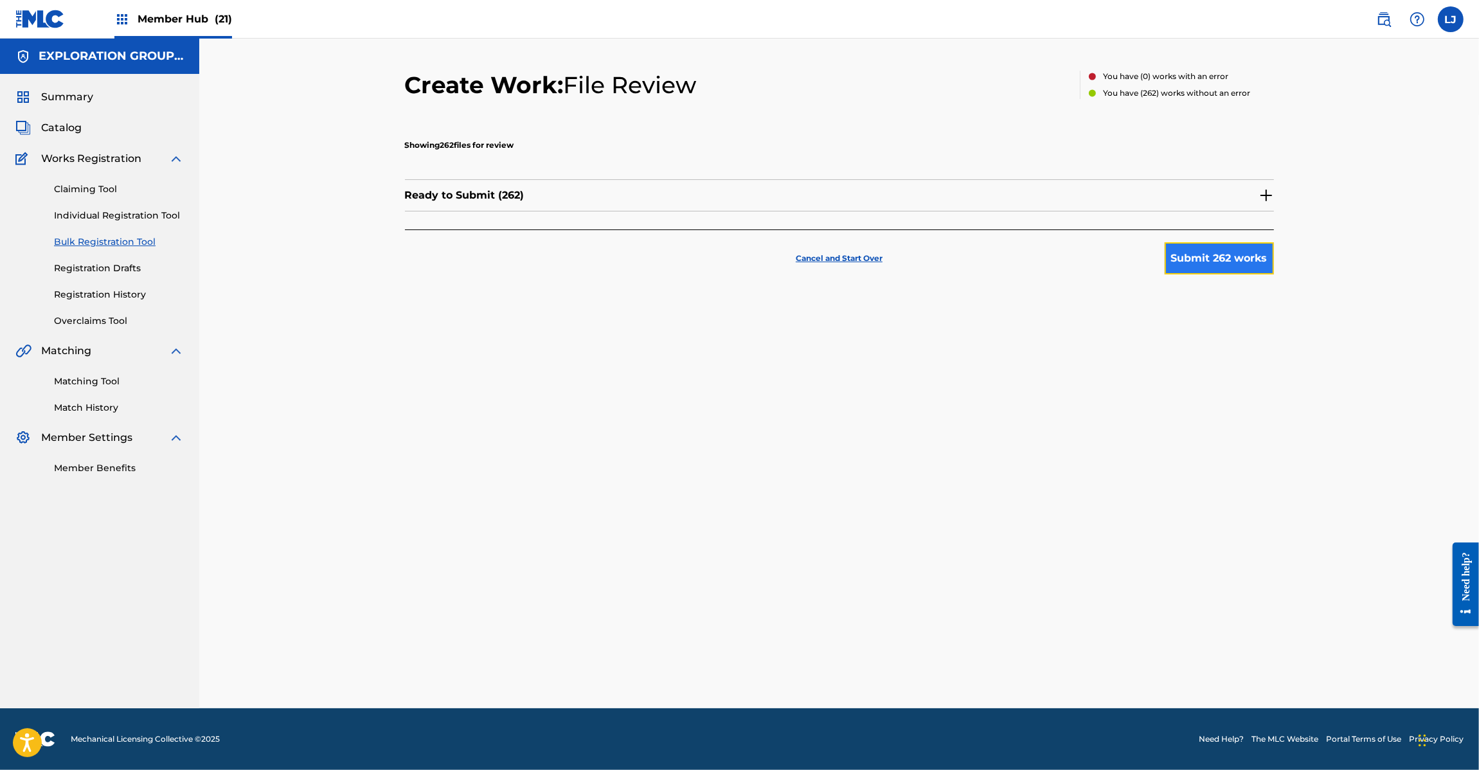
click at [1218, 269] on button "Submit 262 works" at bounding box center [1218, 258] width 109 height 32
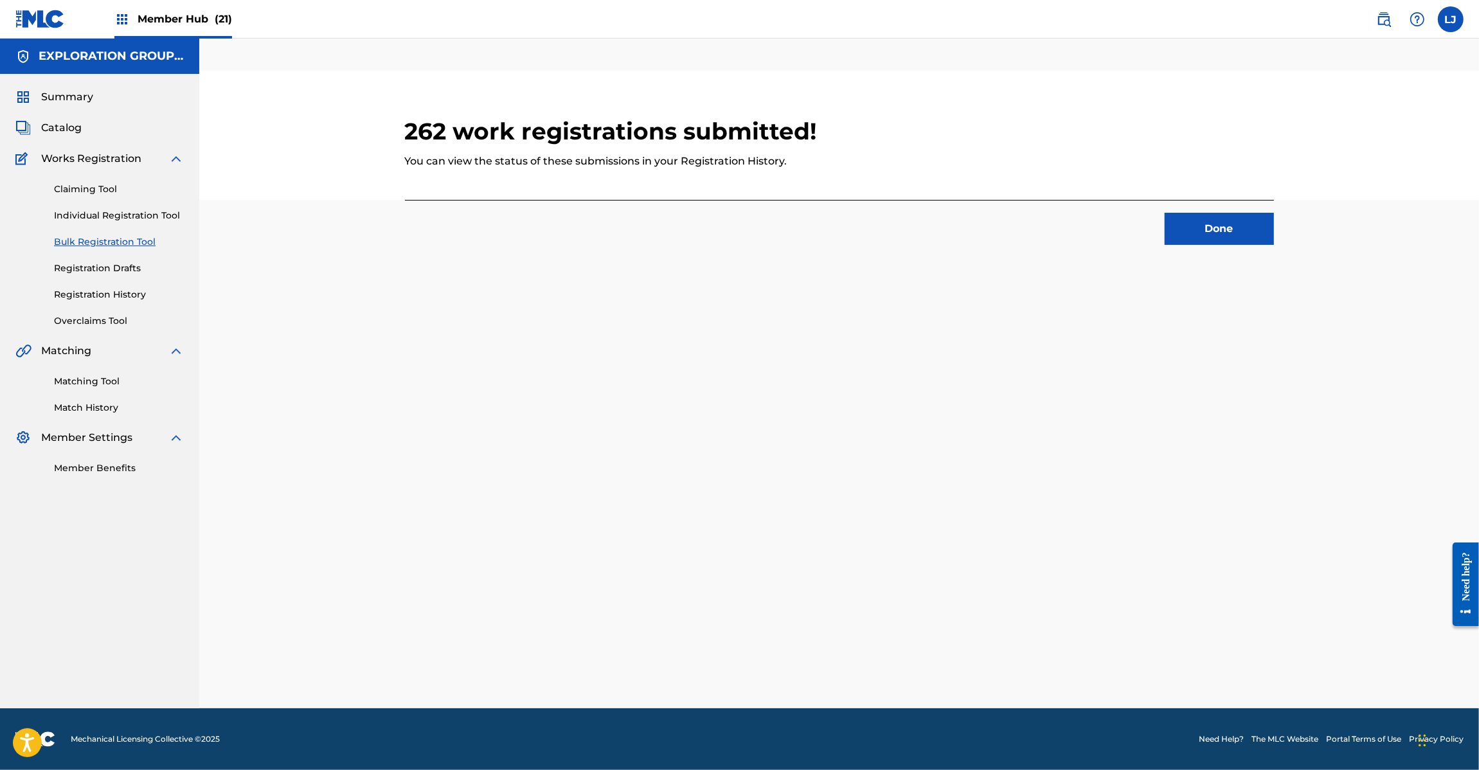
click at [669, 472] on div "262 work registrations submitted! You can view the status of these submissions …" at bounding box center [839, 390] width 900 height 638
click at [1242, 222] on button "Done" at bounding box center [1218, 229] width 109 height 32
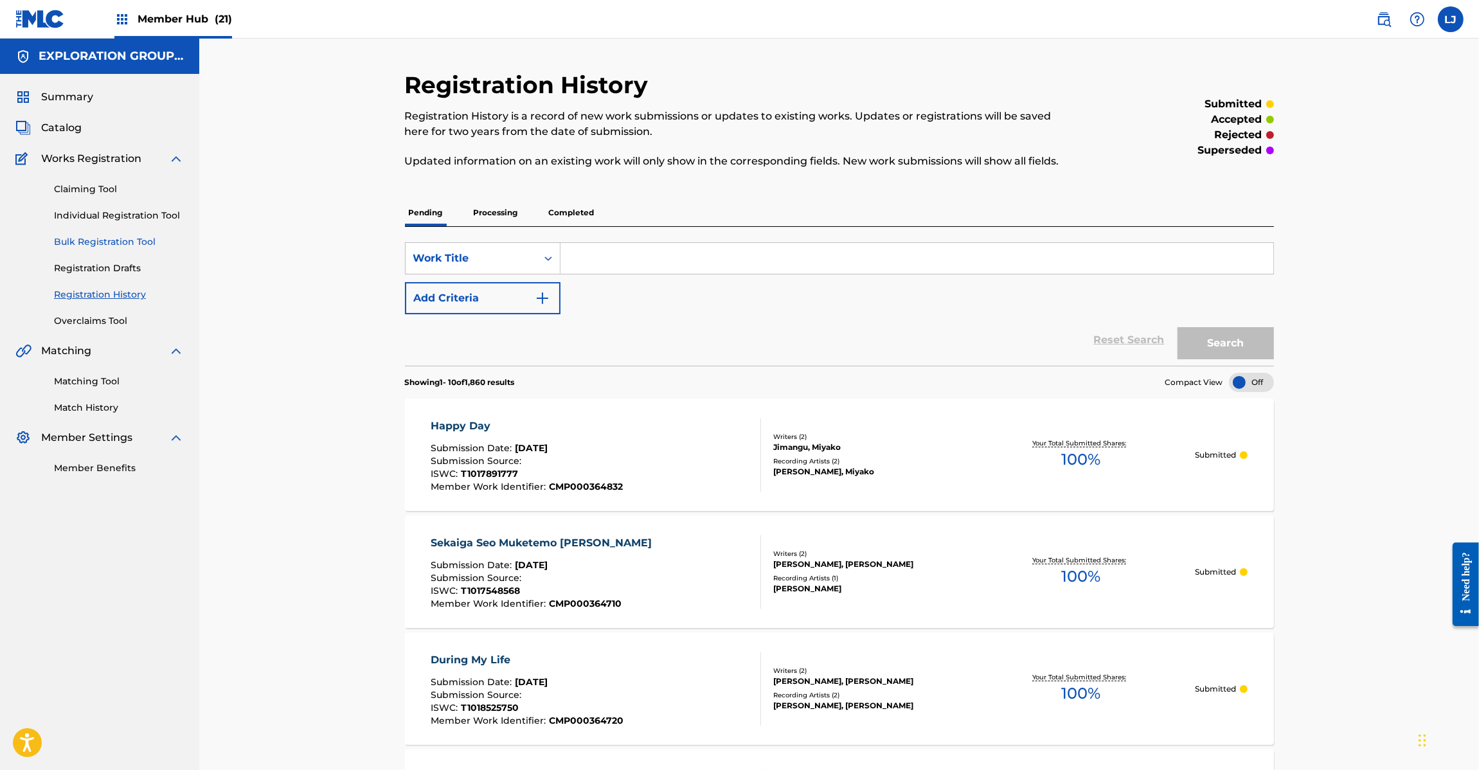
click at [59, 240] on link "Bulk Registration Tool" at bounding box center [119, 241] width 130 height 13
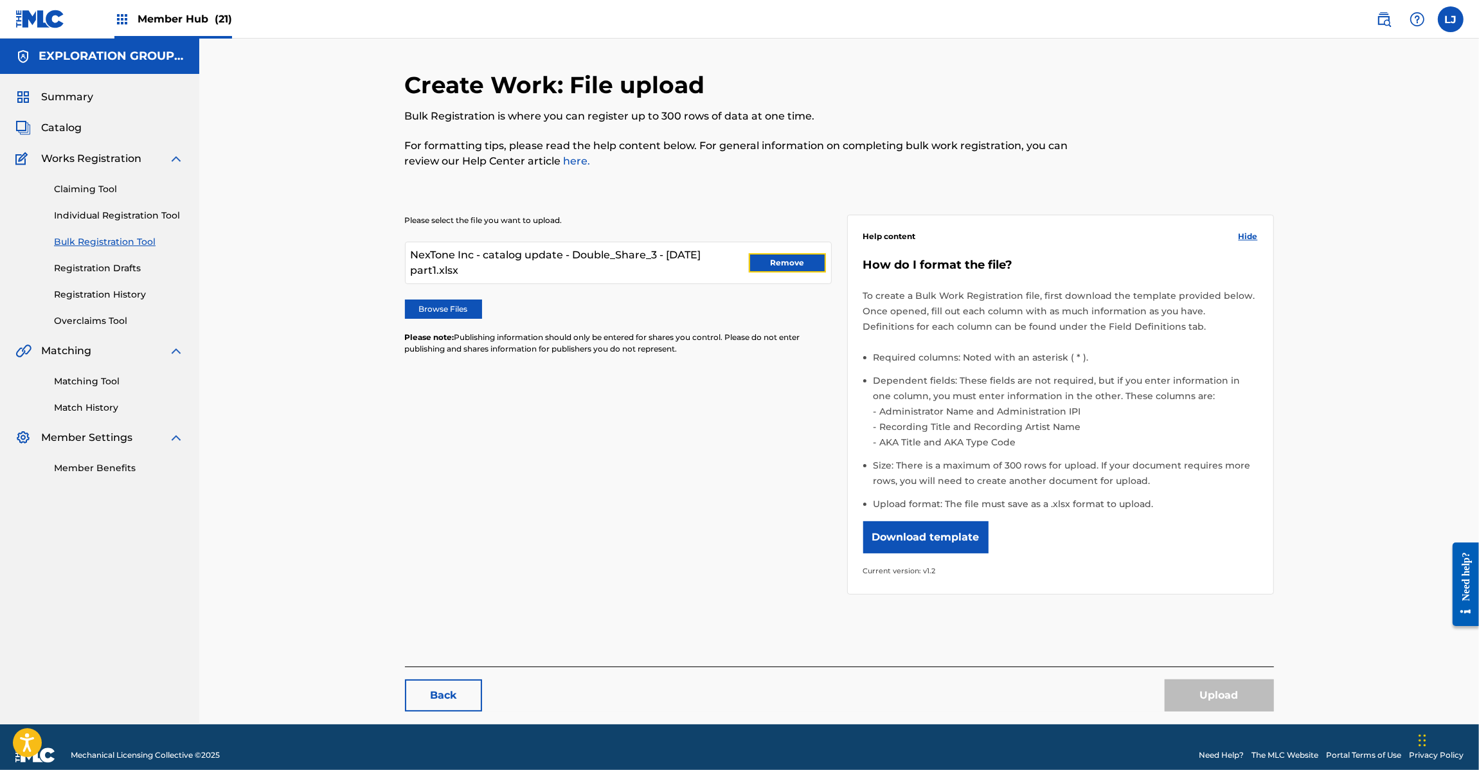
drag, startPoint x: 787, startPoint y: 258, endPoint x: 670, endPoint y: 258, distance: 117.0
click at [788, 258] on button "Remove" at bounding box center [787, 262] width 77 height 19
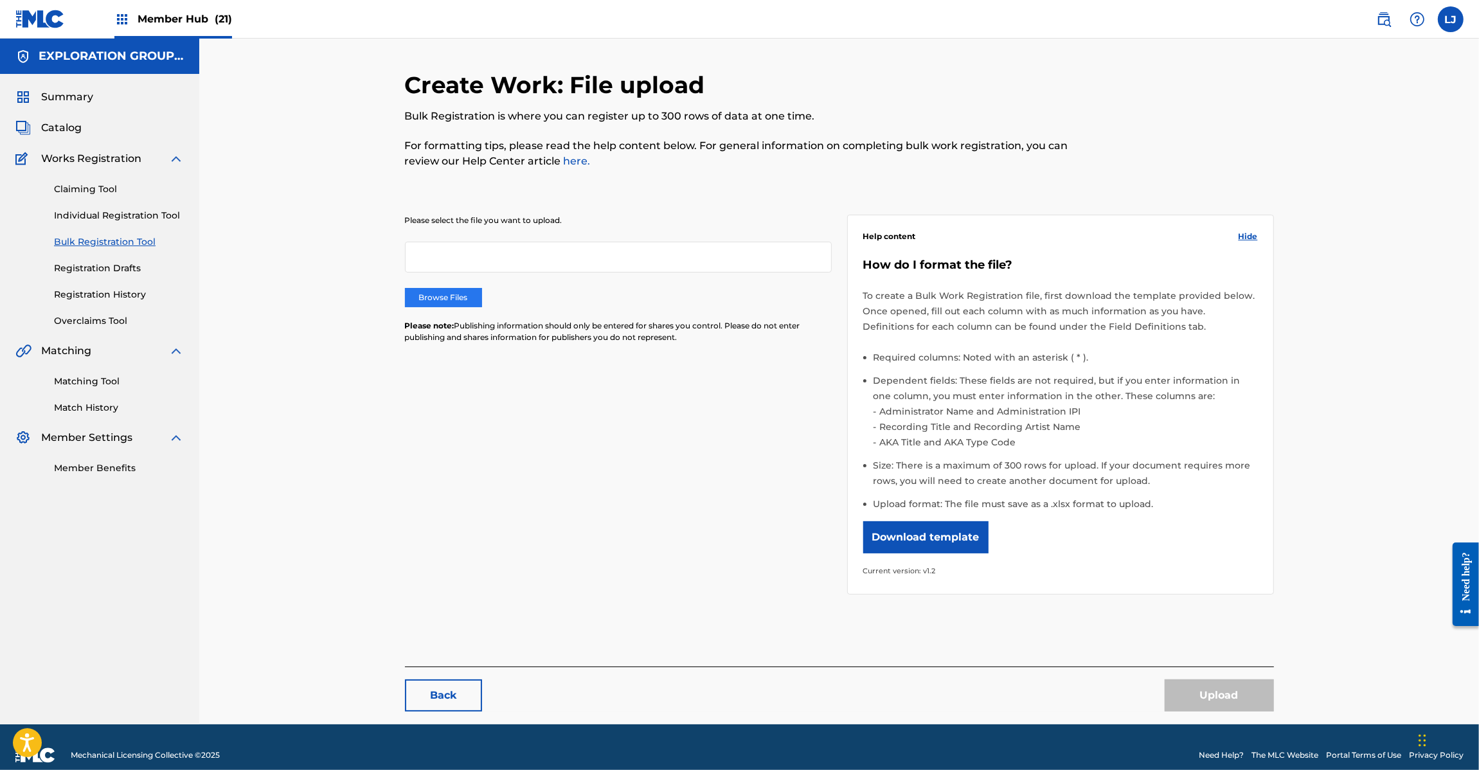
click at [419, 300] on label "Browse Files" at bounding box center [443, 297] width 77 height 19
click at [0, 0] on input "Browse Files" at bounding box center [0, 0] width 0 height 0
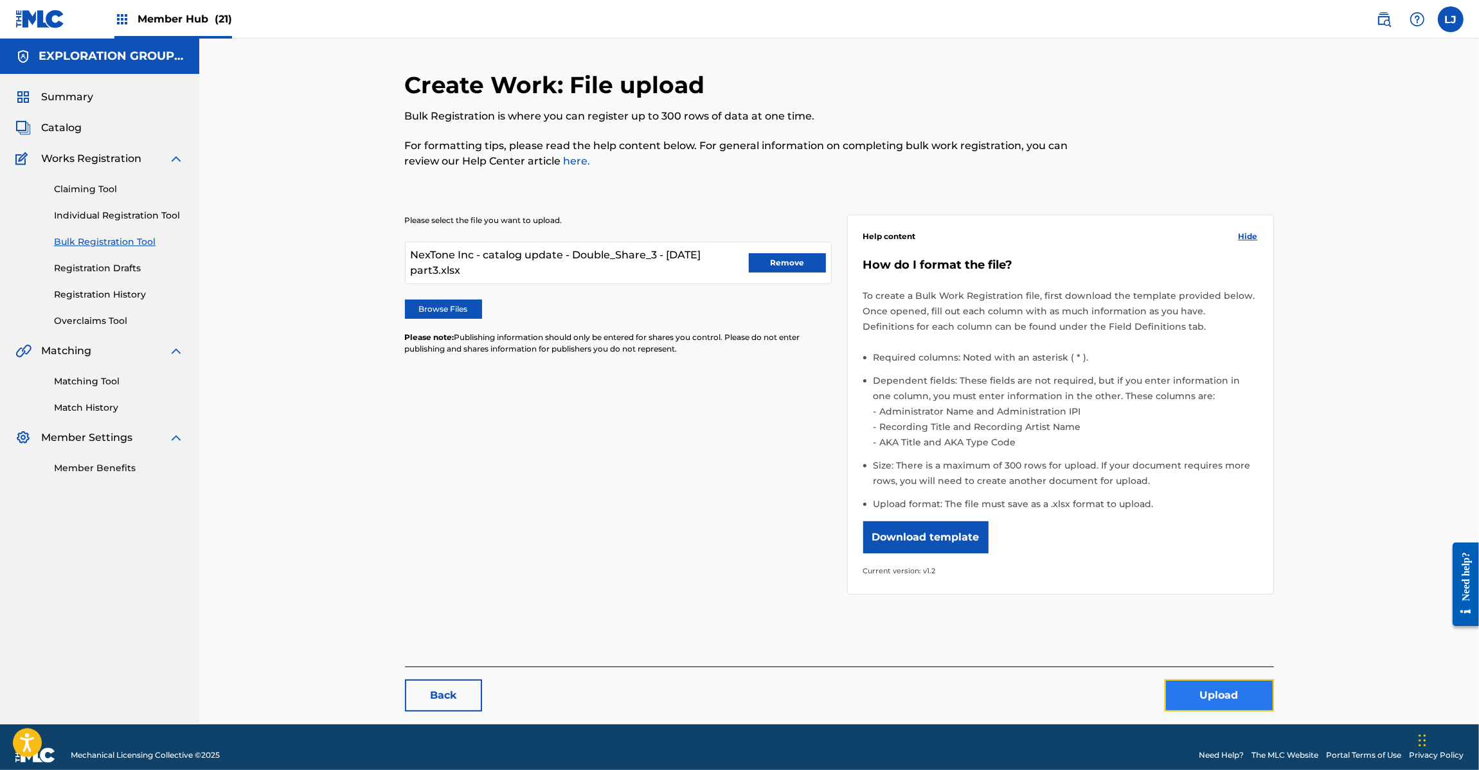
click at [1181, 683] on button "Upload" at bounding box center [1218, 695] width 109 height 32
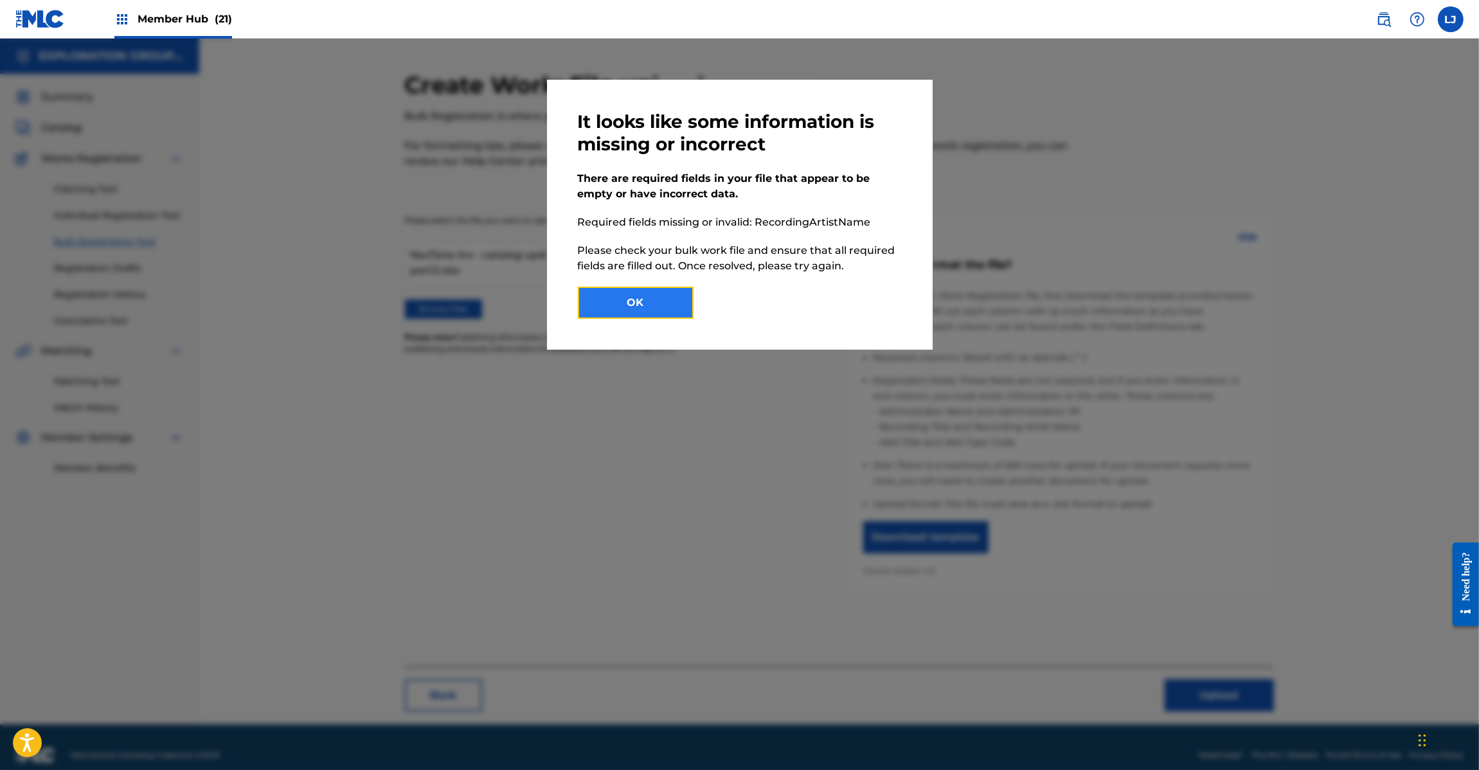
click at [677, 303] on button "OK" at bounding box center [636, 303] width 116 height 32
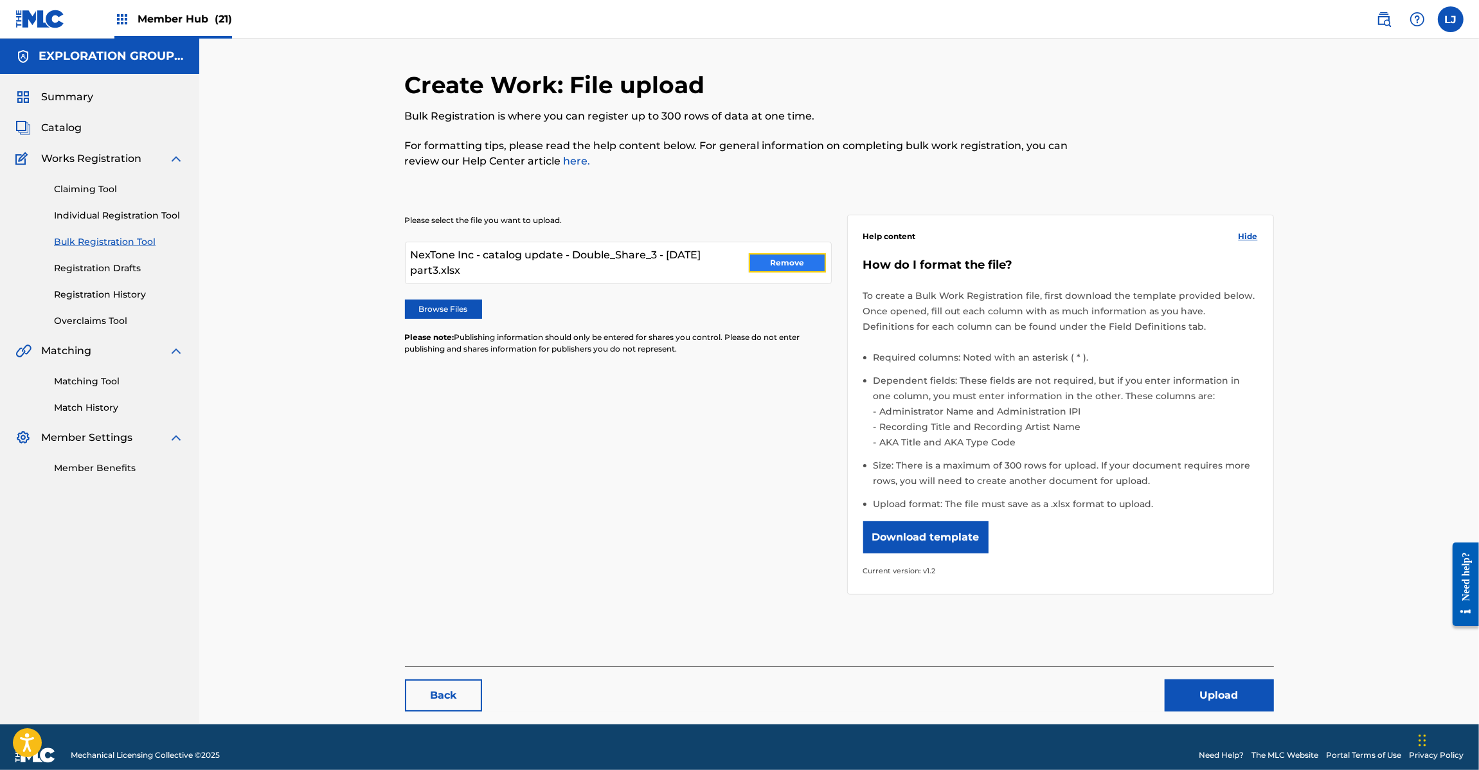
click at [813, 253] on button "Remove" at bounding box center [787, 262] width 77 height 19
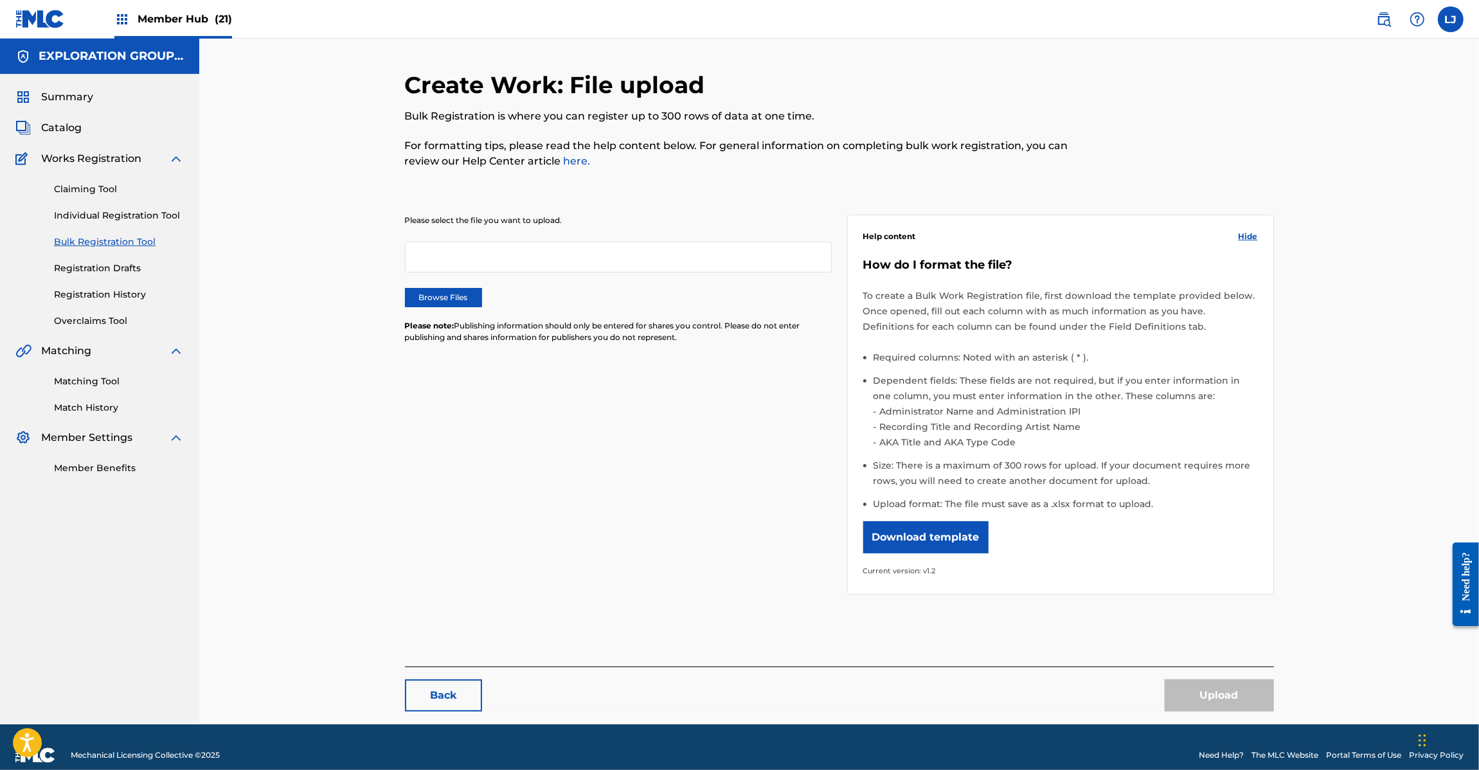
click at [33, 20] on img at bounding box center [39, 19] width 49 height 19
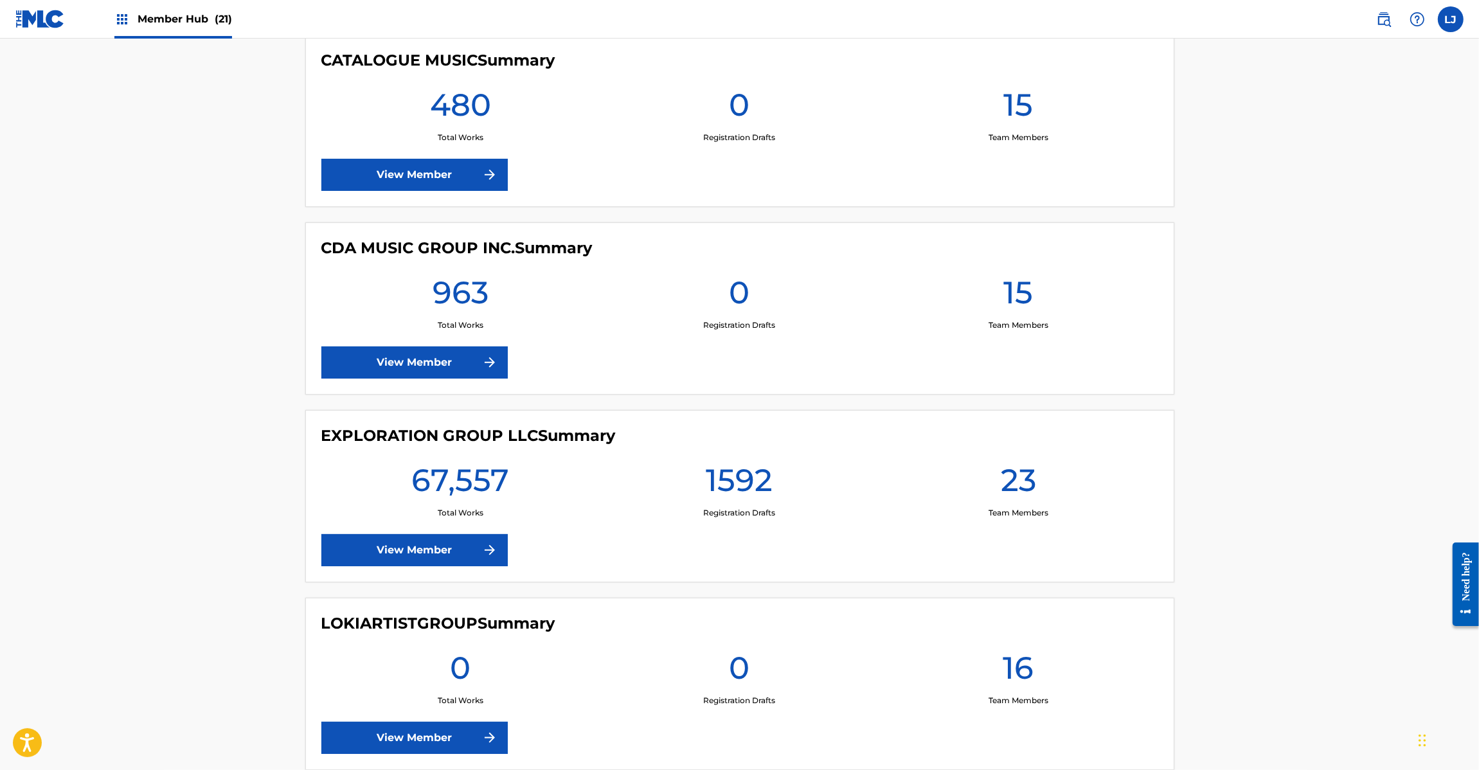
scroll to position [1928, 0]
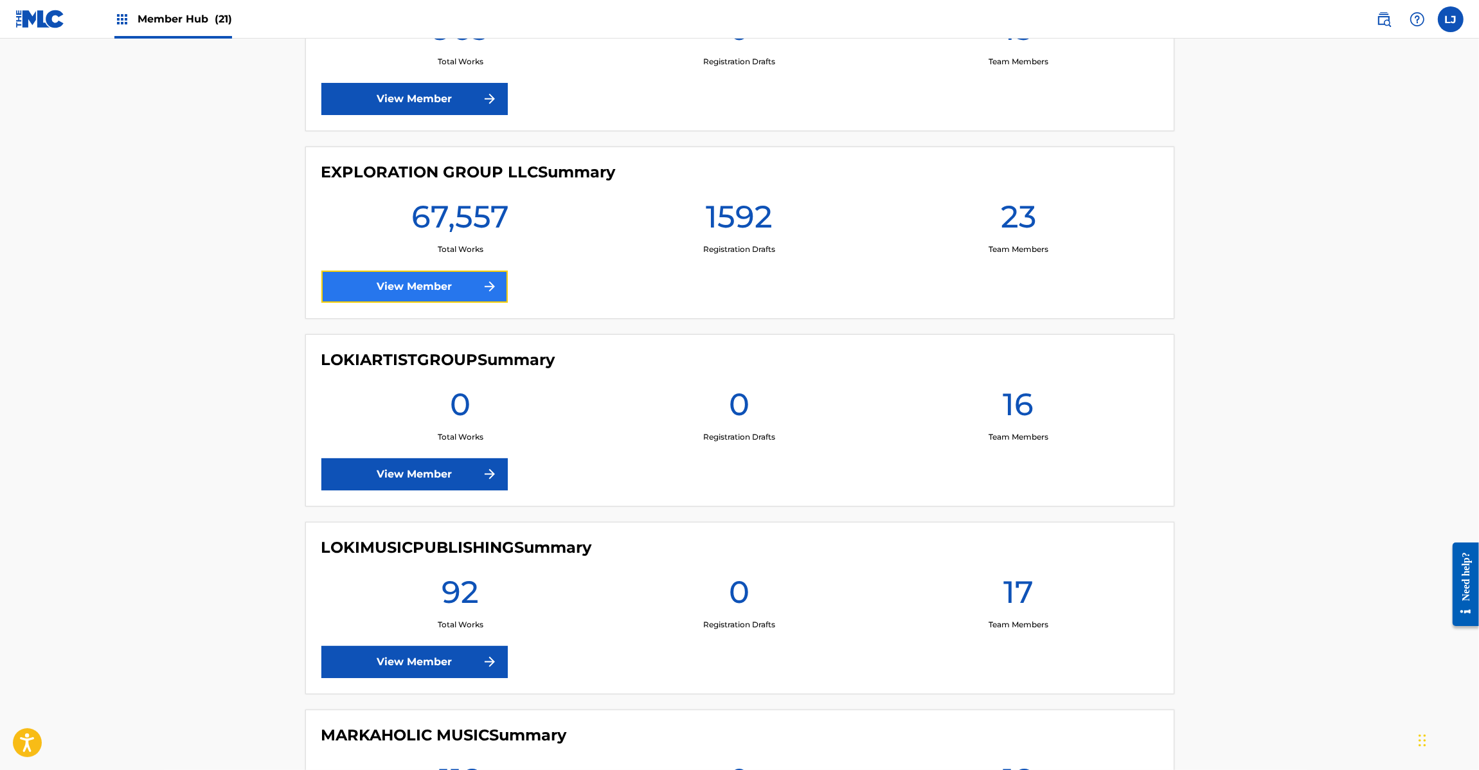
click at [360, 290] on link "View Member" at bounding box center [414, 287] width 186 height 32
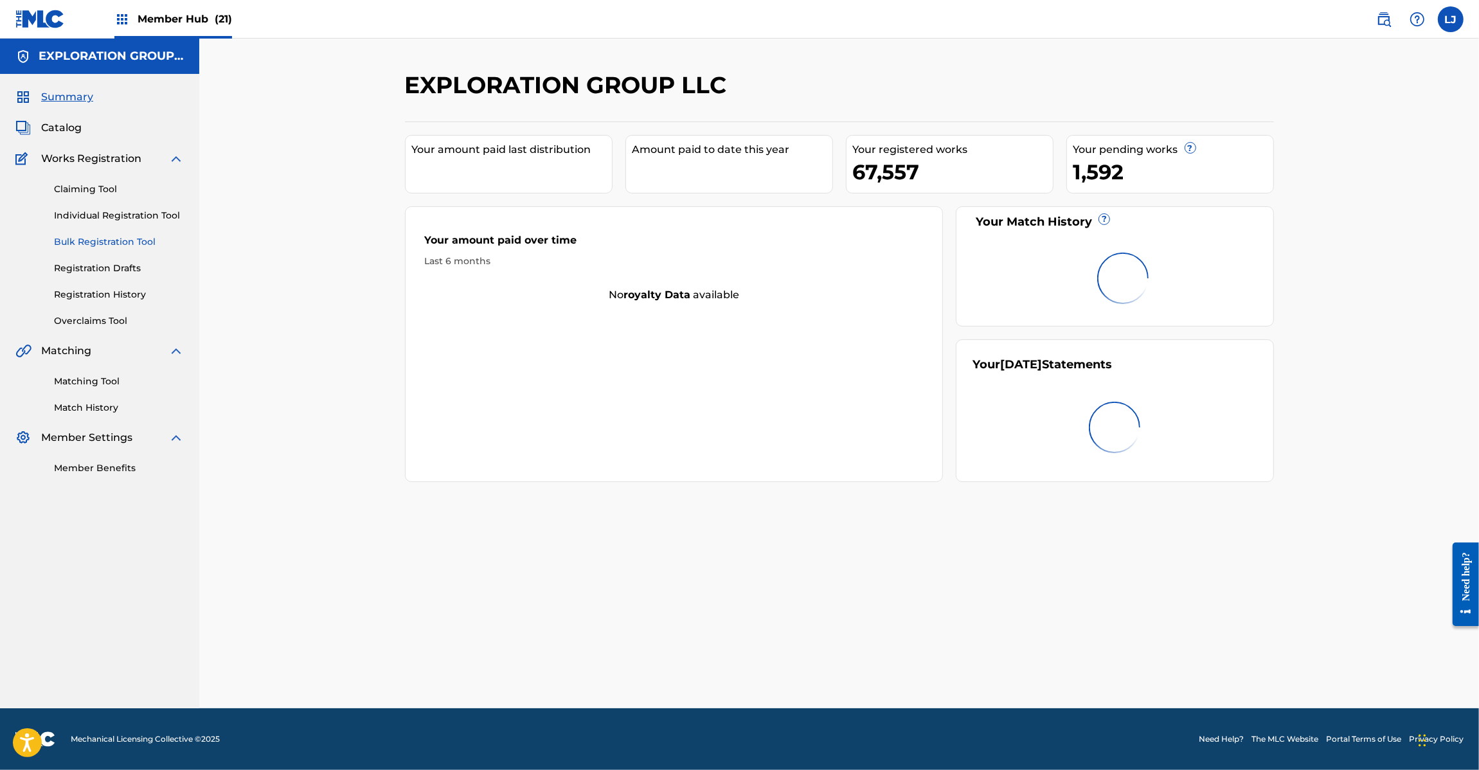
click at [89, 235] on link "Bulk Registration Tool" at bounding box center [119, 241] width 130 height 13
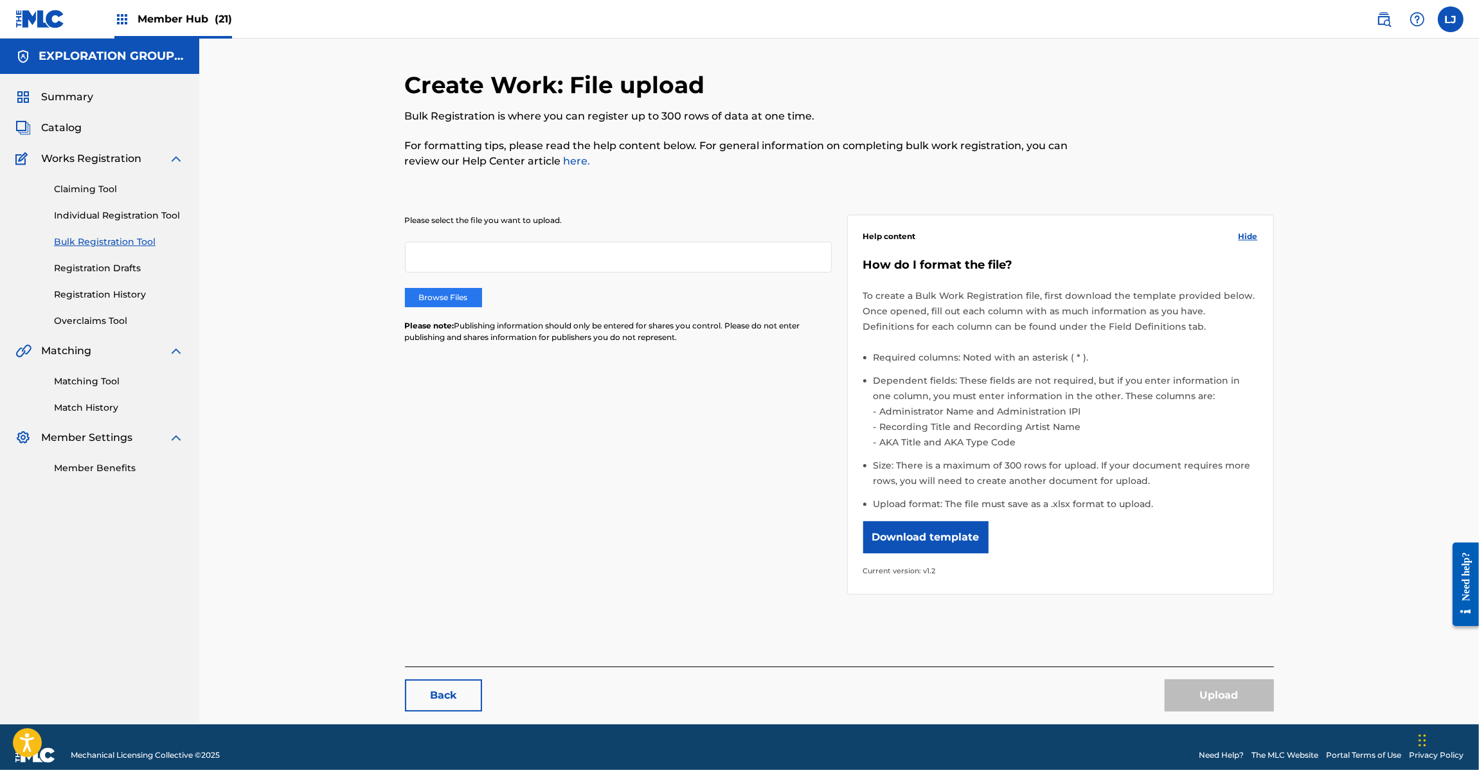
click at [440, 292] on label "Browse Files" at bounding box center [443, 297] width 77 height 19
click at [0, 0] on input "Browse Files" at bounding box center [0, 0] width 0 height 0
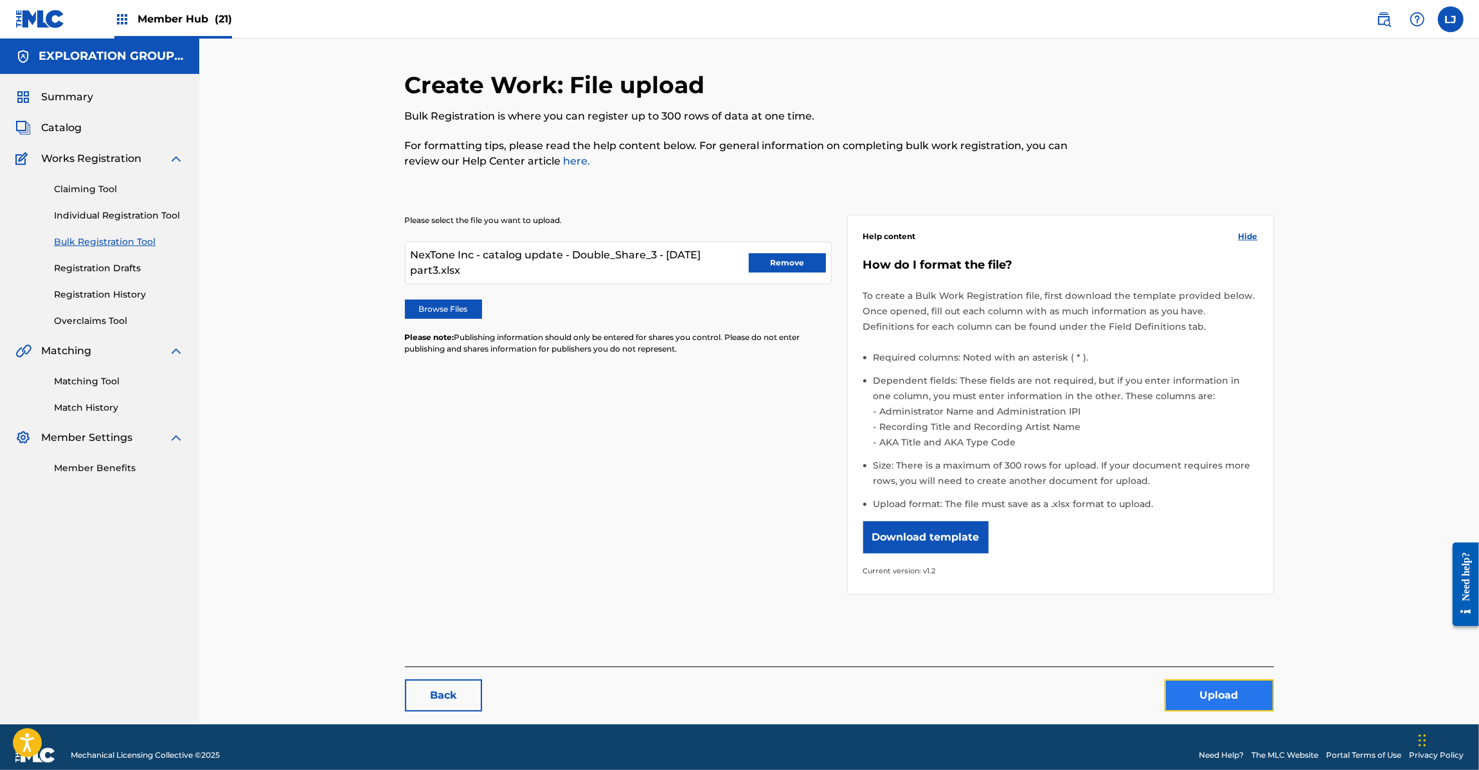
click at [1225, 698] on button "Upload" at bounding box center [1218, 695] width 109 height 32
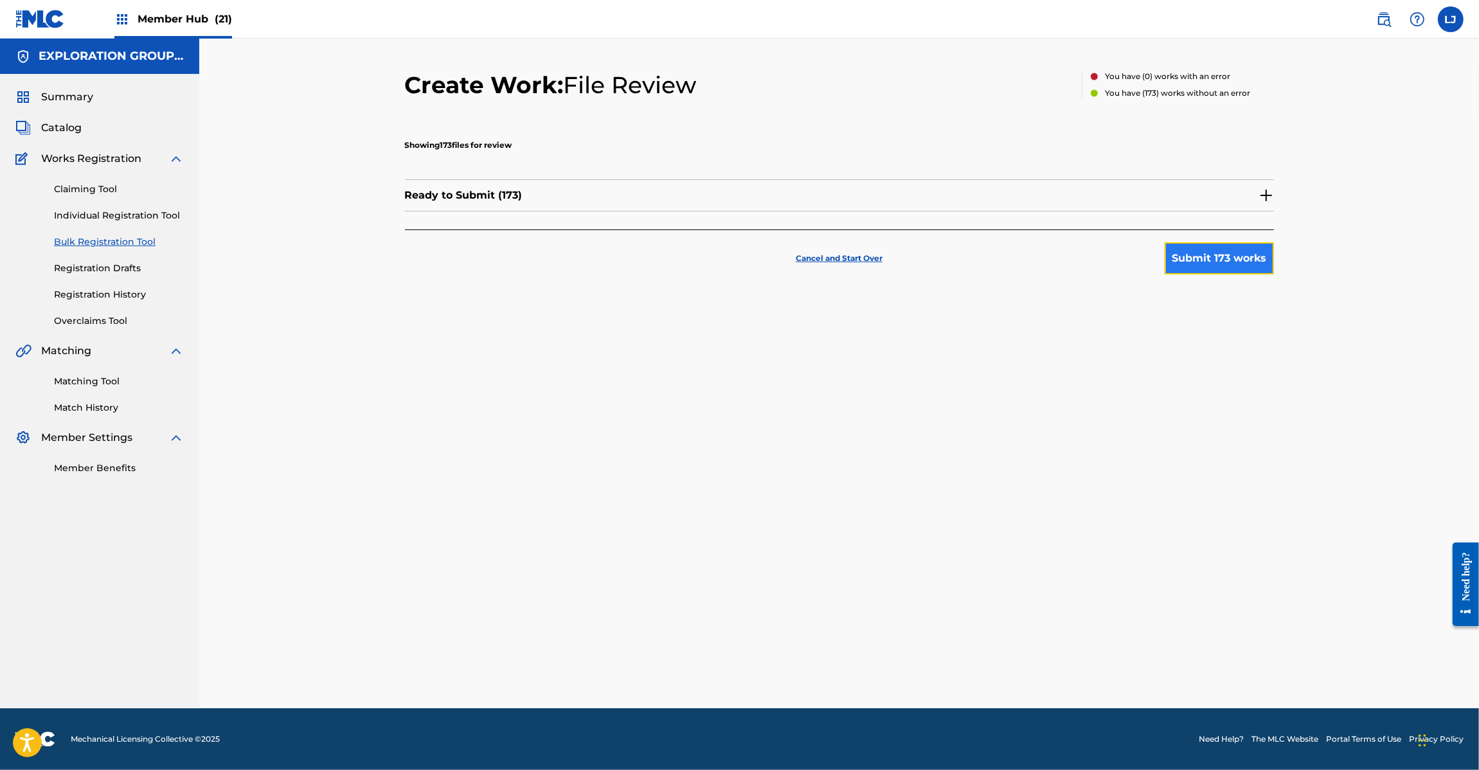
click at [1218, 259] on button "Submit 173 works" at bounding box center [1218, 258] width 109 height 32
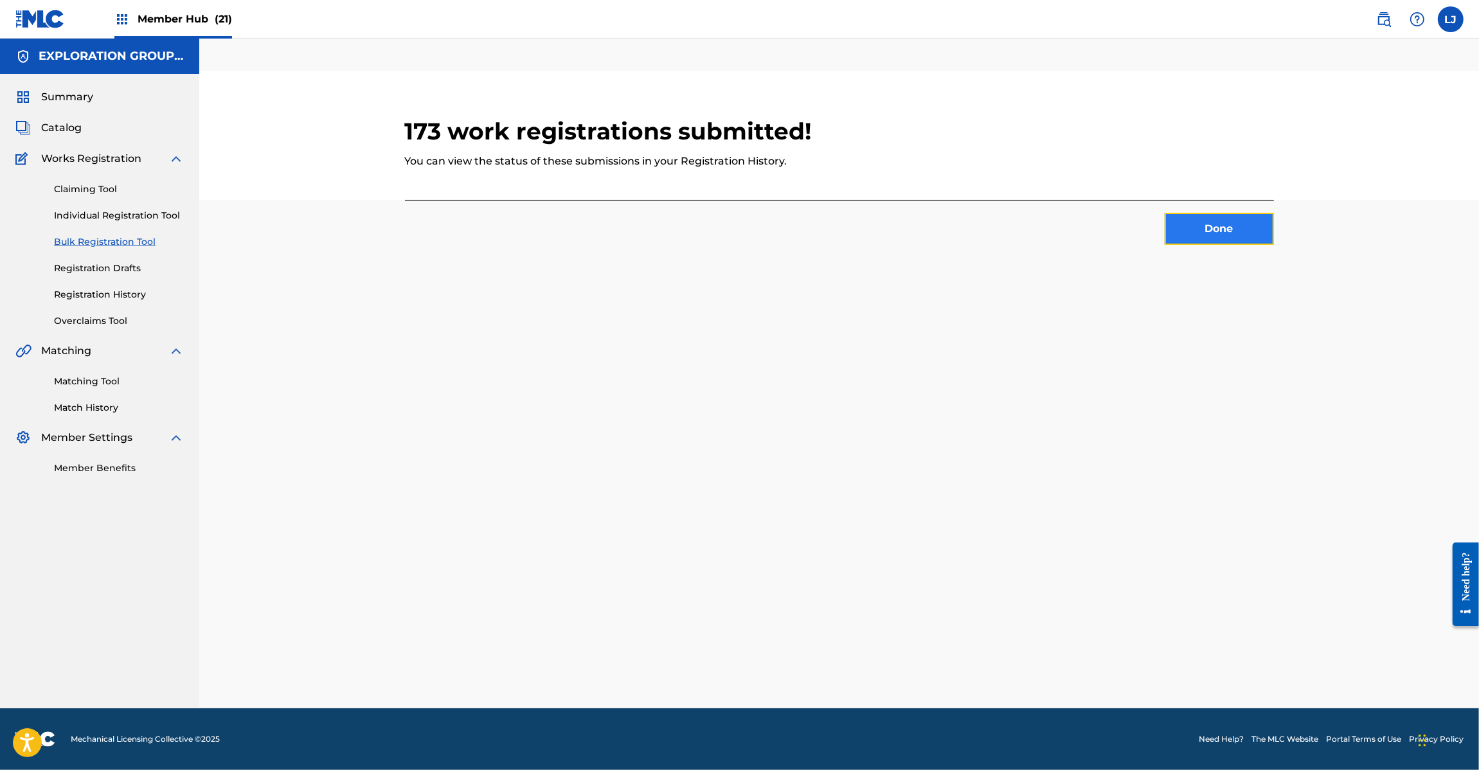
click at [1206, 214] on button "Done" at bounding box center [1218, 229] width 109 height 32
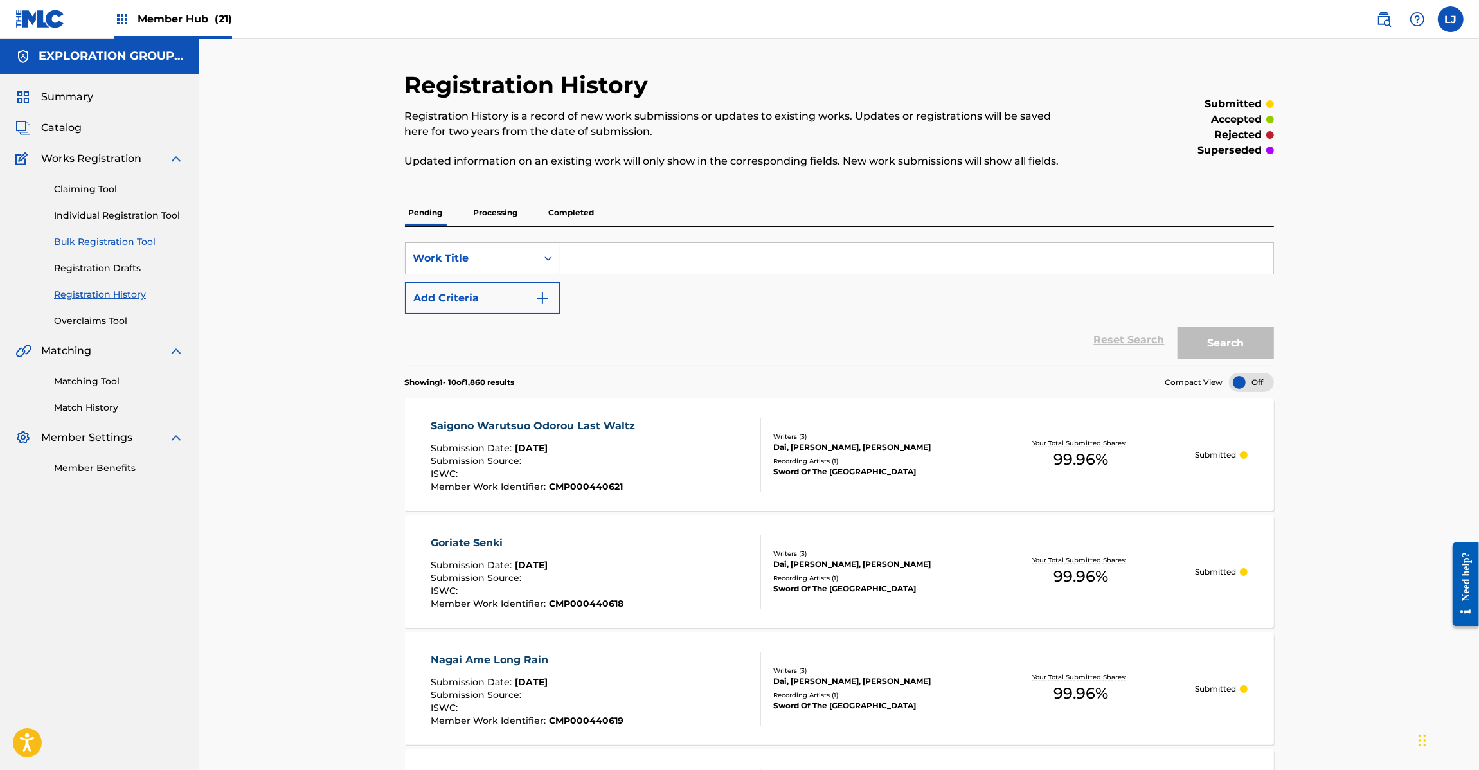
click at [58, 241] on link "Bulk Registration Tool" at bounding box center [119, 241] width 130 height 13
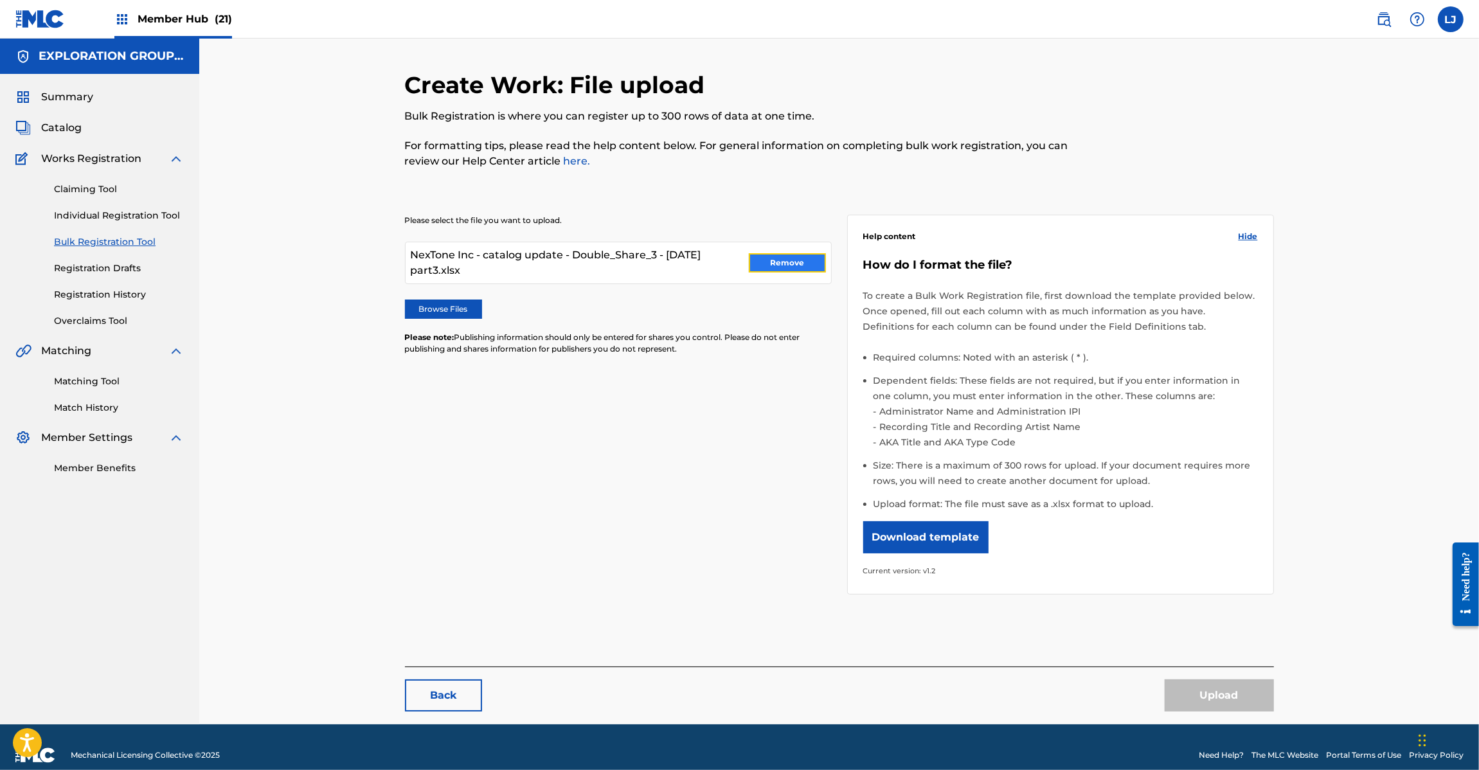
click at [787, 262] on button "Remove" at bounding box center [787, 262] width 77 height 19
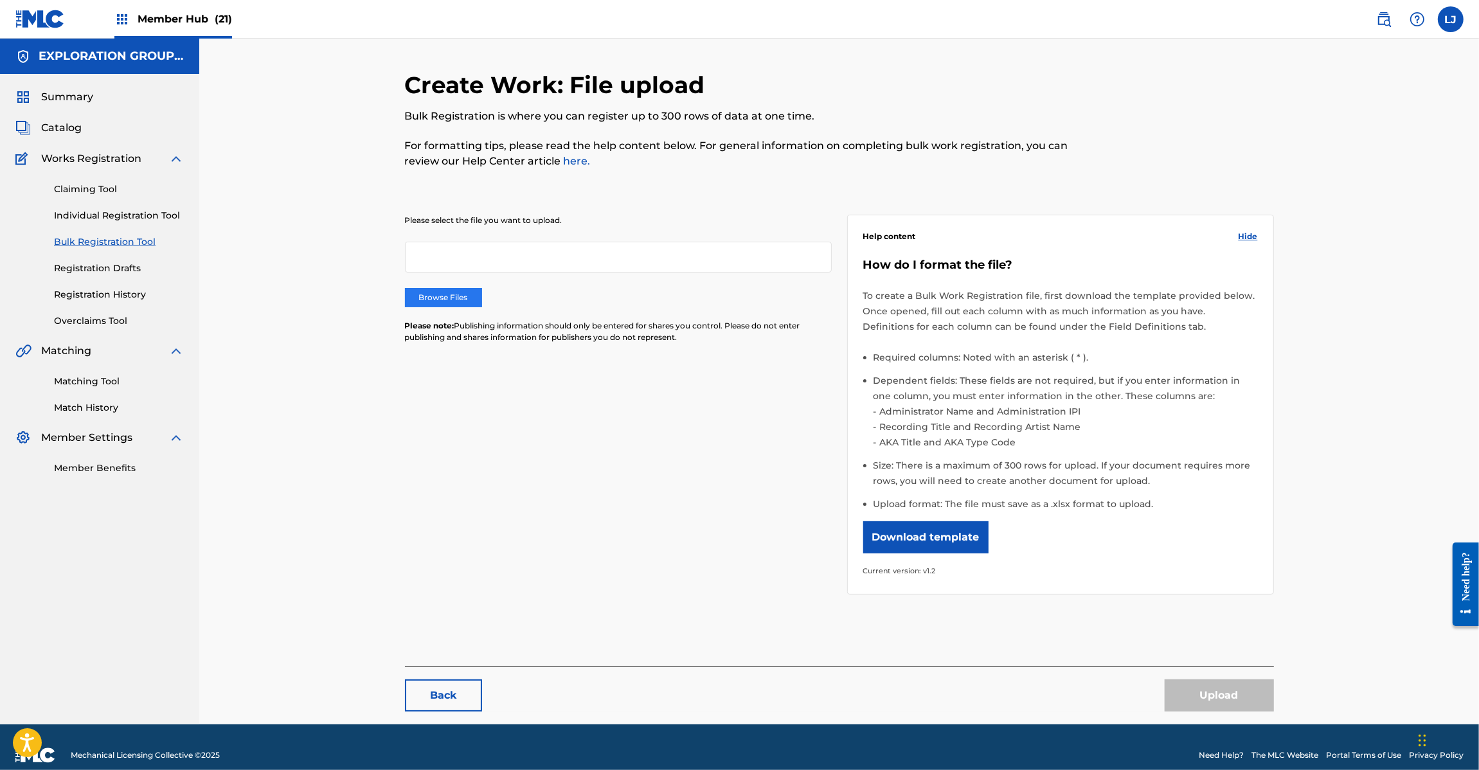
click at [444, 292] on label "Browse Files" at bounding box center [443, 297] width 77 height 19
click at [0, 0] on input "Browse Files" at bounding box center [0, 0] width 0 height 0
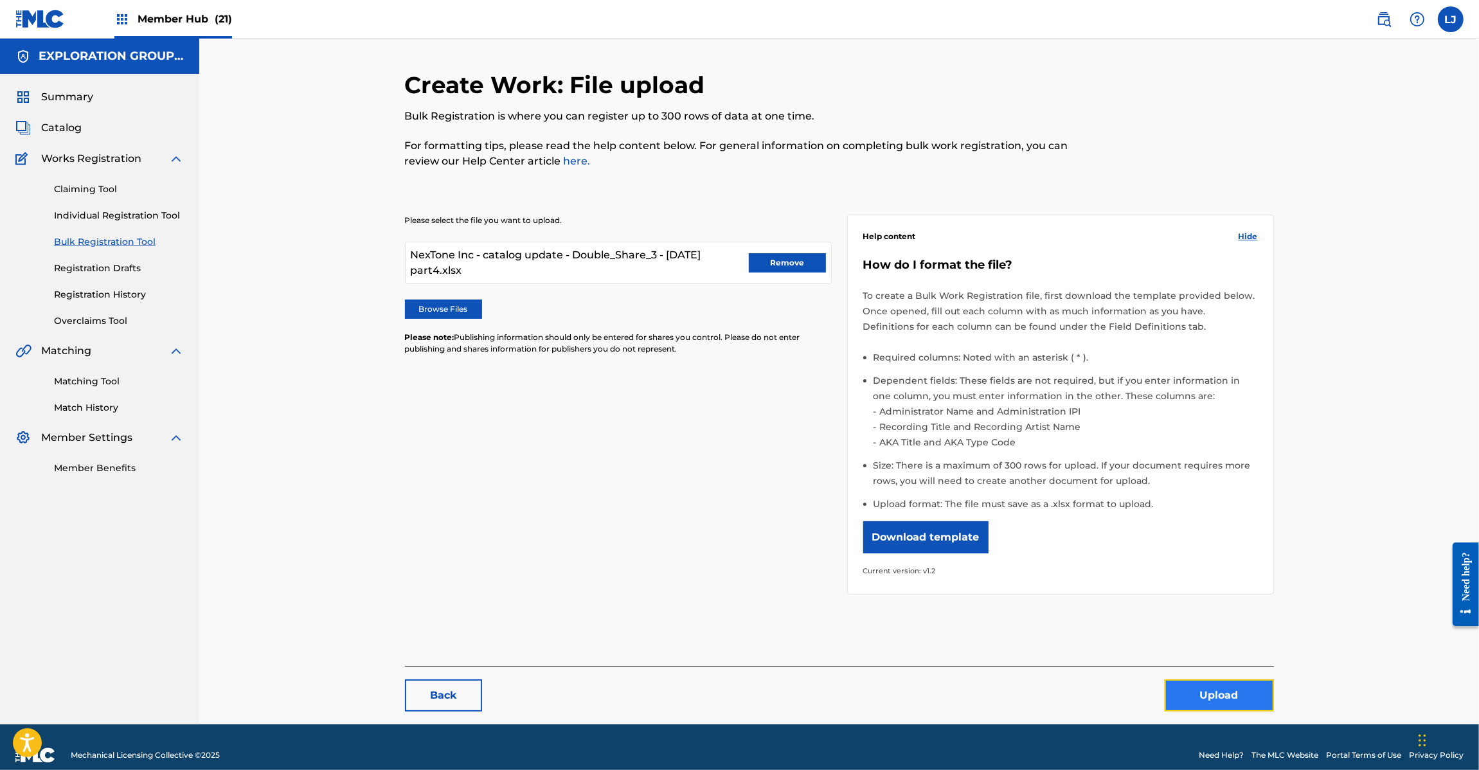
click at [1206, 698] on button "Upload" at bounding box center [1218, 695] width 109 height 32
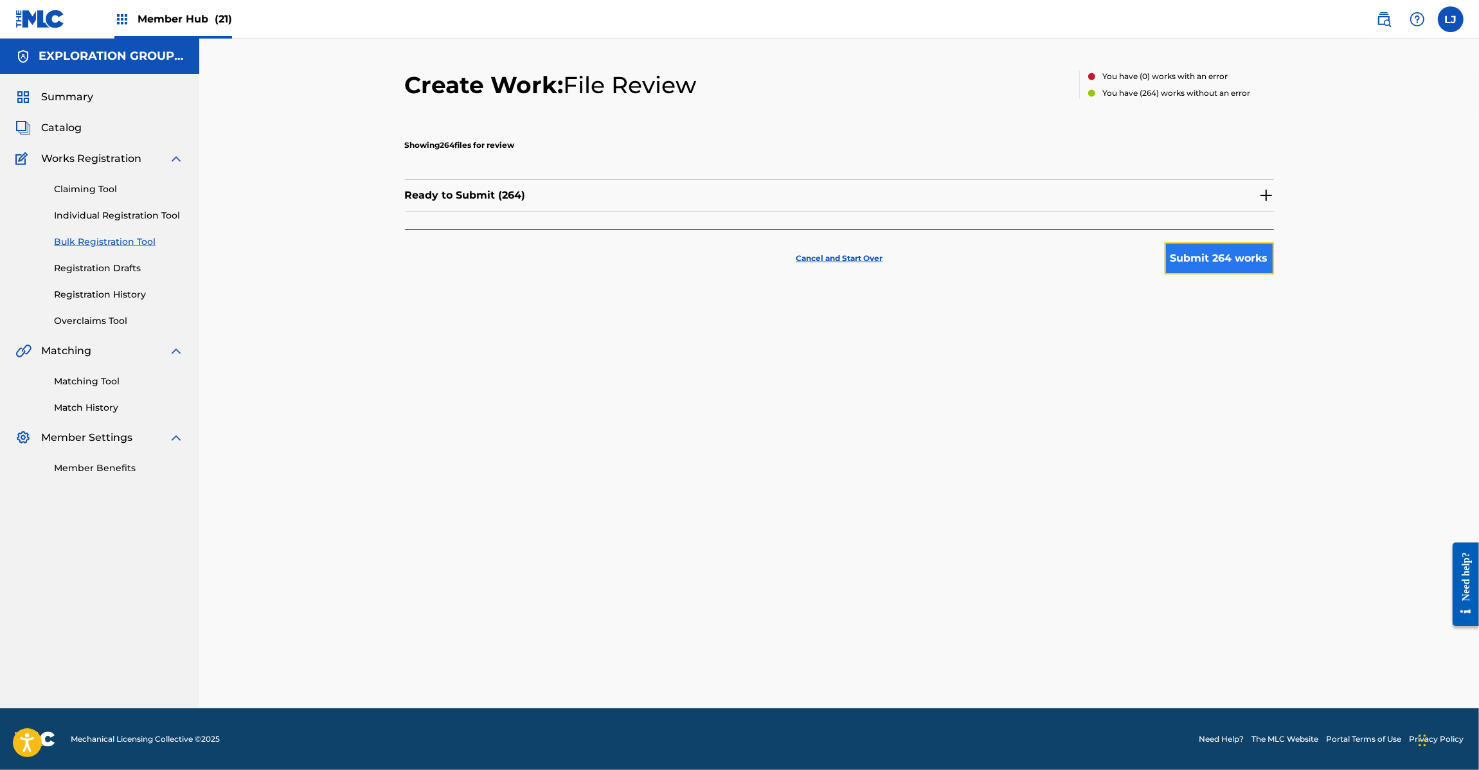
click at [1194, 260] on button "Submit 264 works" at bounding box center [1218, 258] width 109 height 32
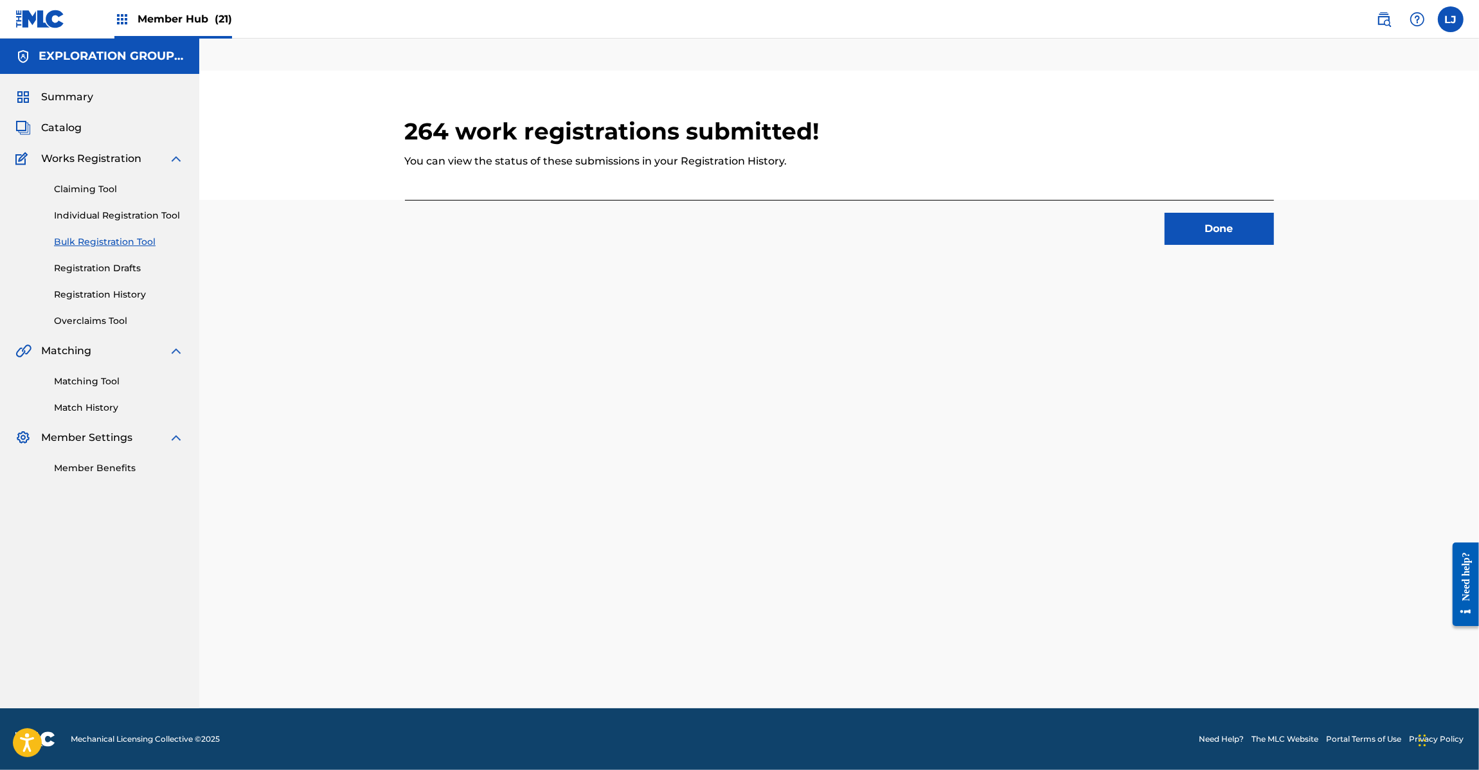
click at [1194, 245] on div "264 work registrations submitted! You can view the status of these submissions …" at bounding box center [839, 164] width 869 height 187
click at [1200, 222] on button "Done" at bounding box center [1218, 229] width 109 height 32
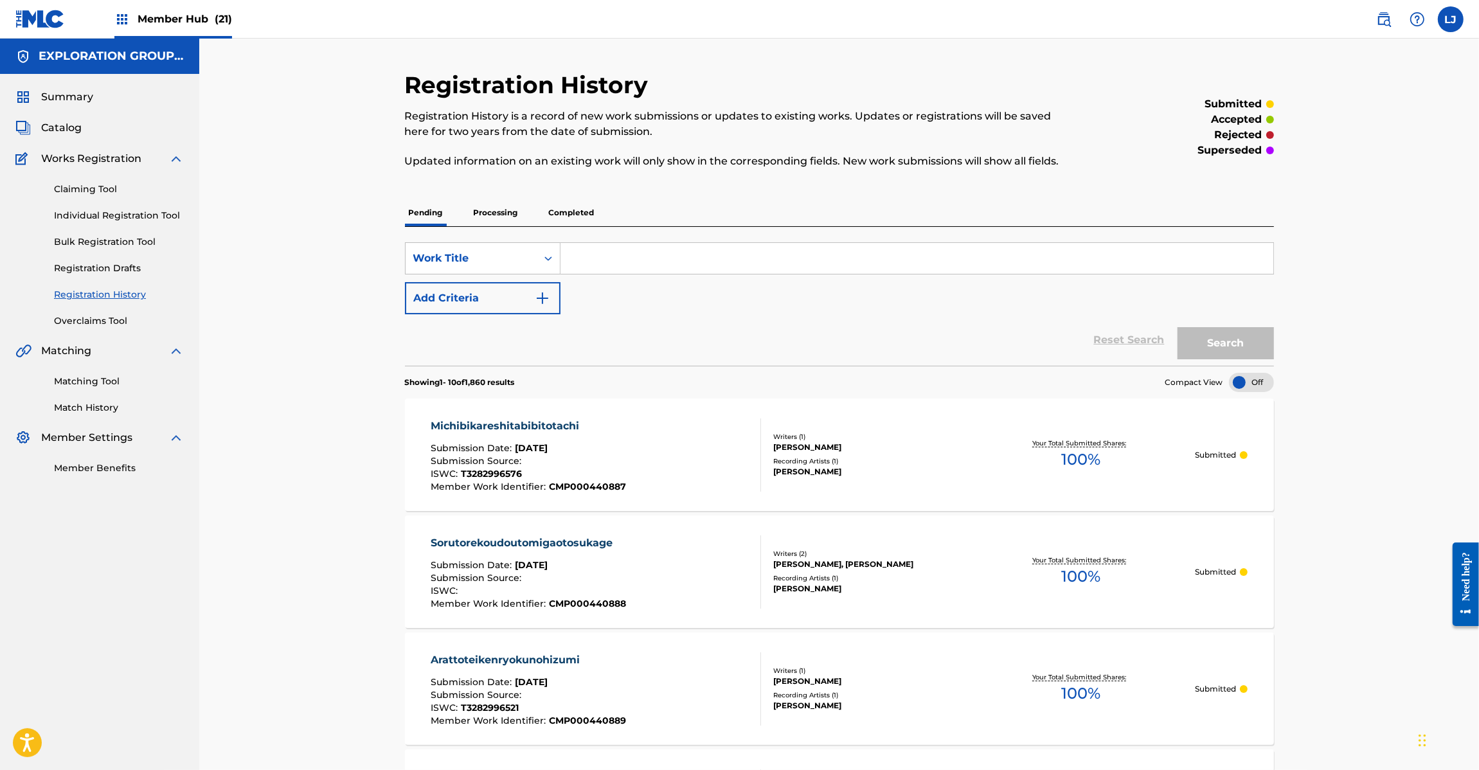
click at [84, 224] on div "Claiming Tool Individual Registration Tool Bulk Registration Tool Registration …" at bounding box center [99, 246] width 168 height 161
click at [76, 242] on link "Bulk Registration Tool" at bounding box center [119, 241] width 130 height 13
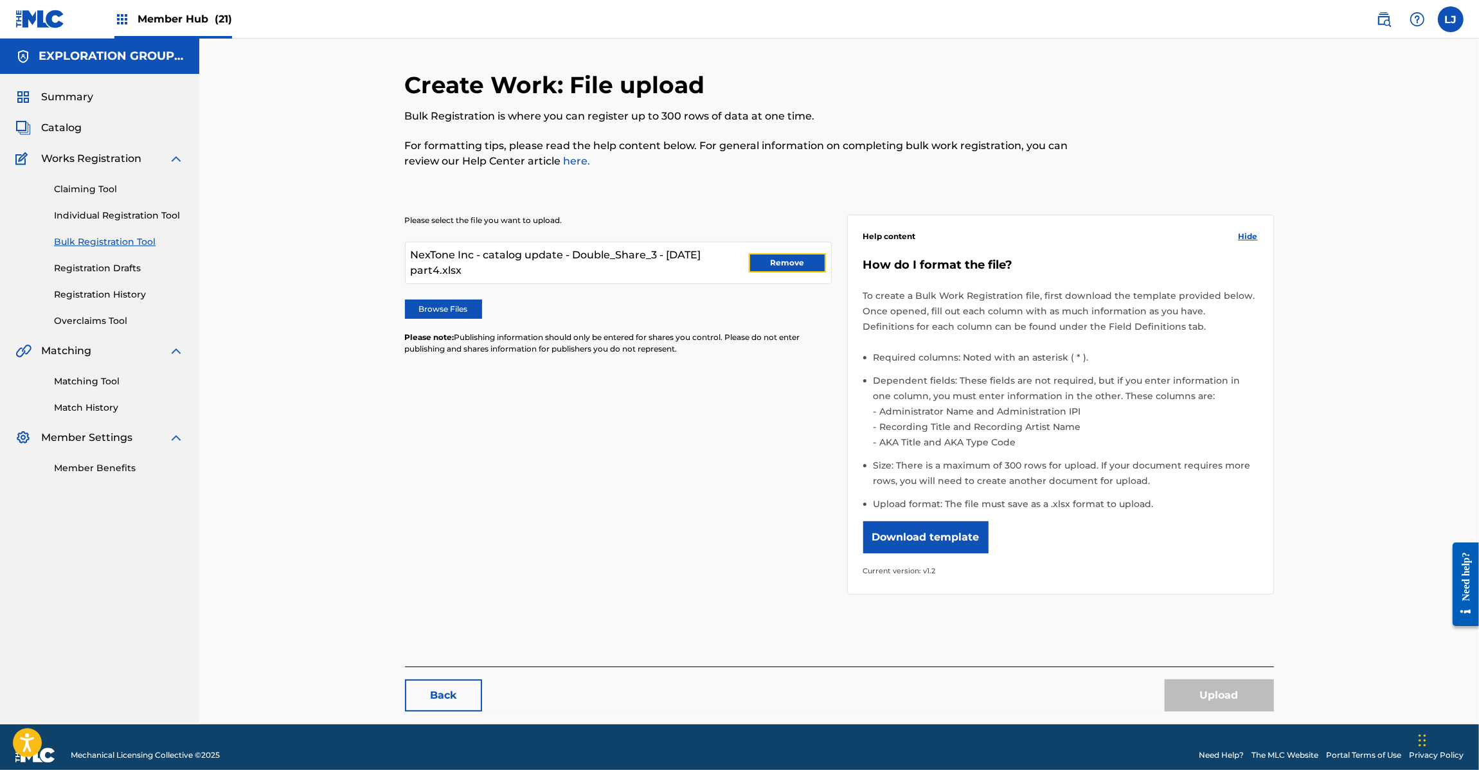
click at [778, 264] on button "Remove" at bounding box center [787, 262] width 77 height 19
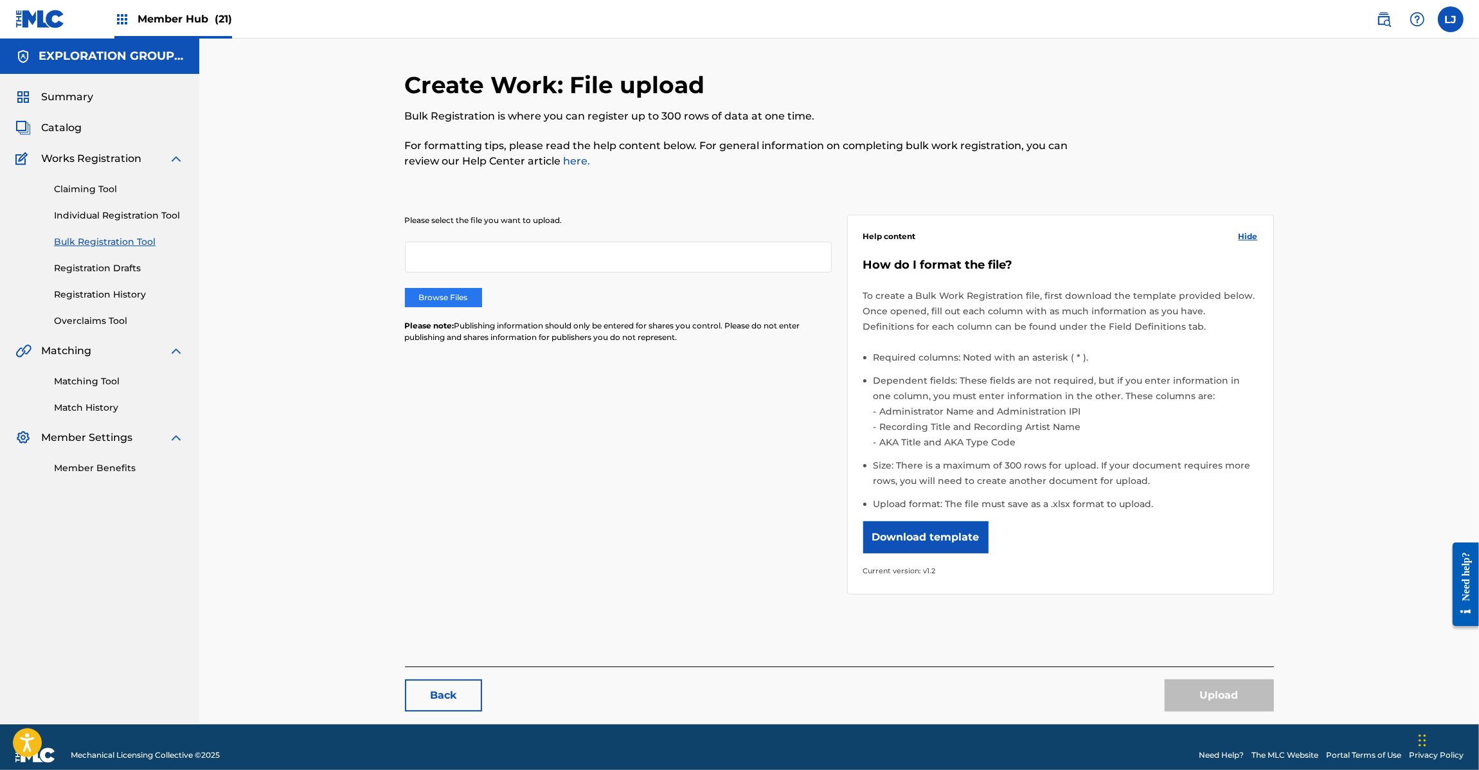
click at [461, 305] on label "Browse Files" at bounding box center [443, 297] width 77 height 19
click at [0, 0] on input "Browse Files" at bounding box center [0, 0] width 0 height 0
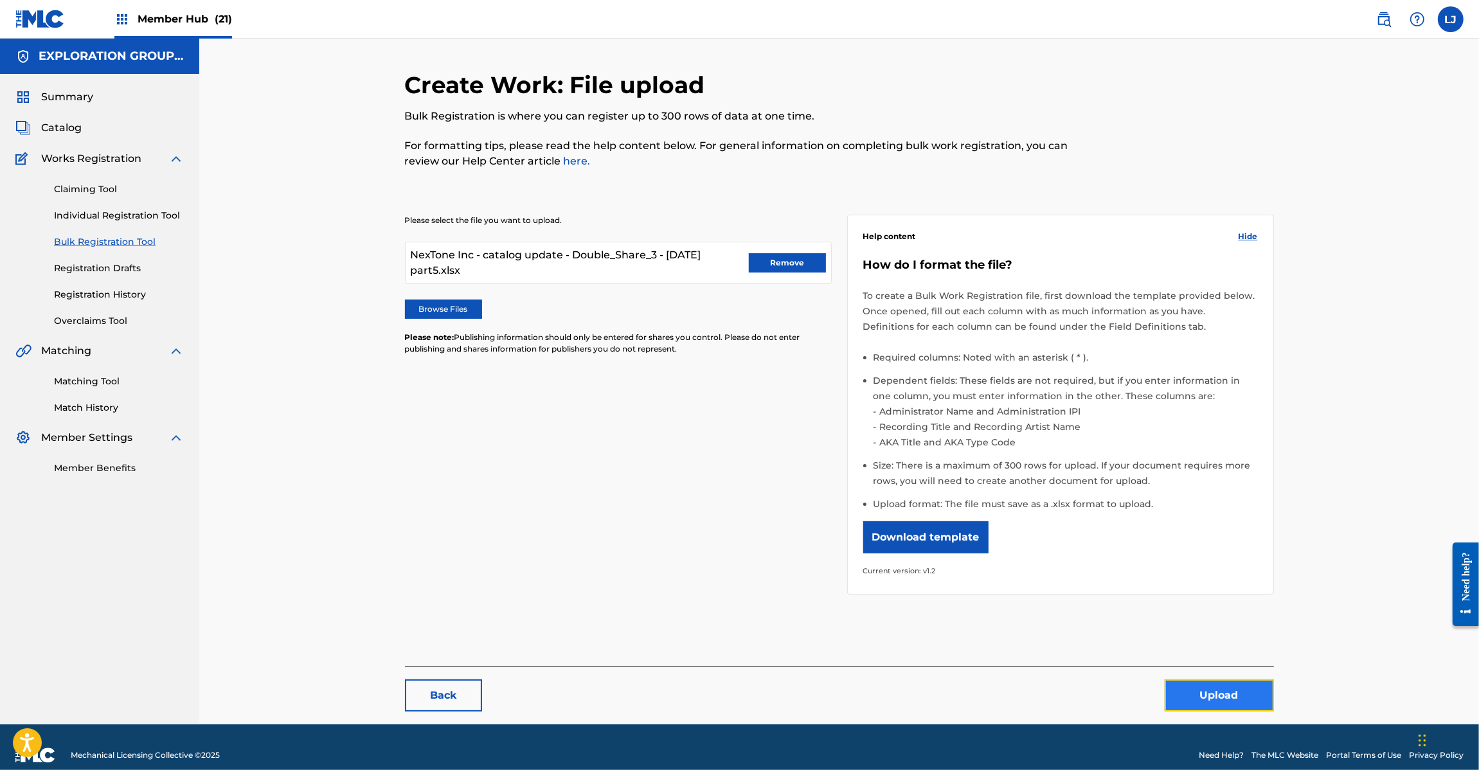
click at [1209, 695] on button "Upload" at bounding box center [1218, 695] width 109 height 32
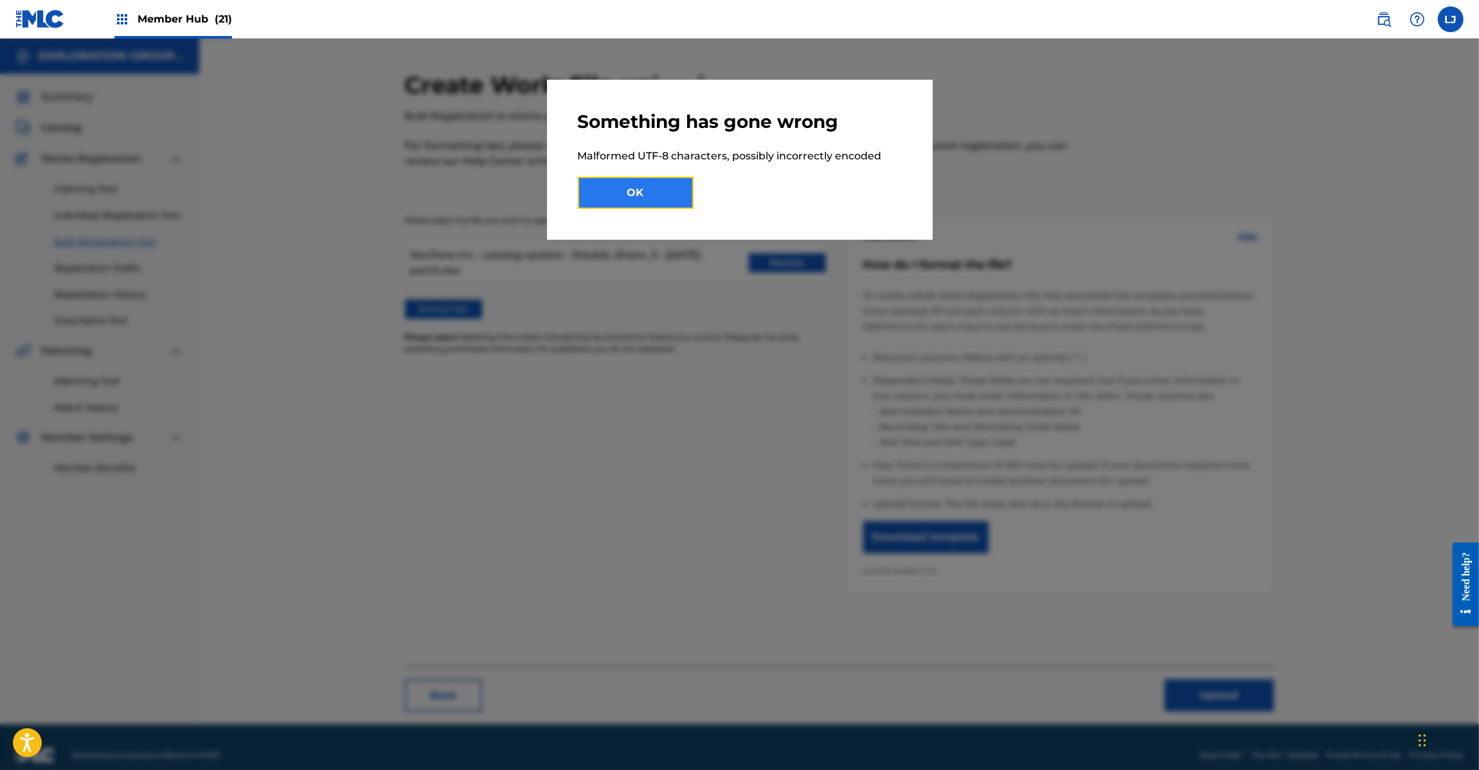
click at [645, 192] on button "OK" at bounding box center [636, 193] width 116 height 32
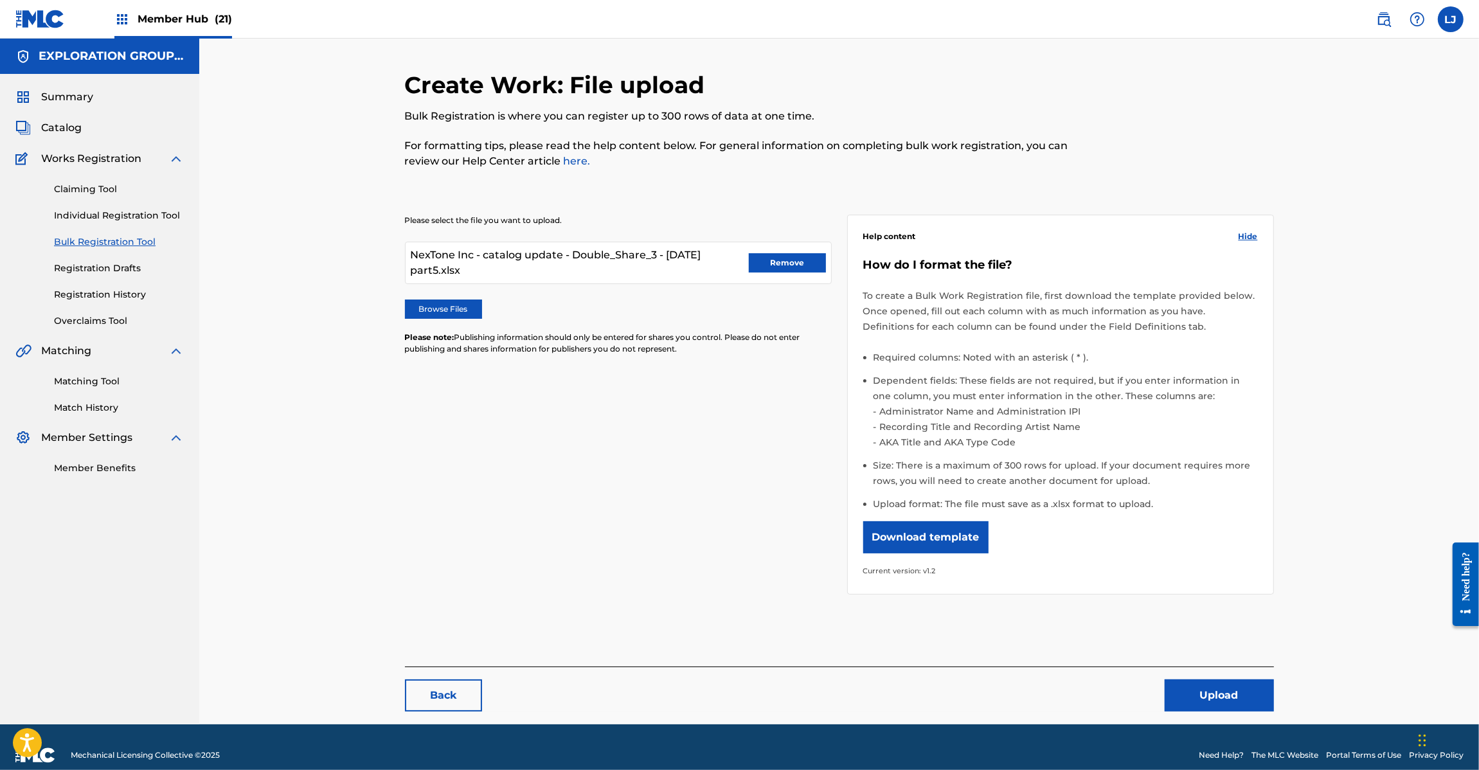
click at [1427, 398] on div "Create Work: File upload Bulk Registration is where you can register up to 300 …" at bounding box center [839, 382] width 1280 height 686
click at [787, 262] on button "Remove" at bounding box center [787, 262] width 77 height 19
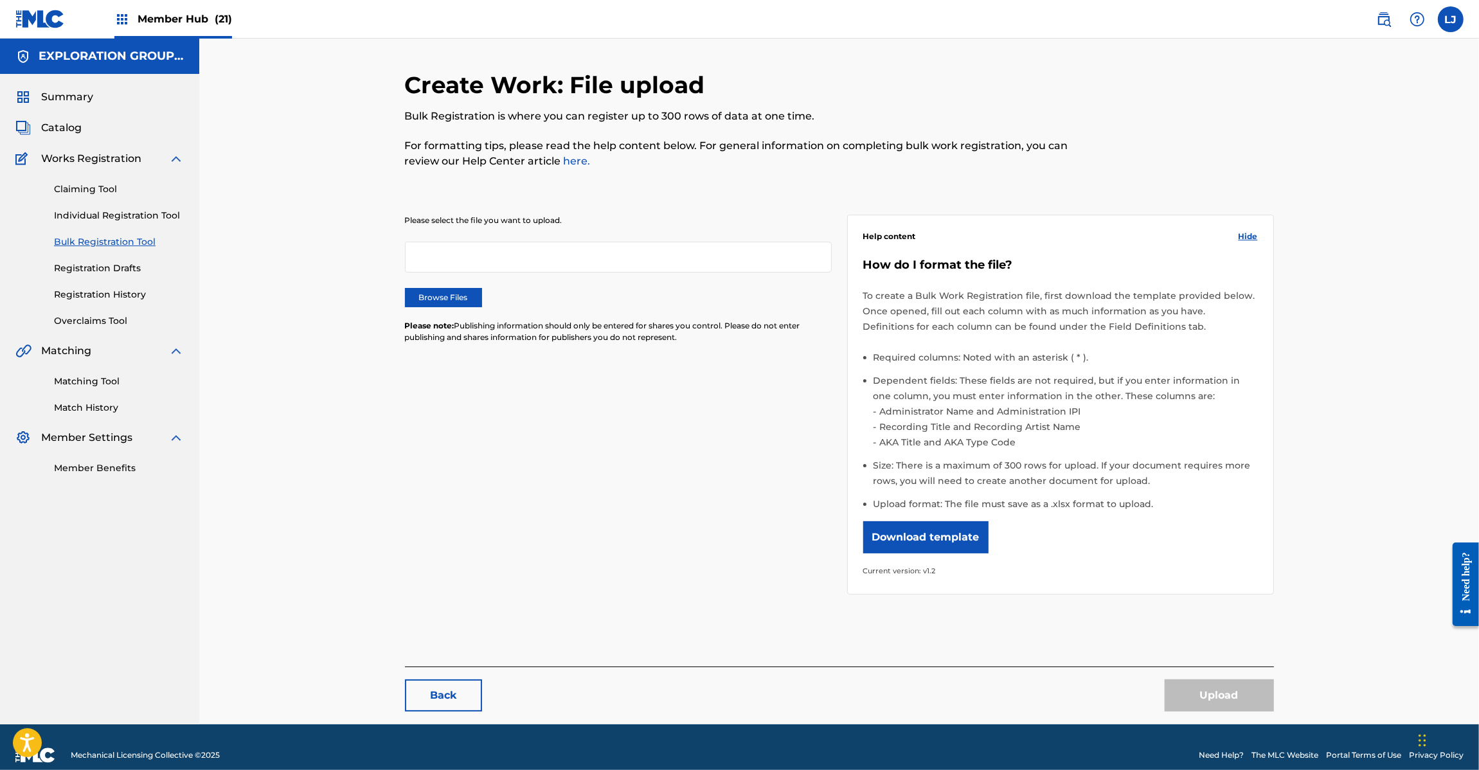
click at [42, 14] on img at bounding box center [39, 19] width 49 height 19
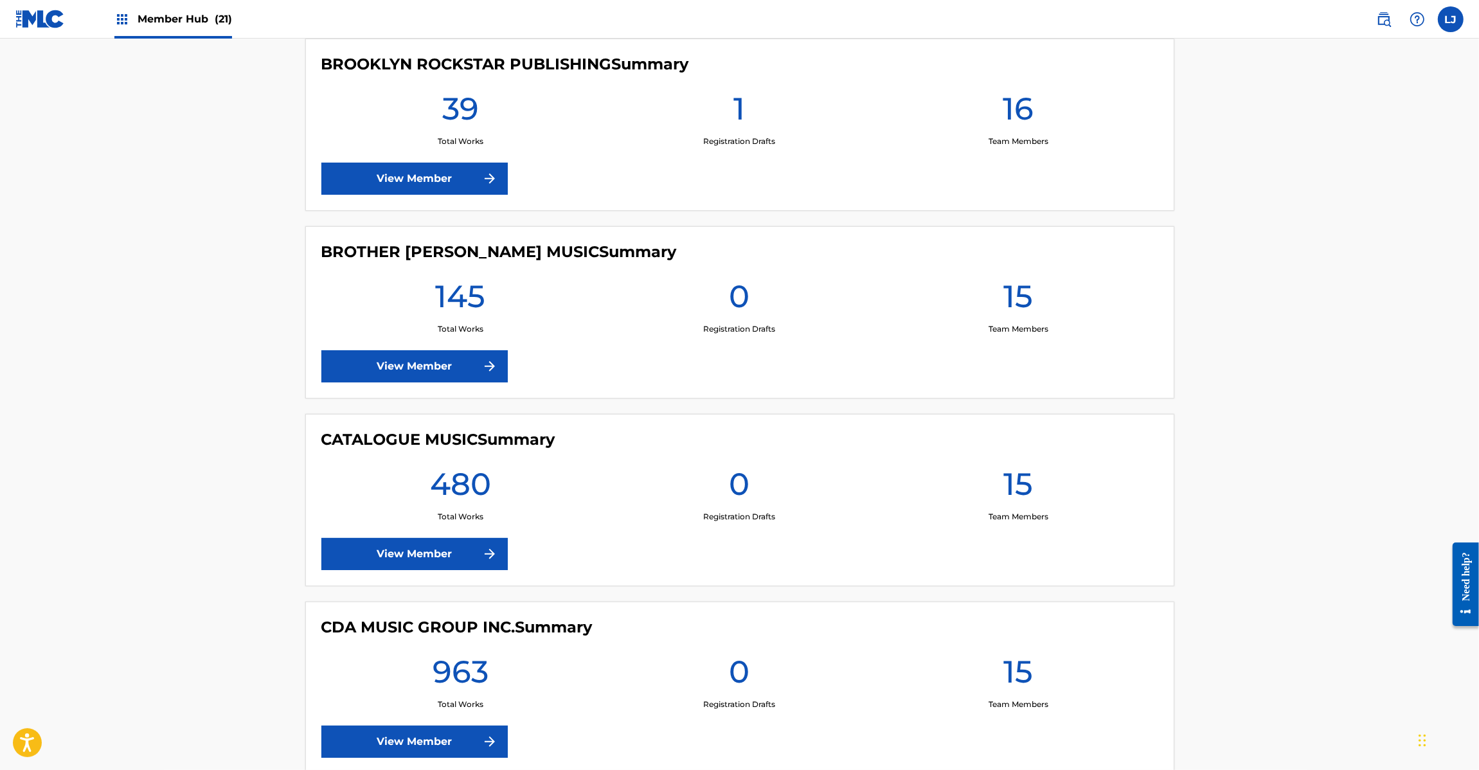
scroll to position [1928, 0]
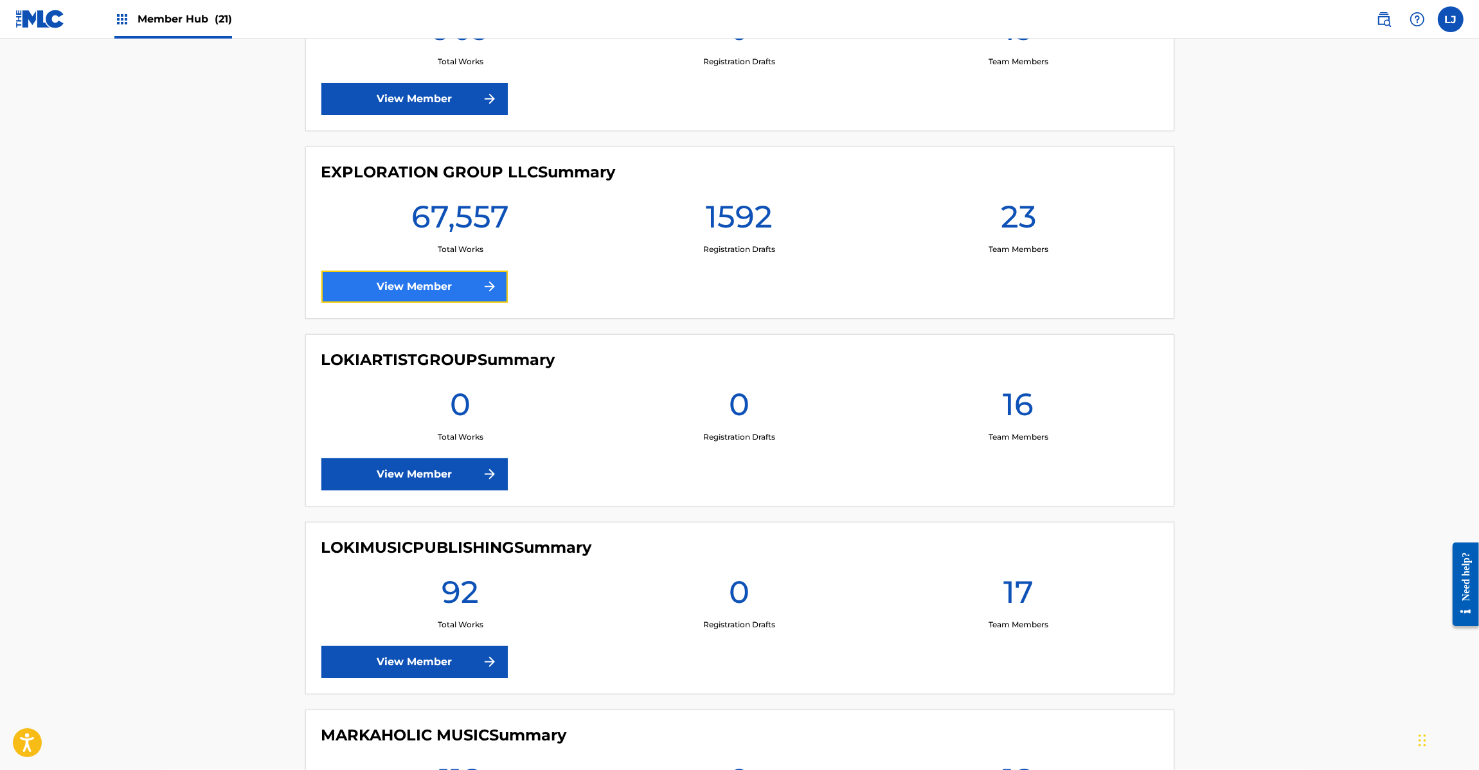
click at [403, 290] on link "View Member" at bounding box center [414, 287] width 186 height 32
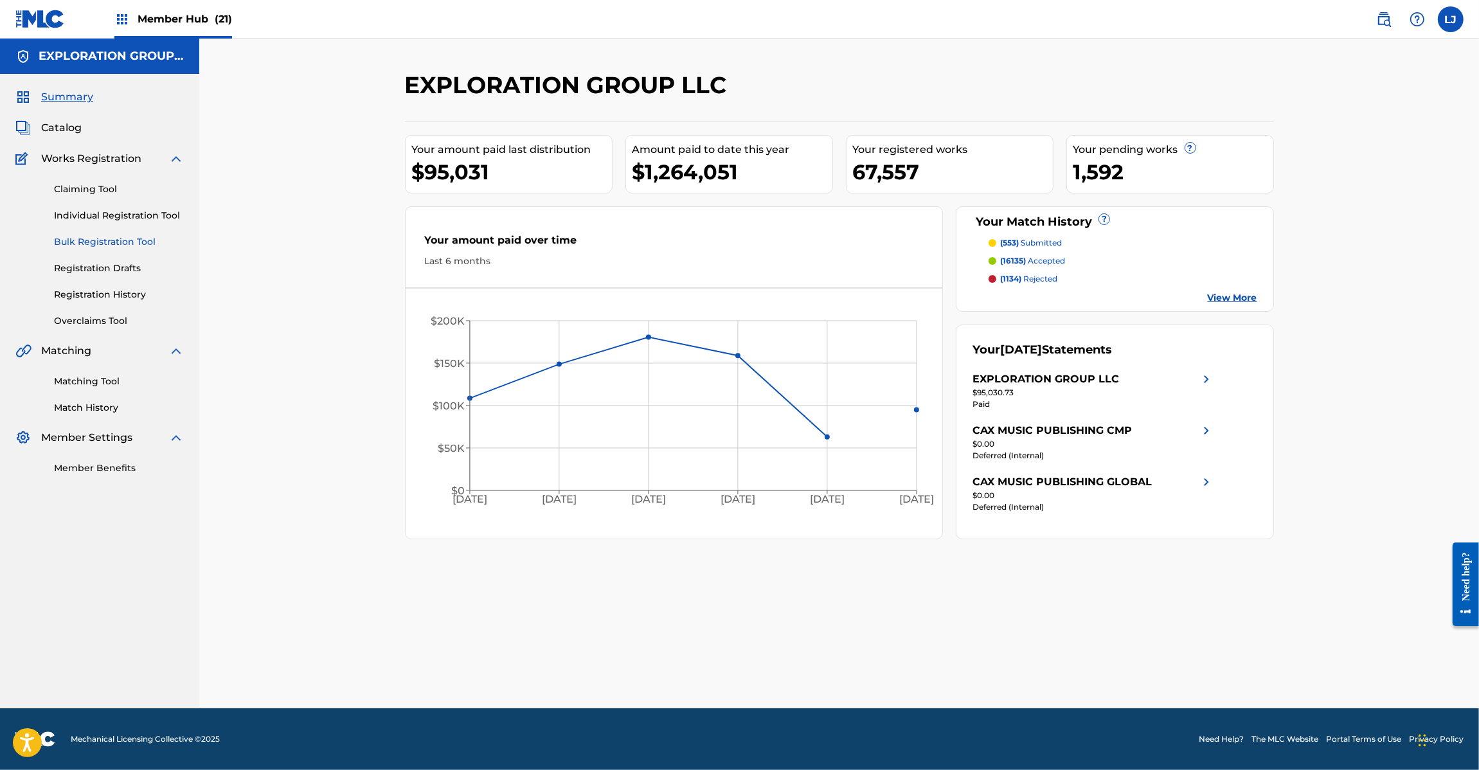
click at [78, 236] on link "Bulk Registration Tool" at bounding box center [119, 241] width 130 height 13
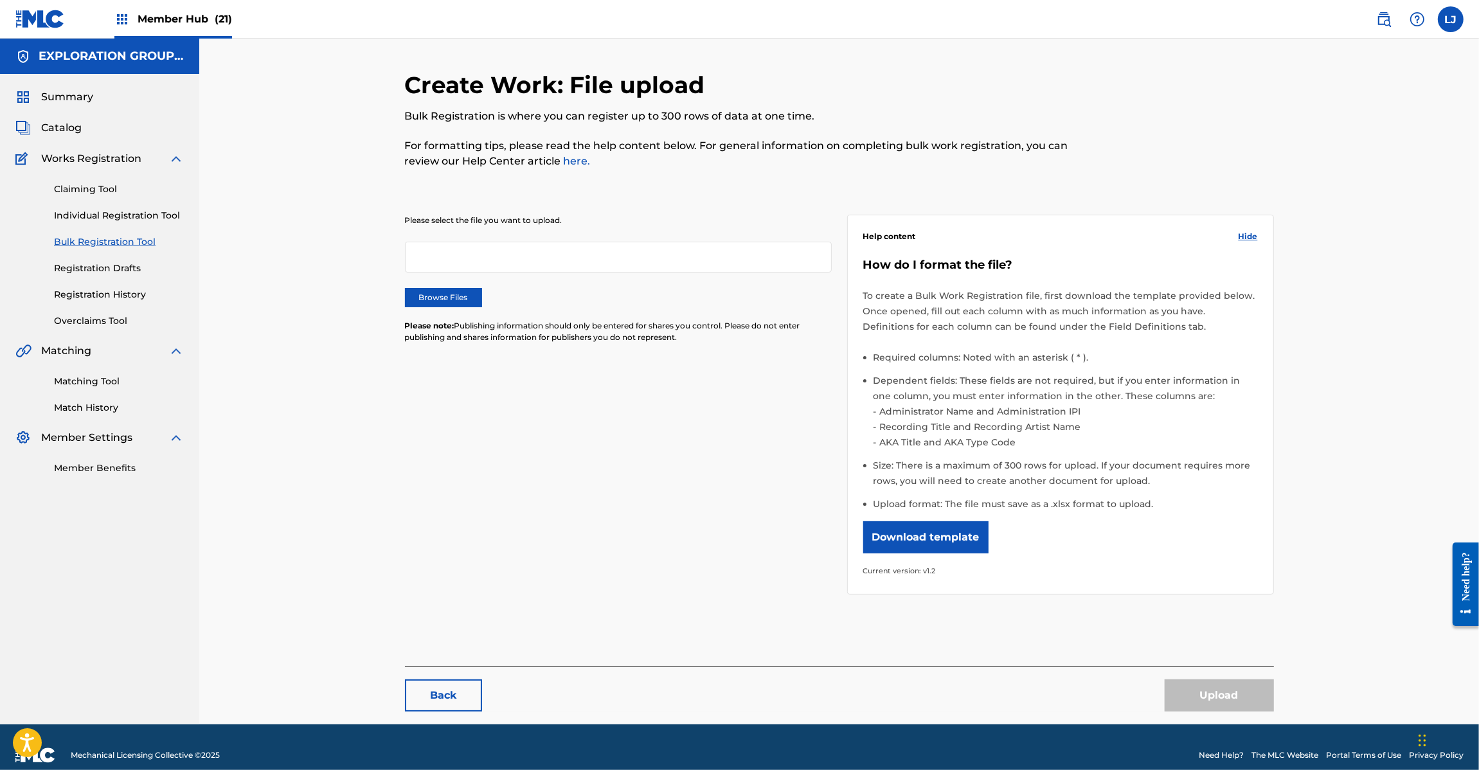
click at [454, 286] on div "Please select the file you want to upload. Browse Files Please note: Publishing…" at bounding box center [618, 287] width 427 height 144
click at [454, 292] on label "Browse Files" at bounding box center [443, 297] width 77 height 19
click at [0, 0] on input "Browse Files" at bounding box center [0, 0] width 0 height 0
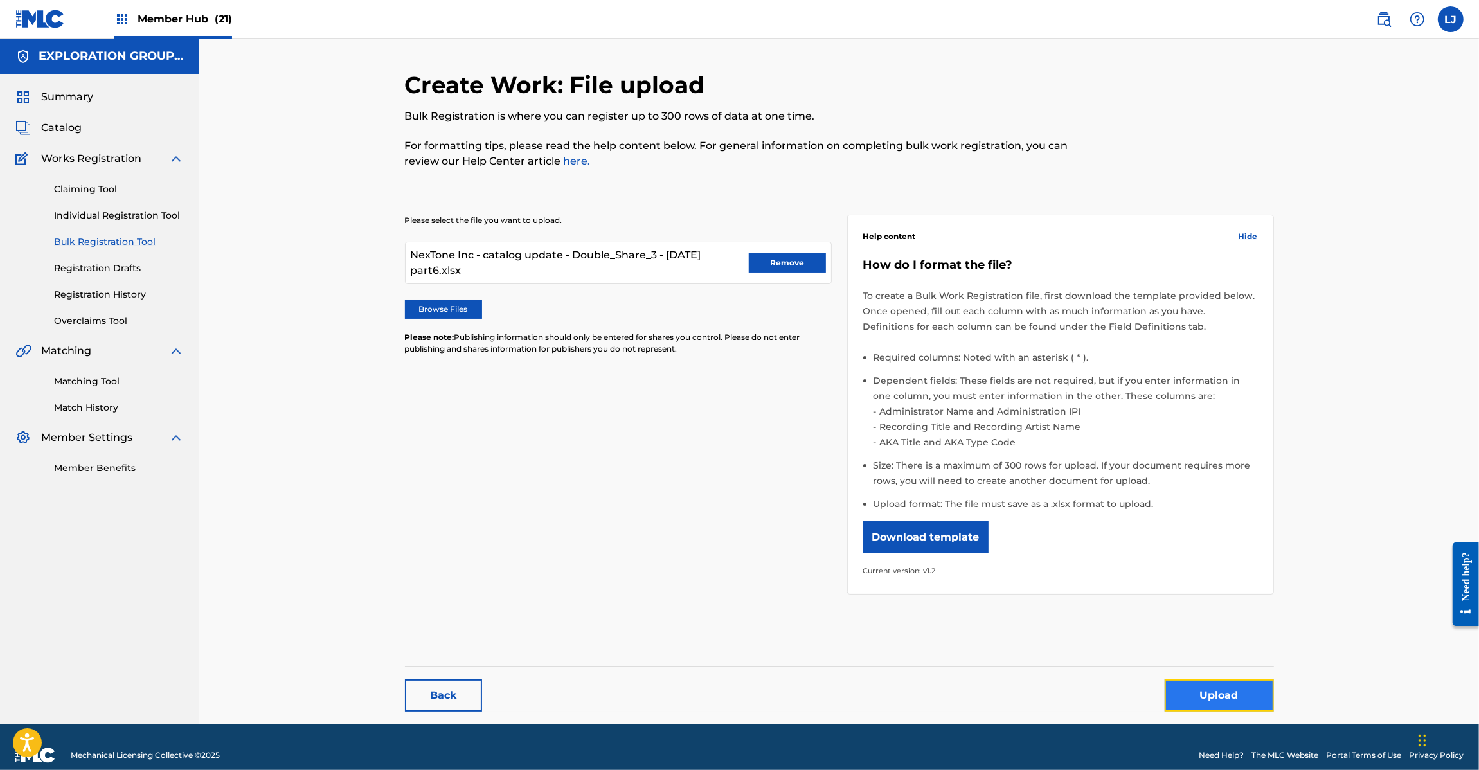
click at [1216, 698] on button "Upload" at bounding box center [1218, 695] width 109 height 32
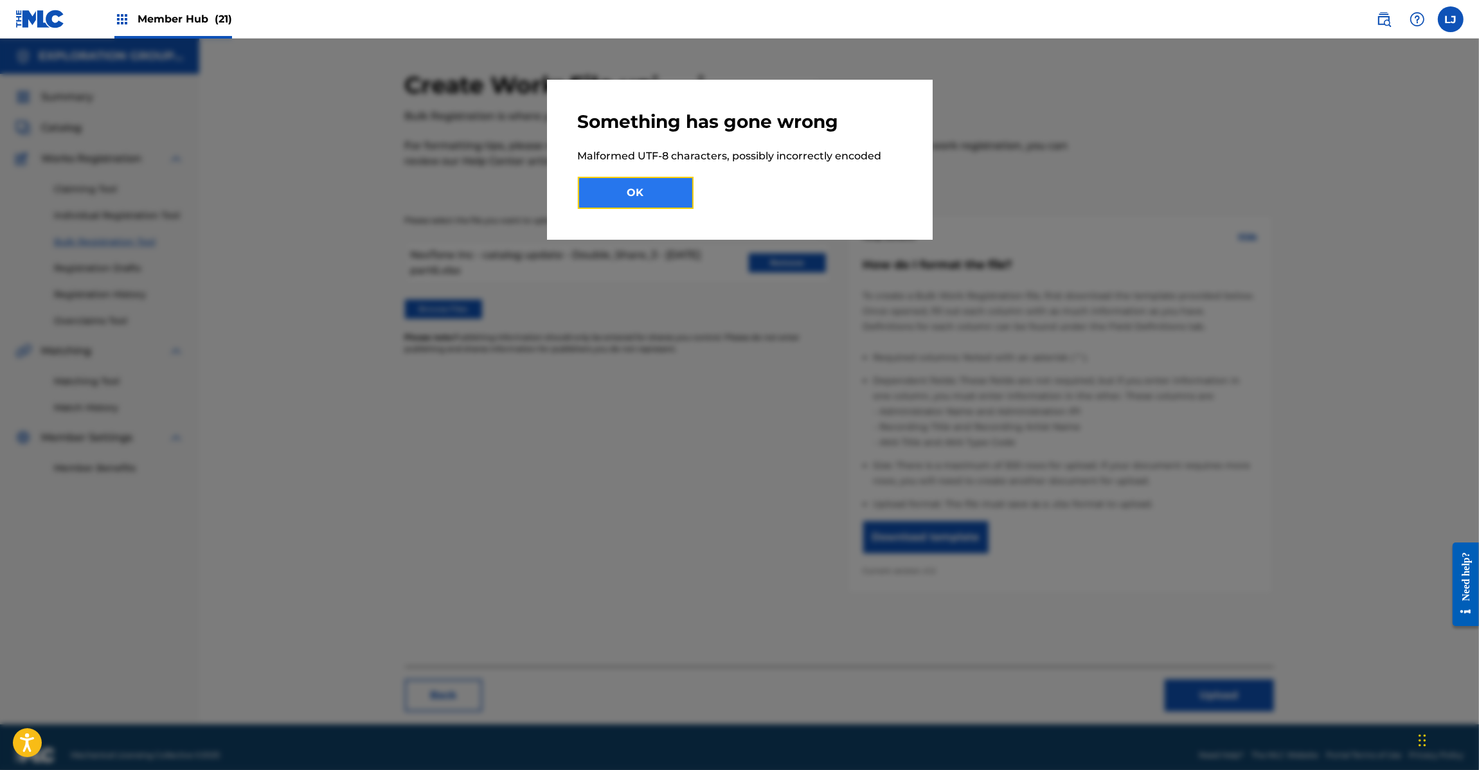
click at [654, 197] on button "OK" at bounding box center [636, 193] width 116 height 32
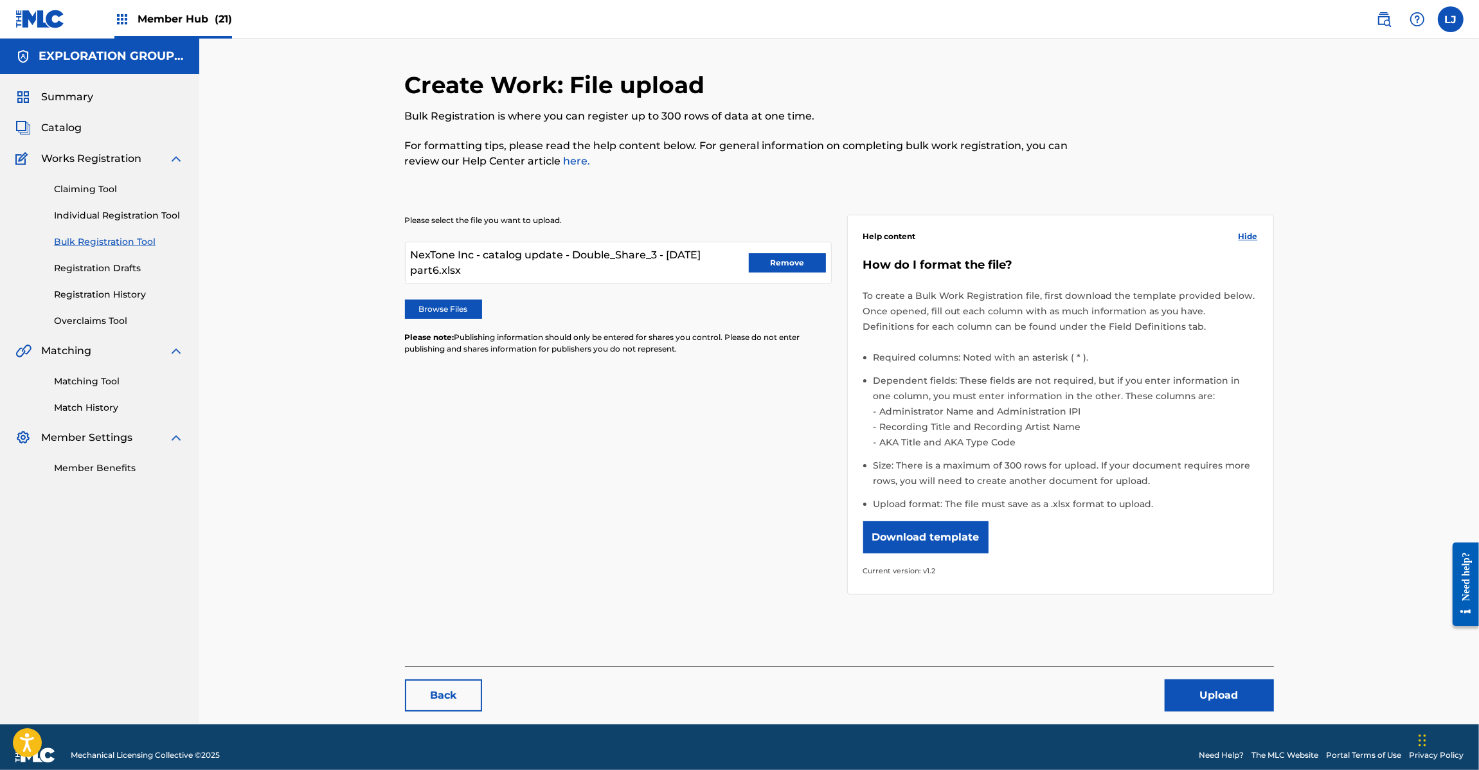
click at [30, 12] on img at bounding box center [39, 19] width 49 height 19
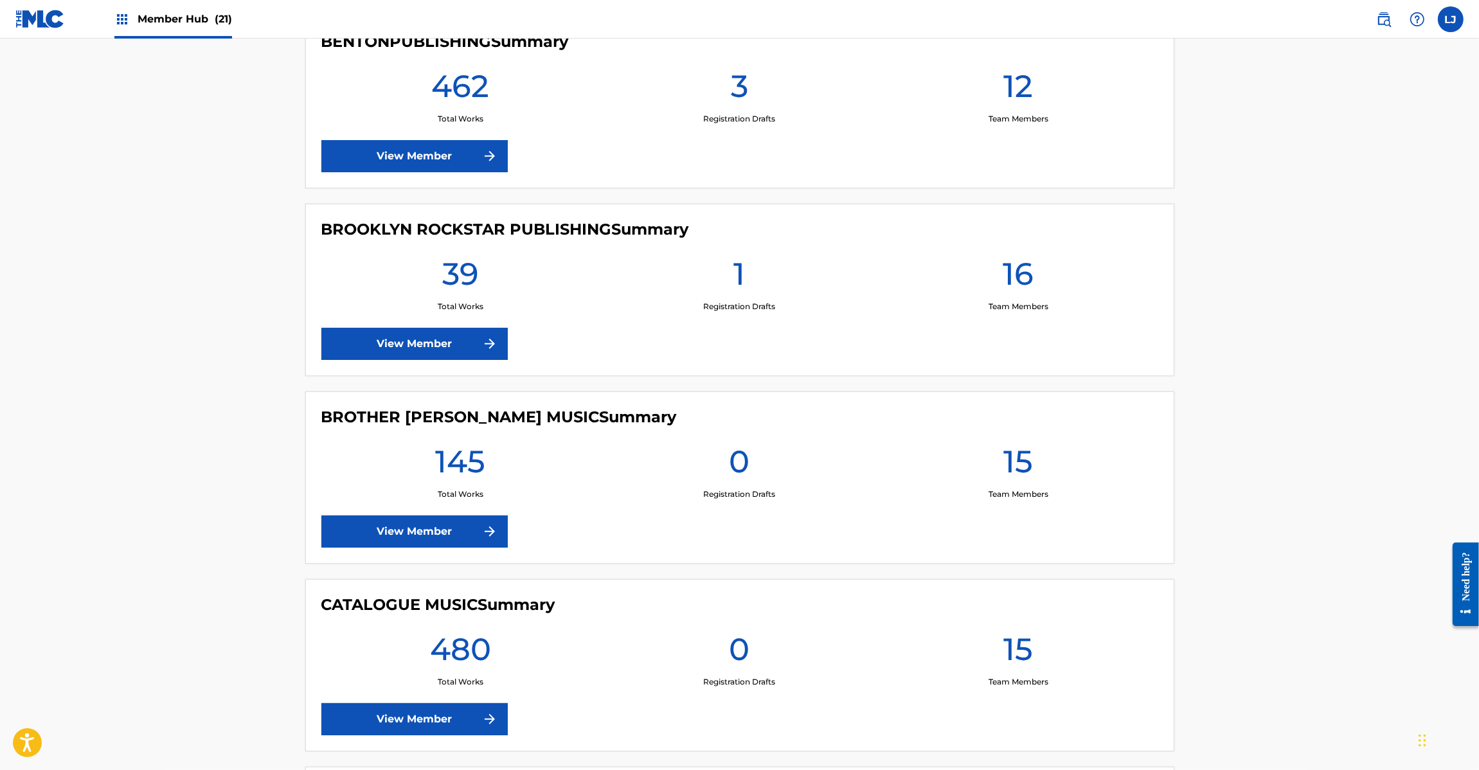
scroll to position [1928, 0]
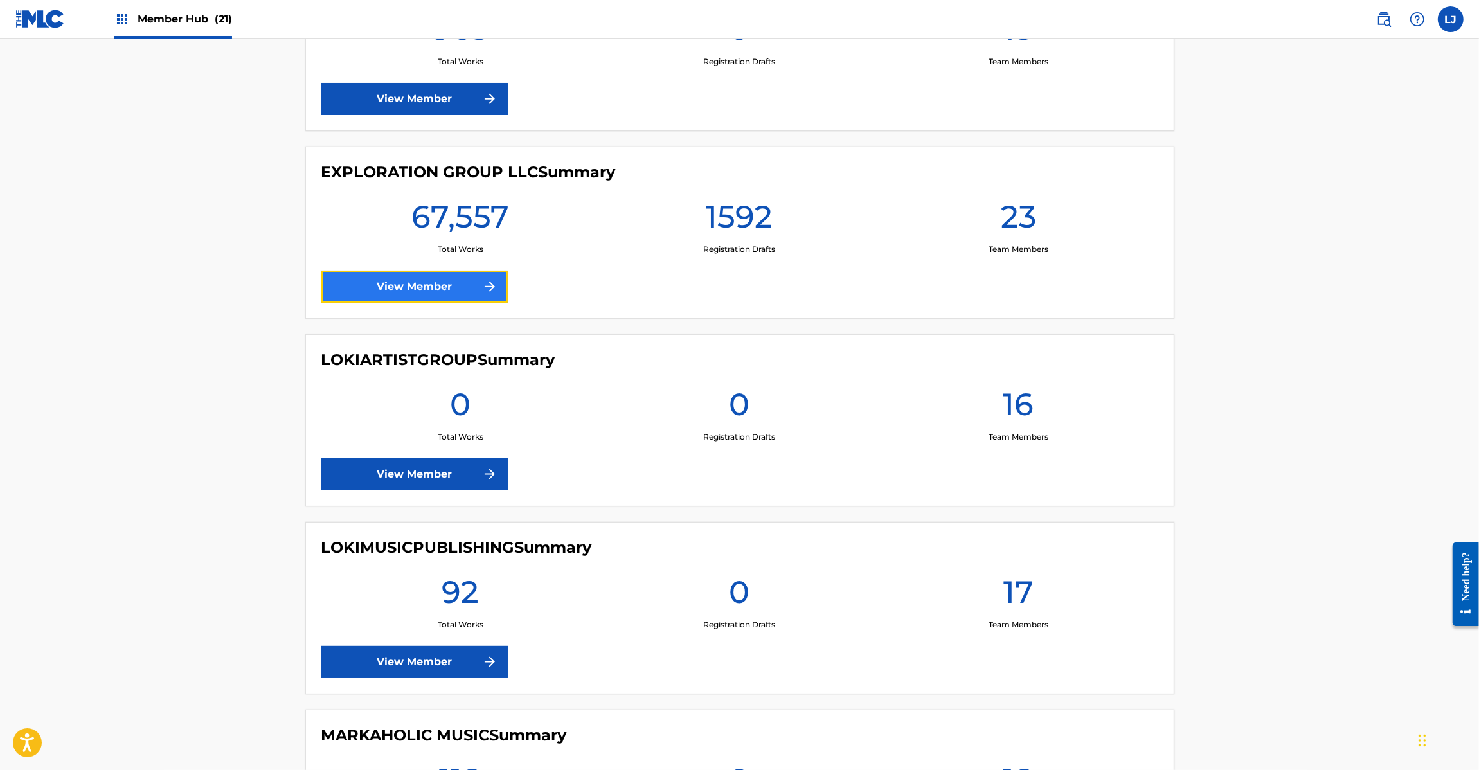
click at [409, 290] on link "View Member" at bounding box center [414, 287] width 186 height 32
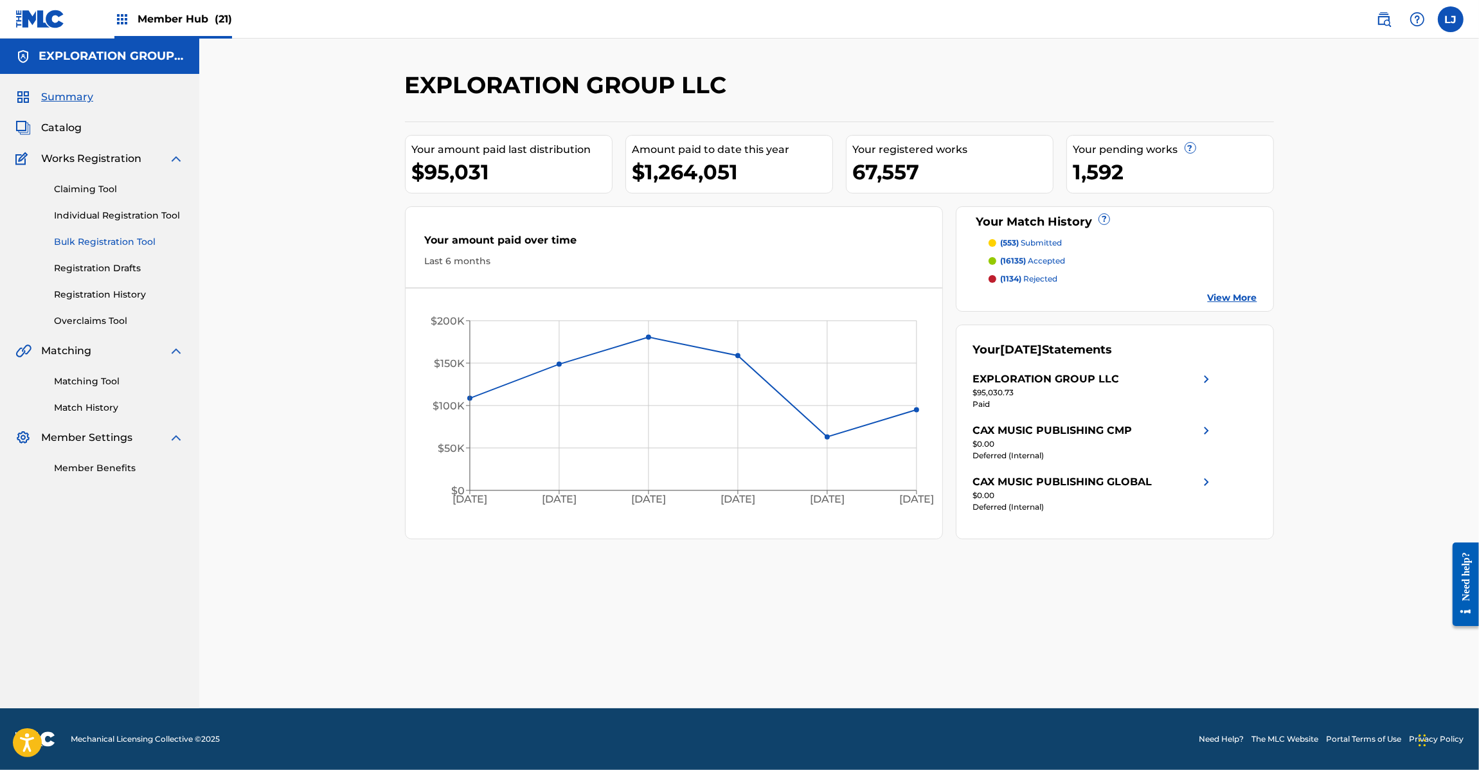
click at [79, 240] on link "Bulk Registration Tool" at bounding box center [119, 241] width 130 height 13
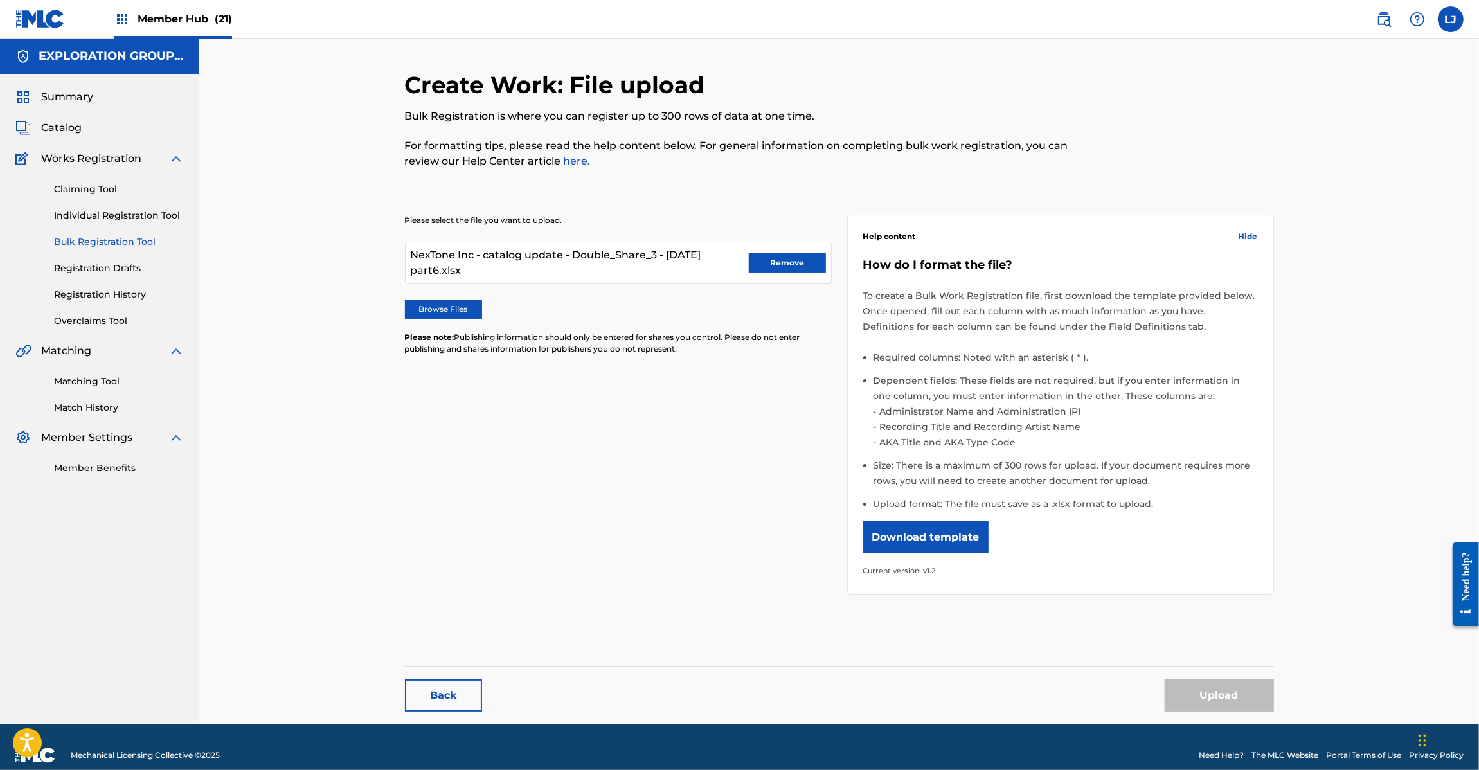
click at [785, 252] on div "NexTone Inc - catalog update - Double_Share_3 - [DATE] part6.xlsx Remove" at bounding box center [618, 263] width 427 height 42
click at [781, 253] on button "Remove" at bounding box center [787, 262] width 77 height 19
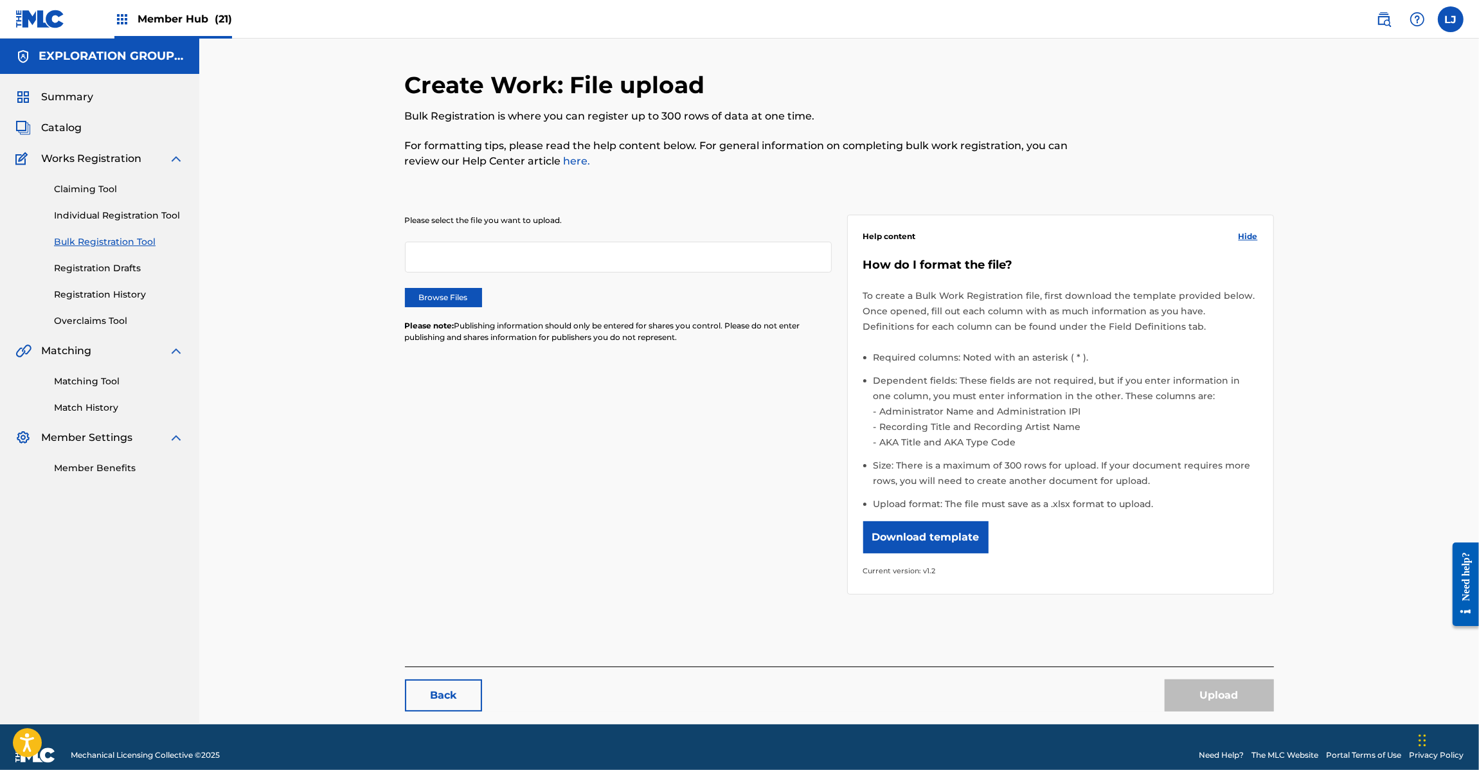
click at [440, 285] on div "Please select the file you want to upload. Browse Files Please note: Publishing…" at bounding box center [618, 287] width 427 height 144
click at [441, 287] on div "Please select the file you want to upload. Browse Files Please note: Publishing…" at bounding box center [618, 287] width 427 height 144
click at [438, 297] on label "Browse Files" at bounding box center [443, 297] width 77 height 19
click at [0, 0] on input "Browse Files" at bounding box center [0, 0] width 0 height 0
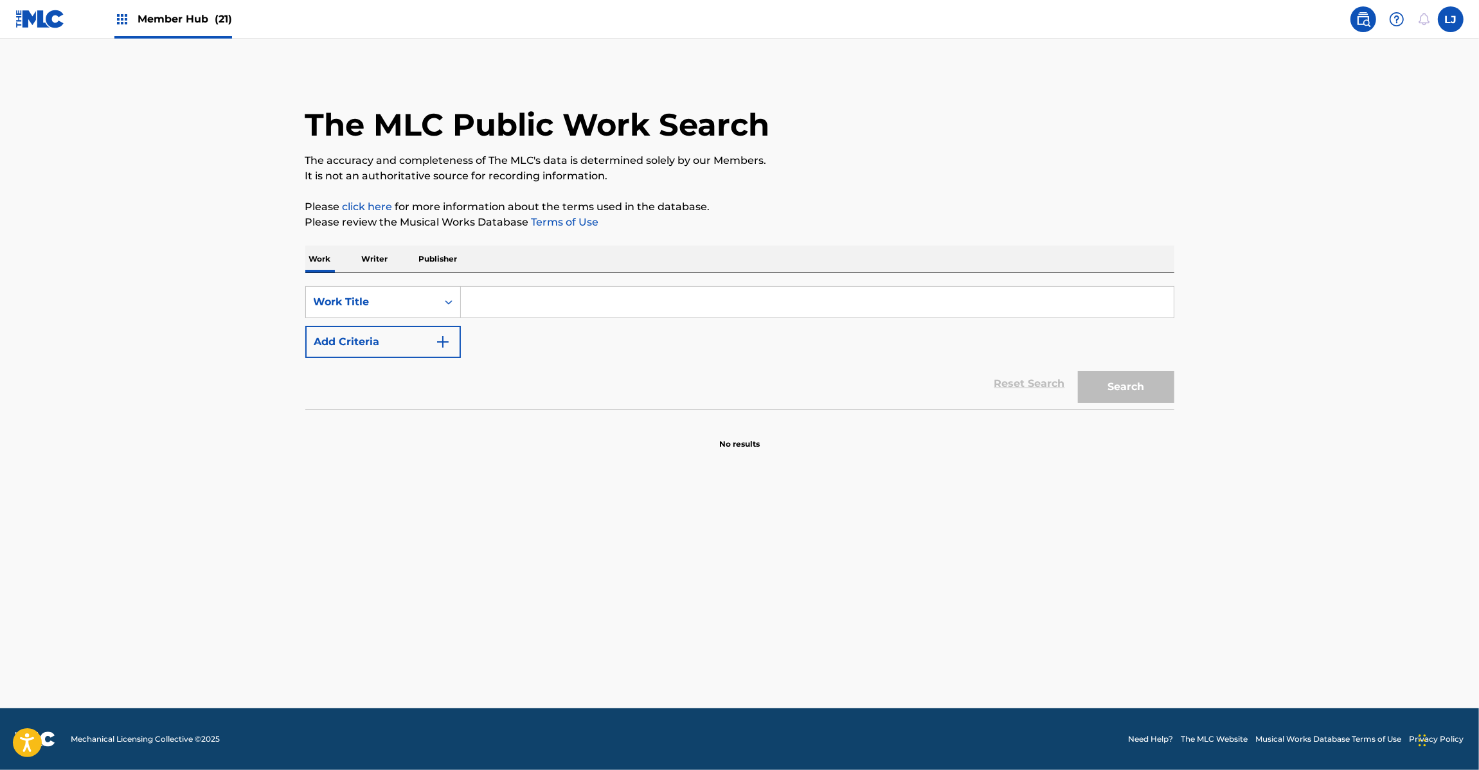
click at [26, 21] on img at bounding box center [39, 19] width 49 height 19
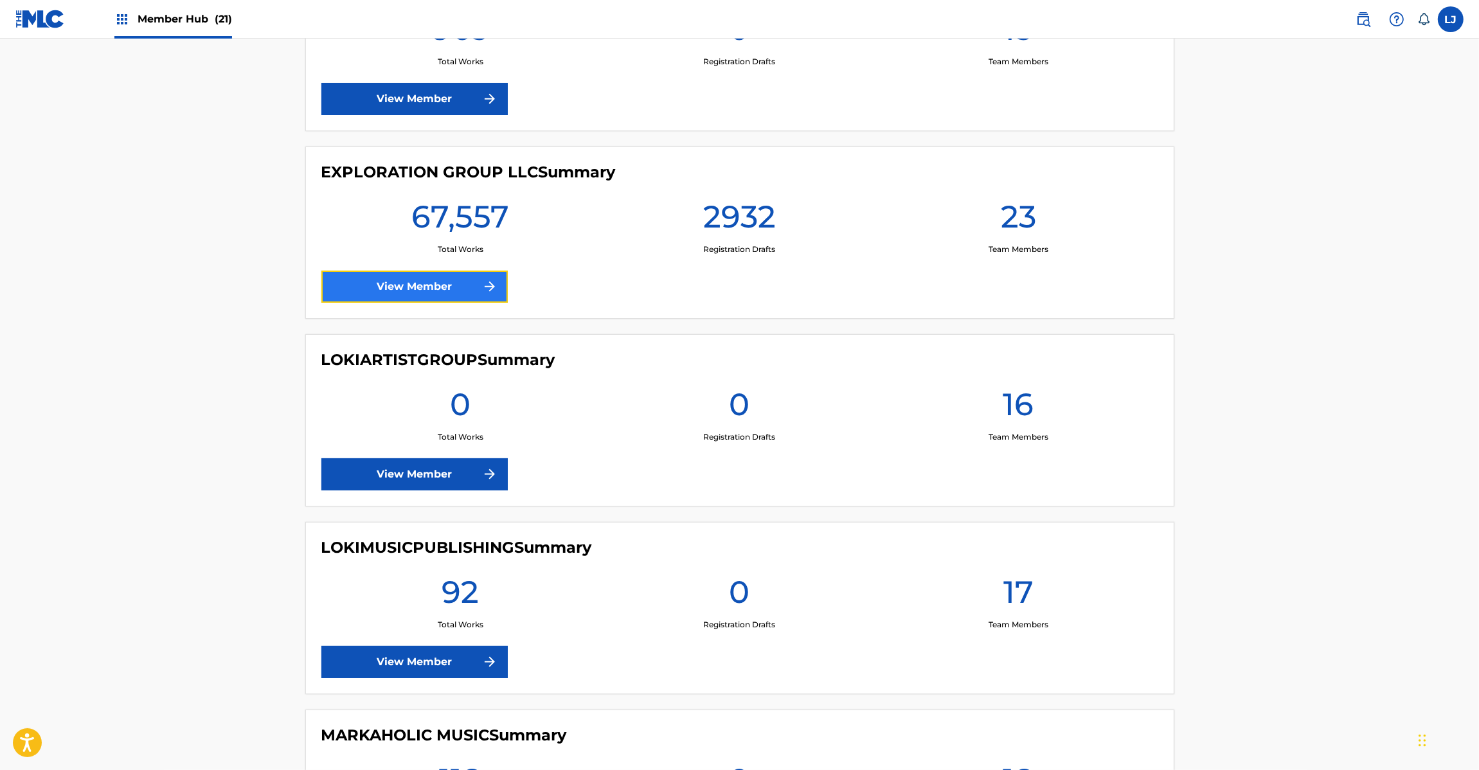
click at [400, 272] on link "View Member" at bounding box center [414, 287] width 186 height 32
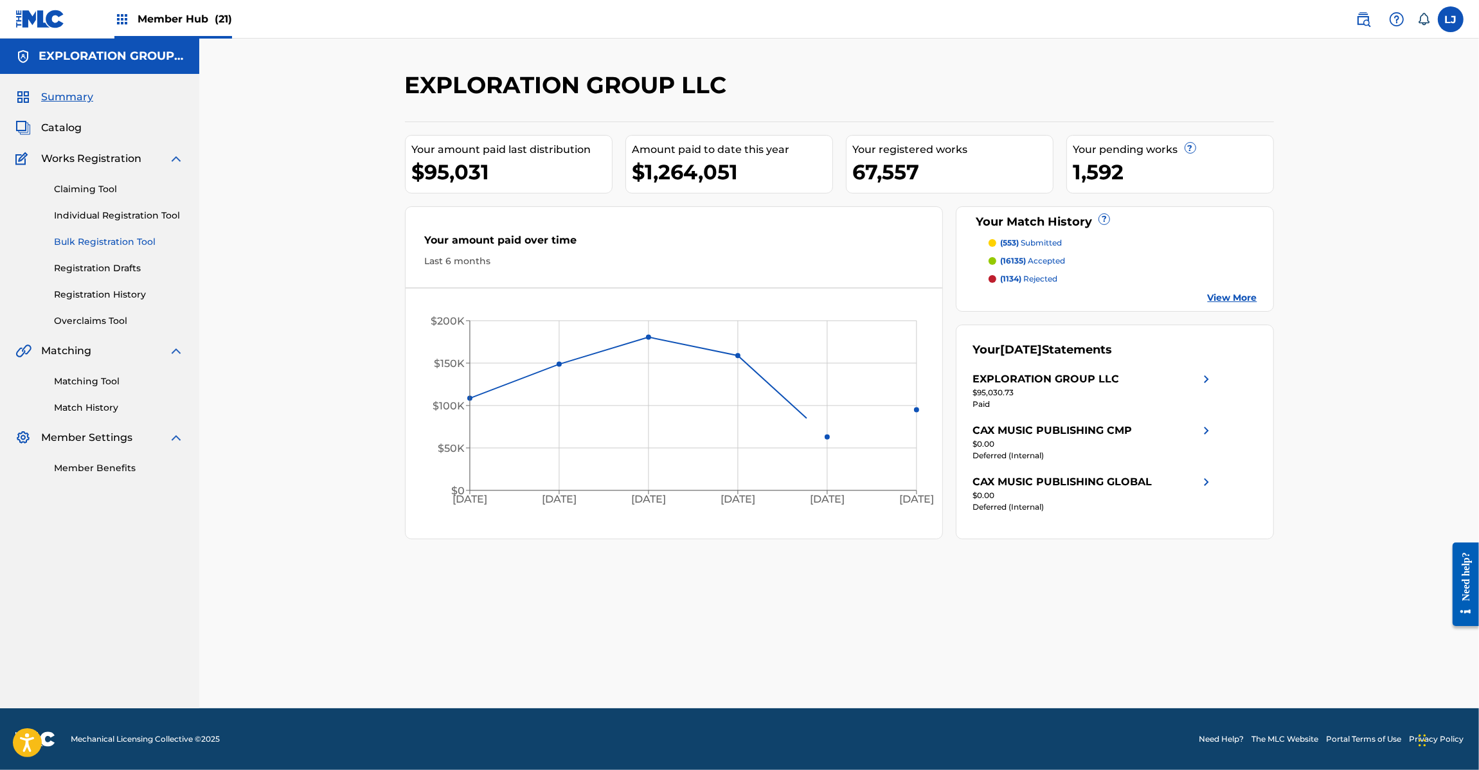
click at [82, 242] on link "Bulk Registration Tool" at bounding box center [119, 241] width 130 height 13
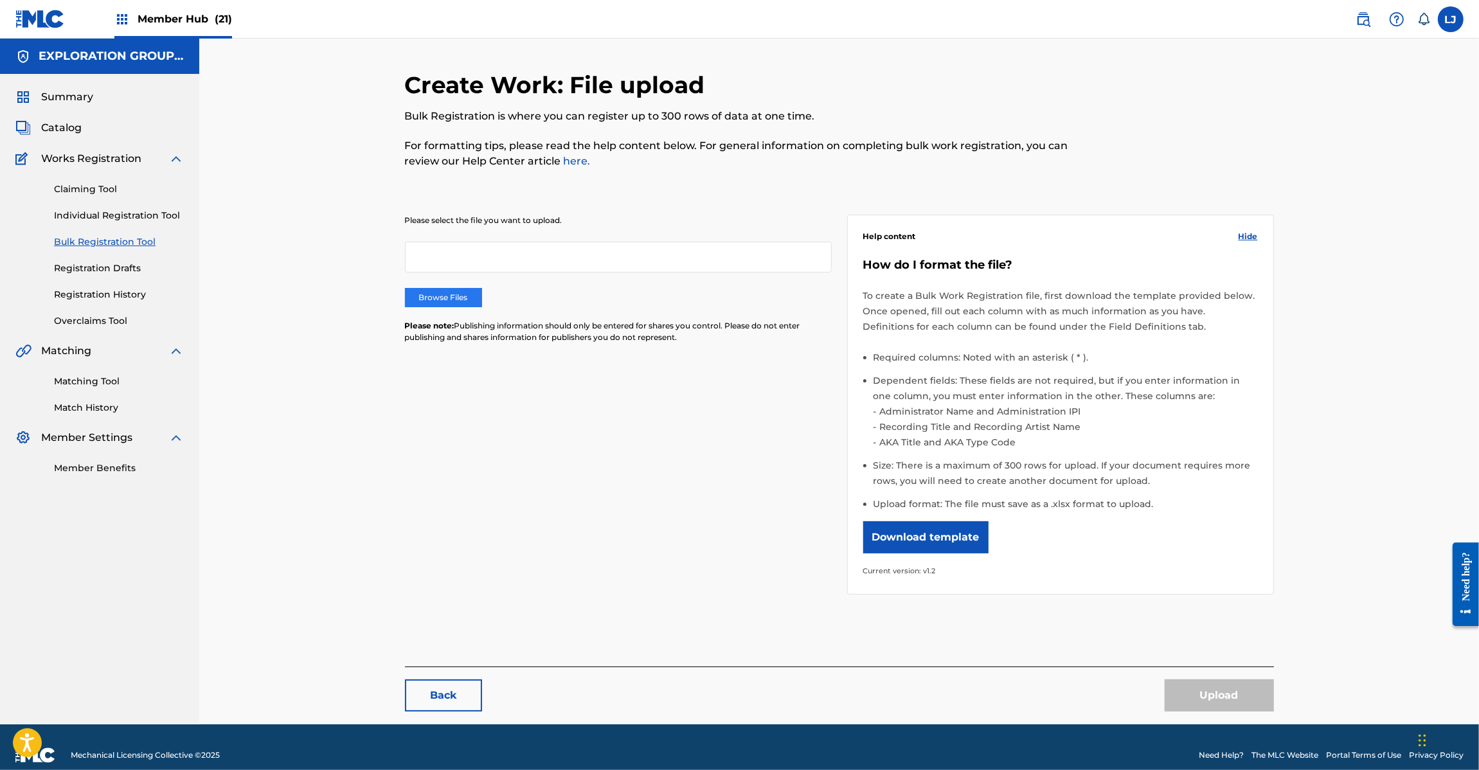
click at [439, 302] on label "Browse Files" at bounding box center [443, 297] width 77 height 19
click at [0, 0] on input "Browse Files" at bounding box center [0, 0] width 0 height 0
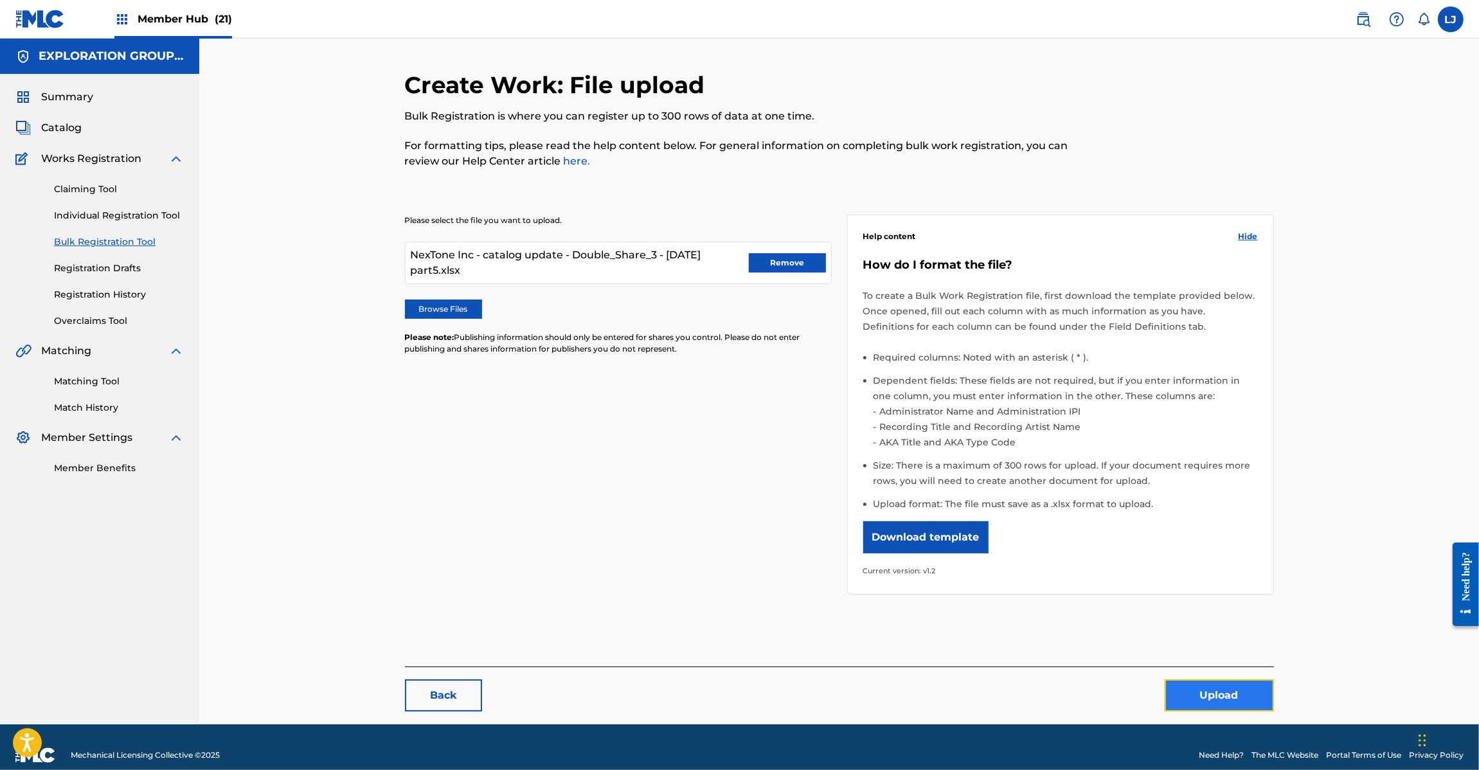
click at [1254, 704] on button "Upload" at bounding box center [1218, 695] width 109 height 32
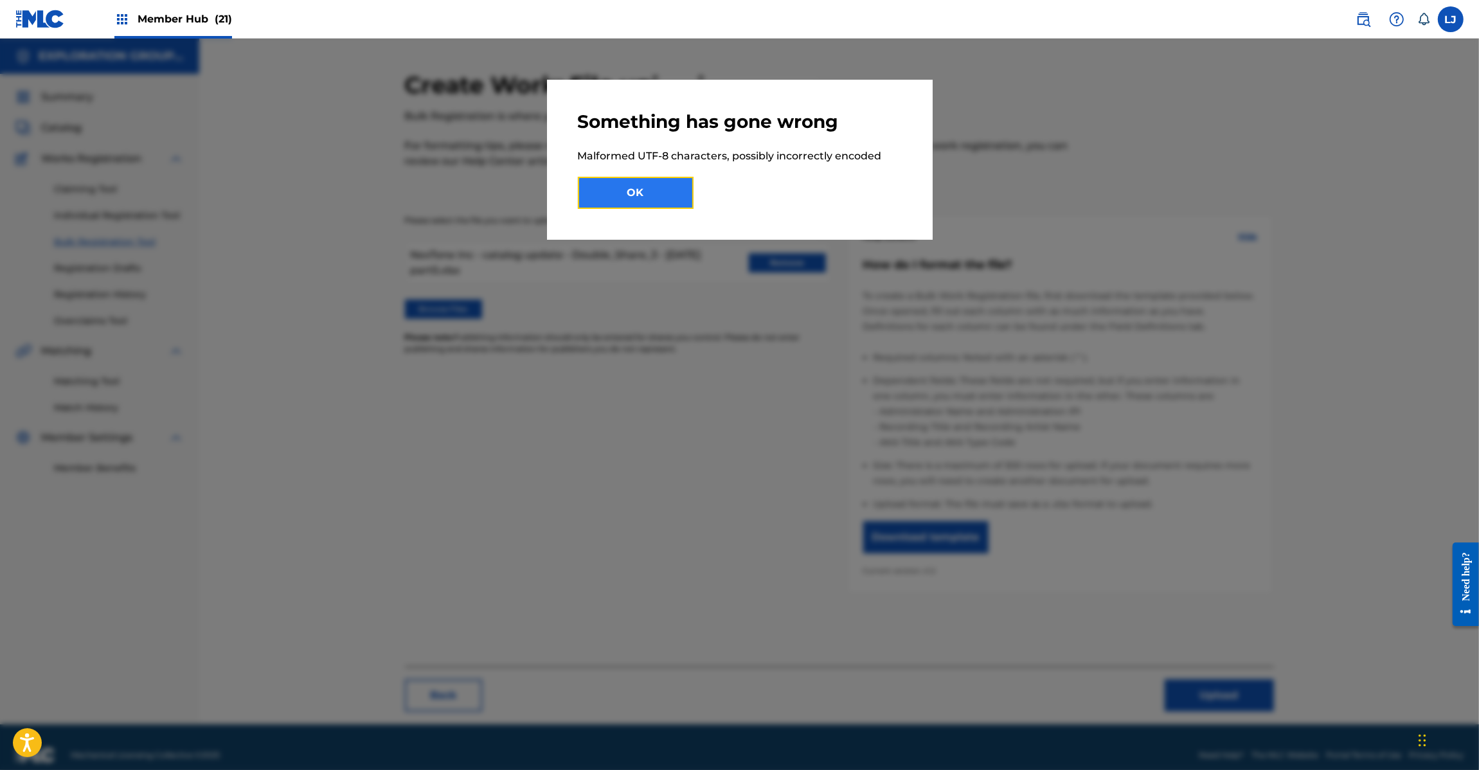
click at [672, 190] on button "OK" at bounding box center [636, 193] width 116 height 32
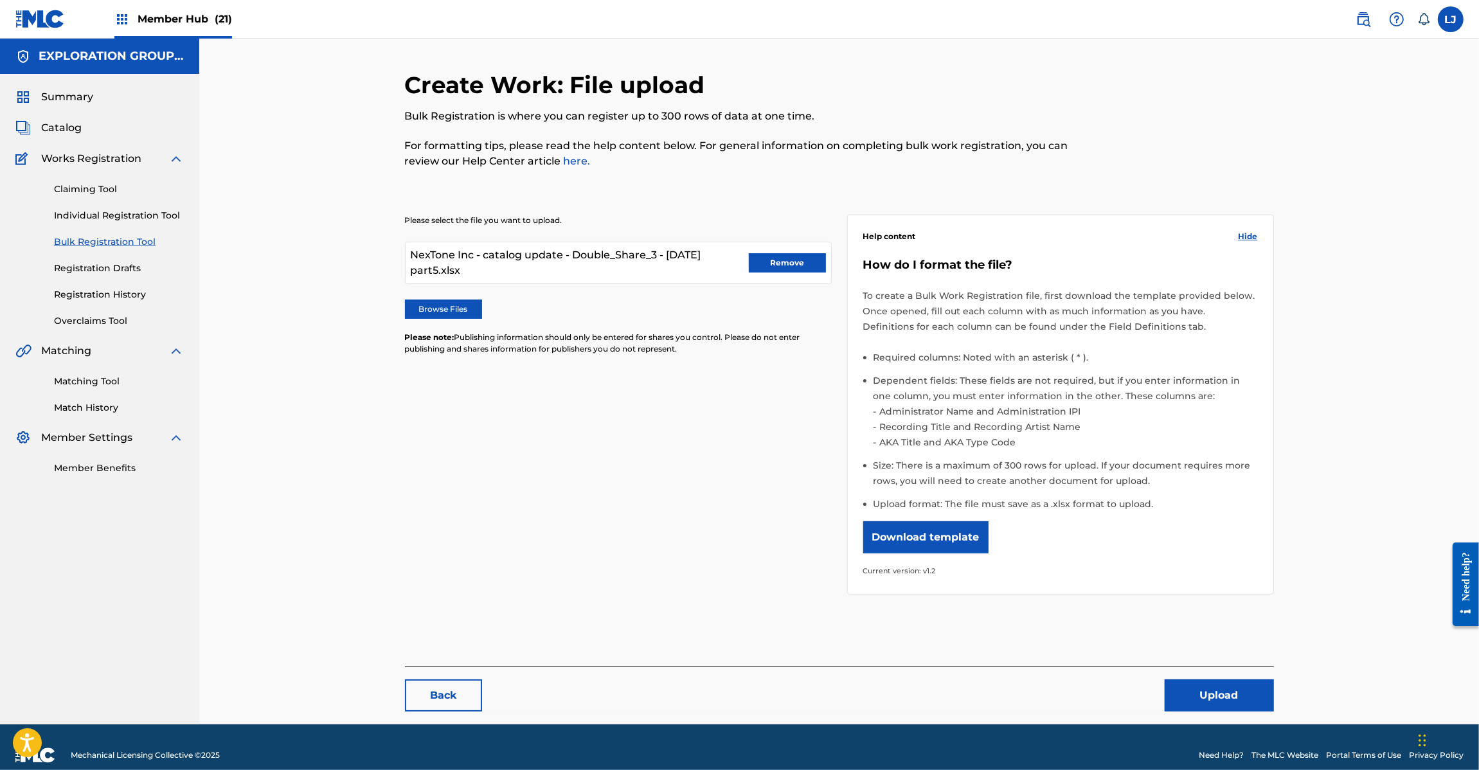
click at [35, 19] on img at bounding box center [39, 19] width 49 height 19
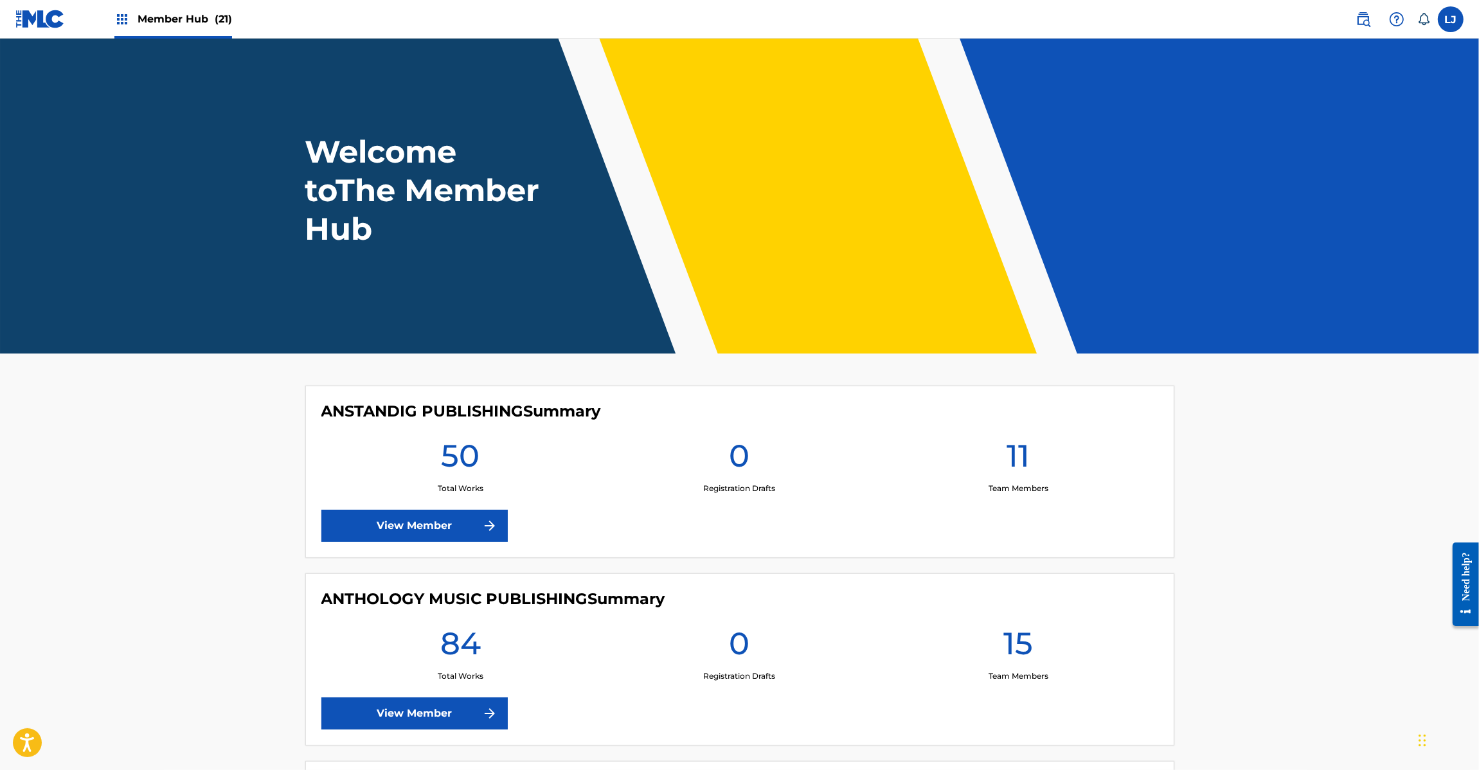
scroll to position [1928, 0]
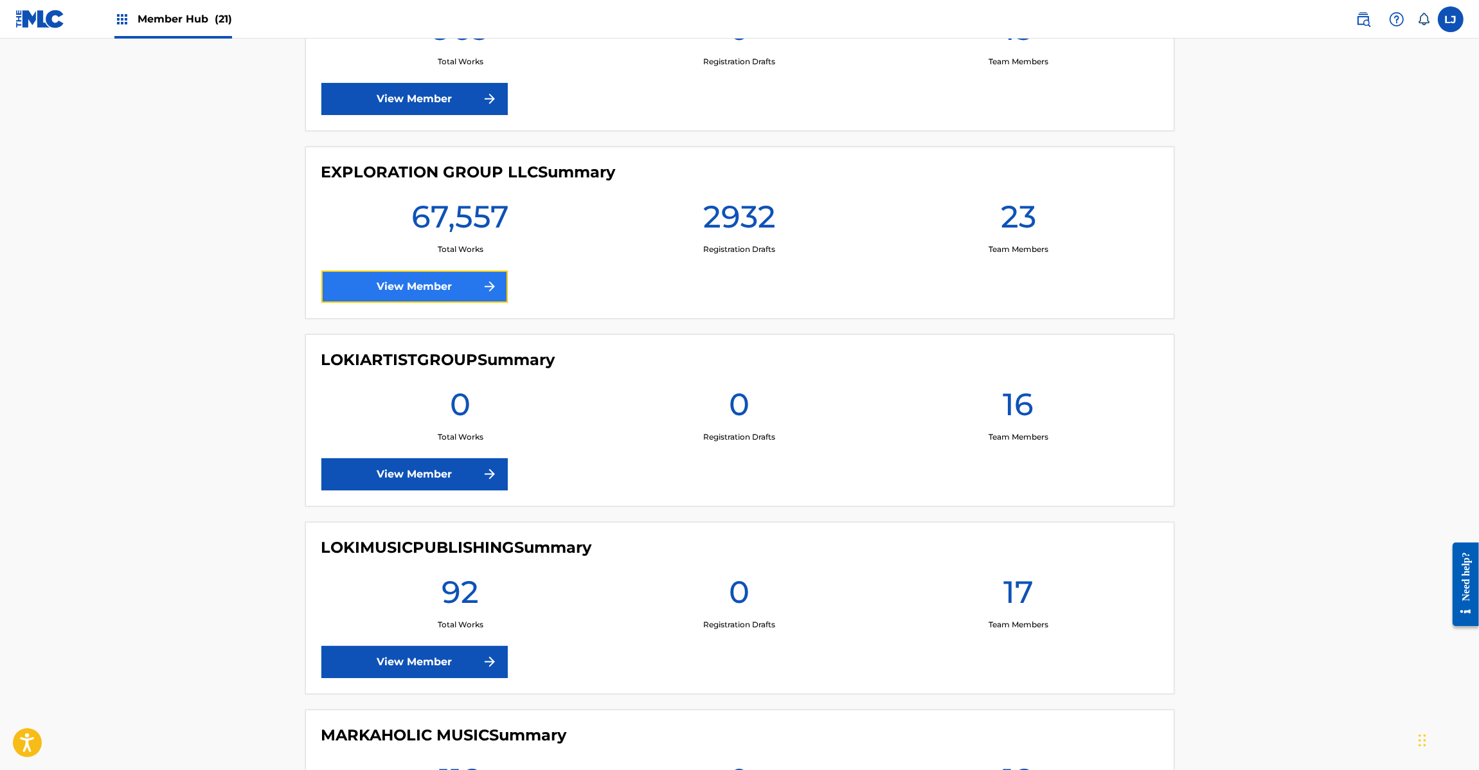
click at [390, 284] on link "View Member" at bounding box center [414, 287] width 186 height 32
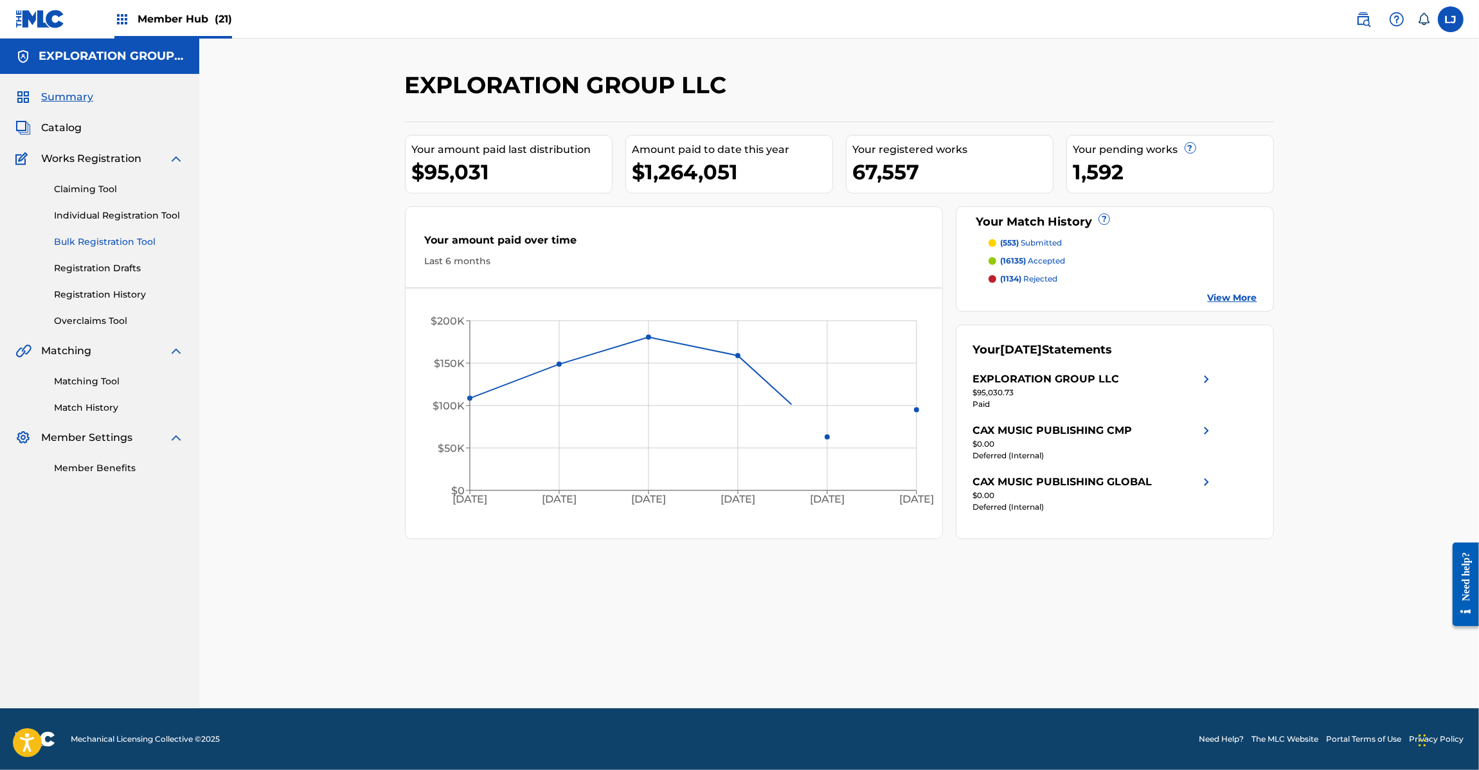
click at [77, 245] on link "Bulk Registration Tool" at bounding box center [119, 241] width 130 height 13
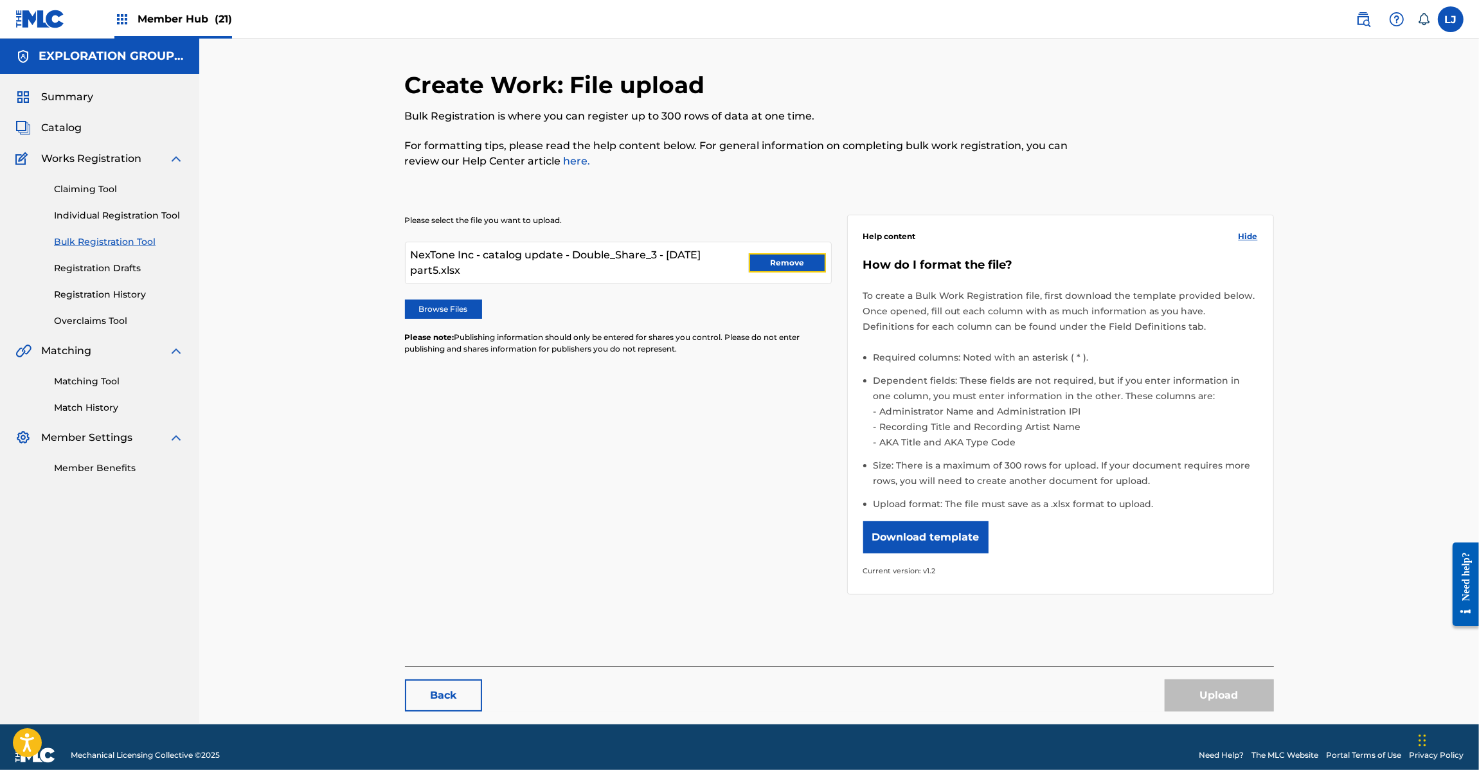
drag, startPoint x: 771, startPoint y: 265, endPoint x: 660, endPoint y: 284, distance: 112.7
click at [771, 265] on button "Remove" at bounding box center [787, 262] width 77 height 19
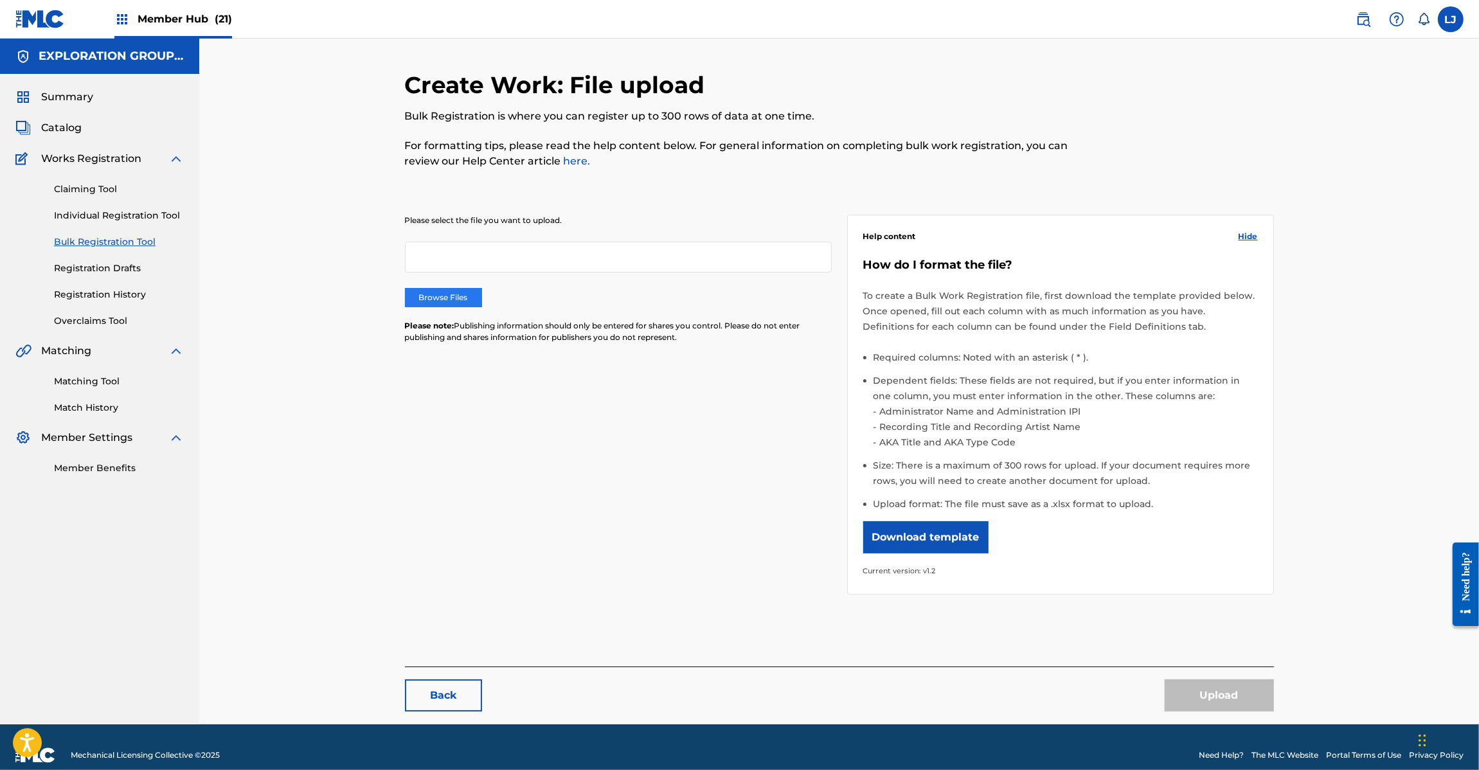
click at [452, 288] on label "Browse Files" at bounding box center [443, 297] width 77 height 19
click at [0, 0] on input "Browse Files" at bounding box center [0, 0] width 0 height 0
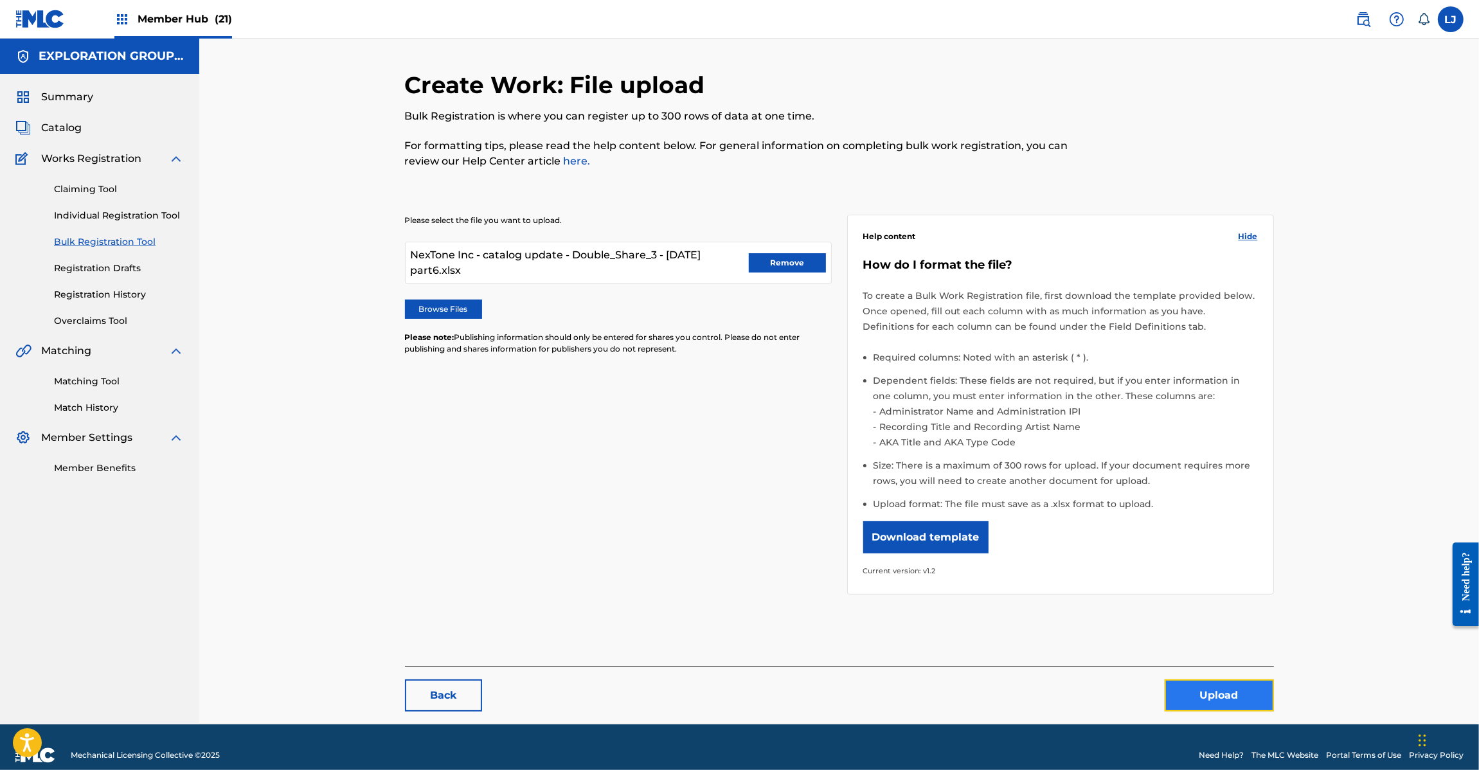
click at [1209, 683] on button "Upload" at bounding box center [1218, 695] width 109 height 32
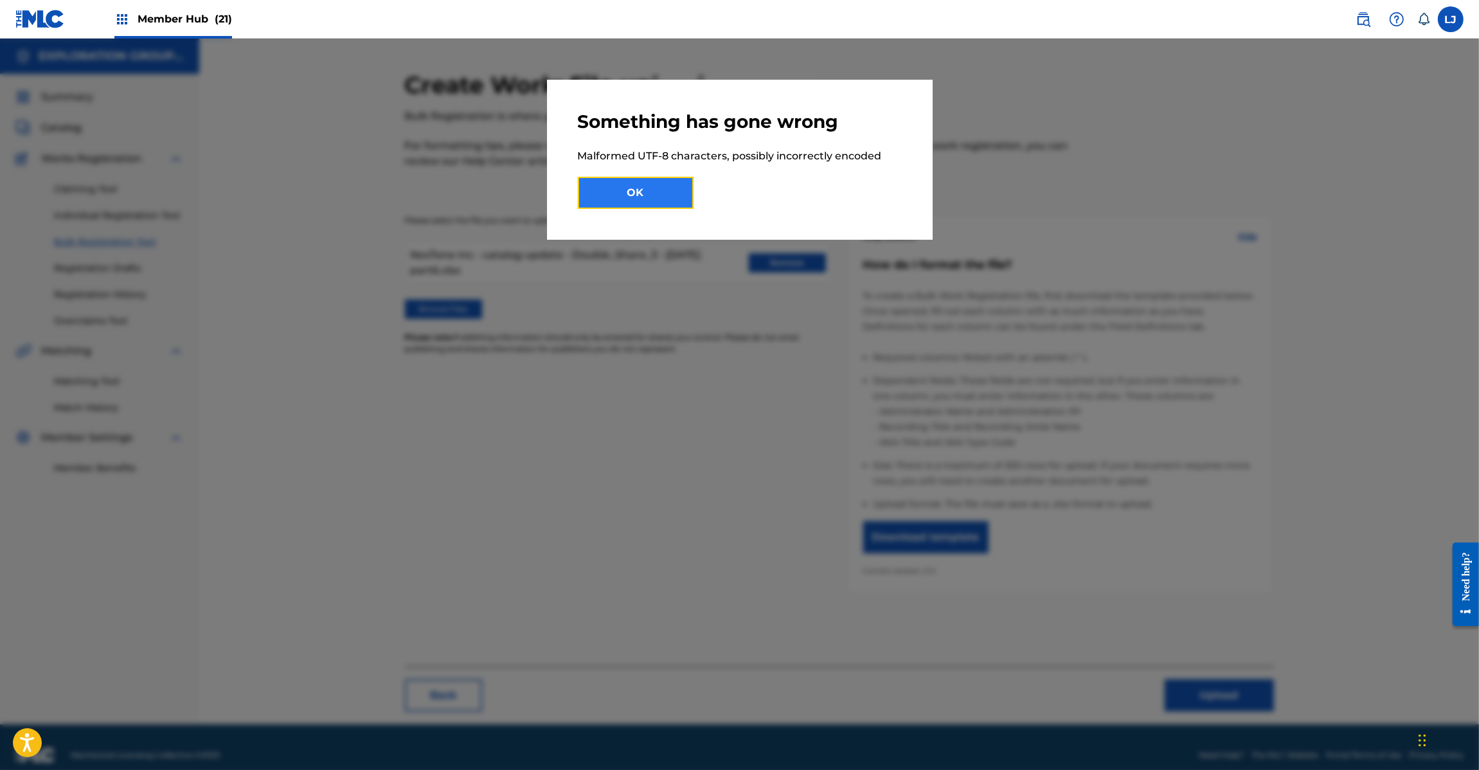
click at [625, 184] on button "OK" at bounding box center [636, 193] width 116 height 32
